Goal: Task Accomplishment & Management: Complete application form

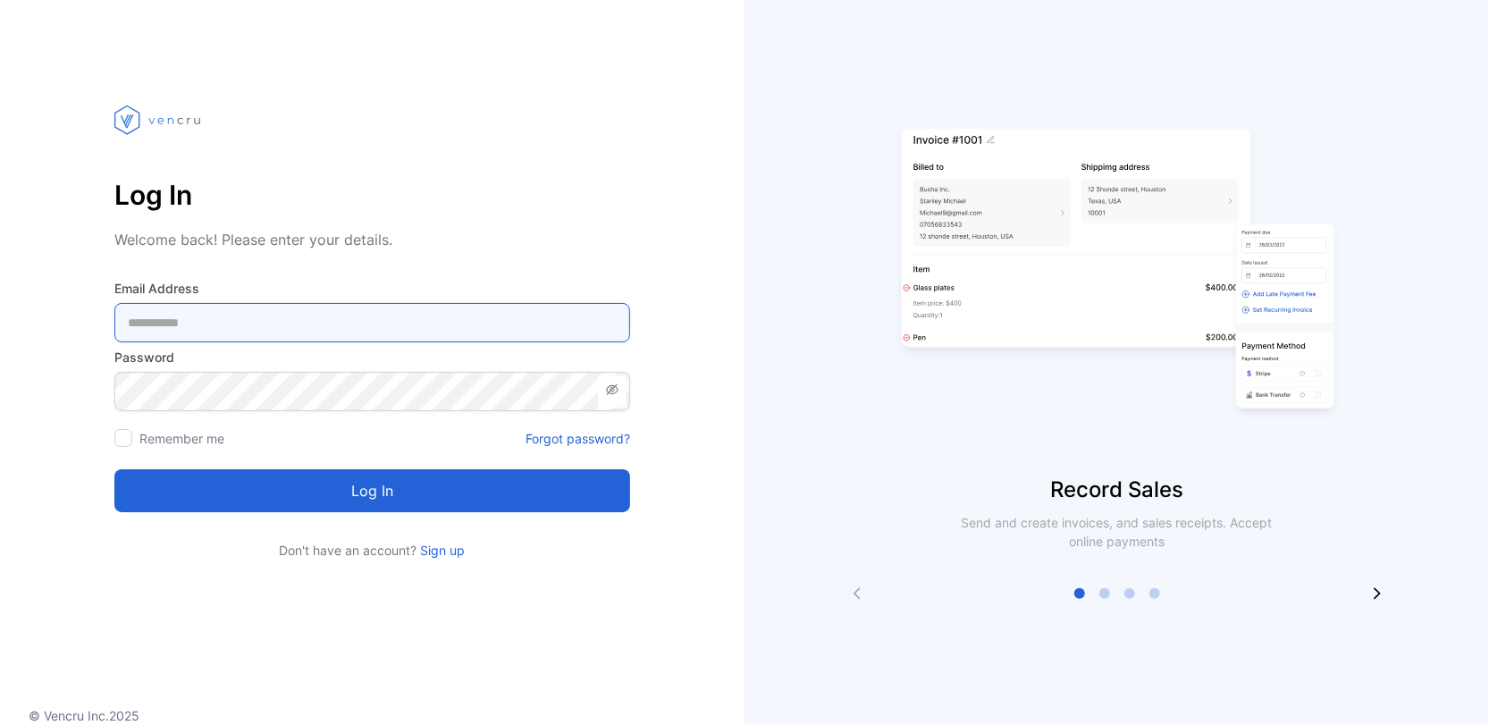
type Address-inputemail "**********"
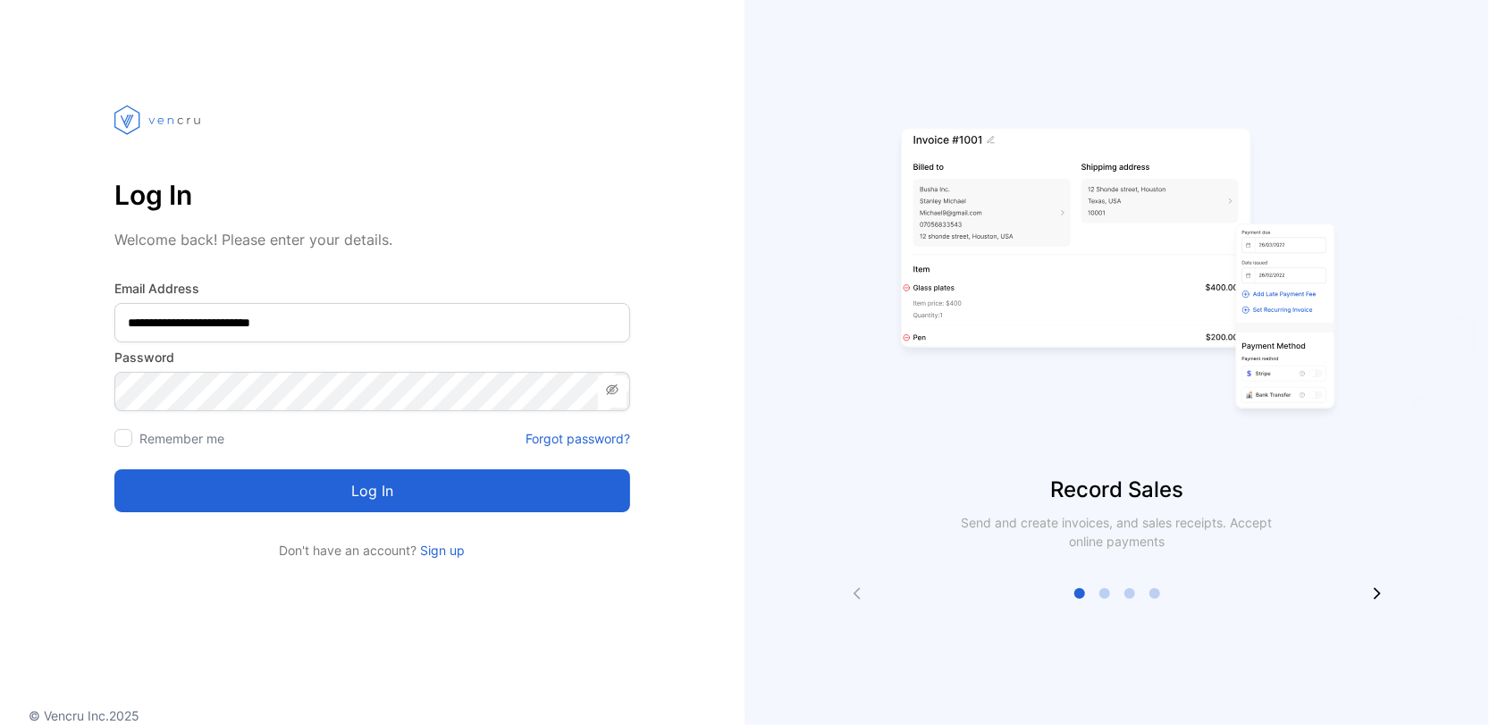
click at [399, 496] on button "Log in" at bounding box center [372, 490] width 516 height 43
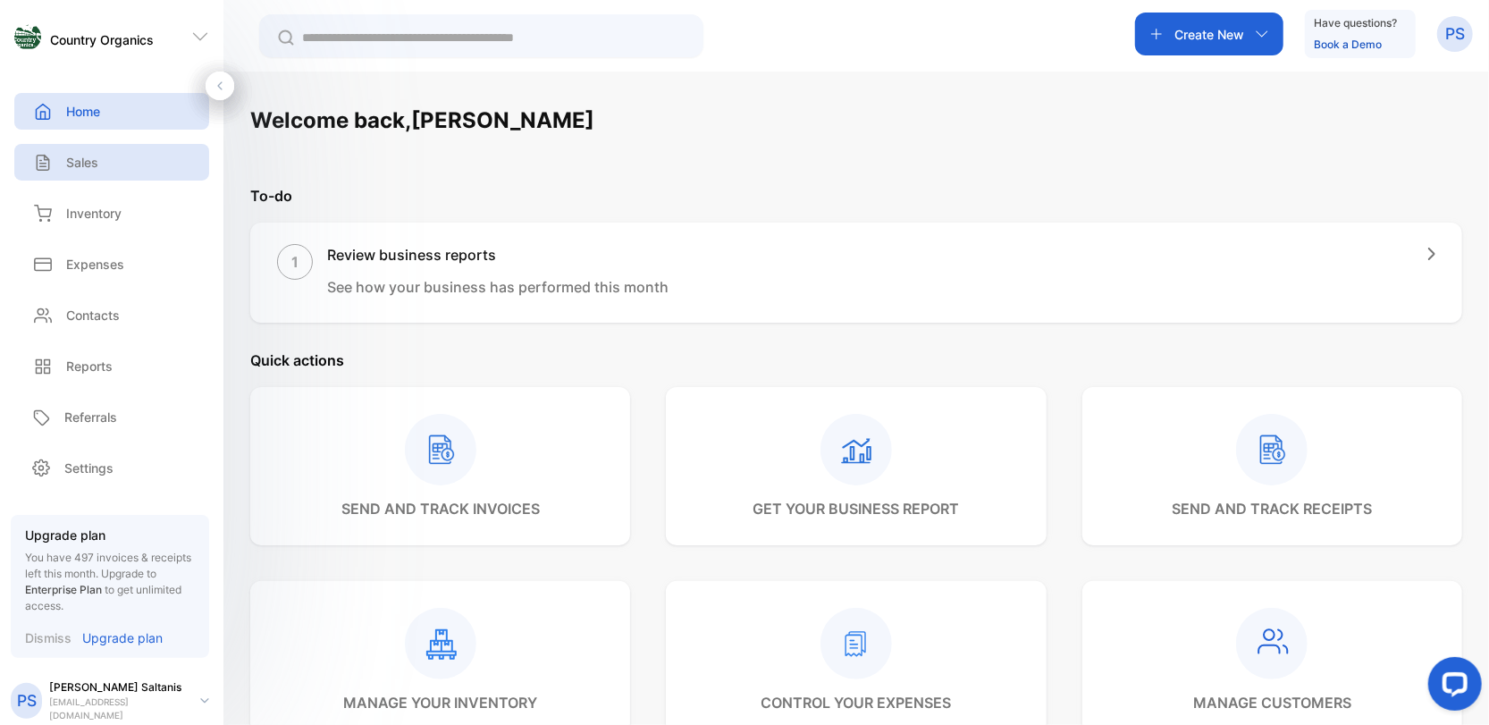
click at [80, 162] on p "Sales" at bounding box center [82, 162] width 32 height 19
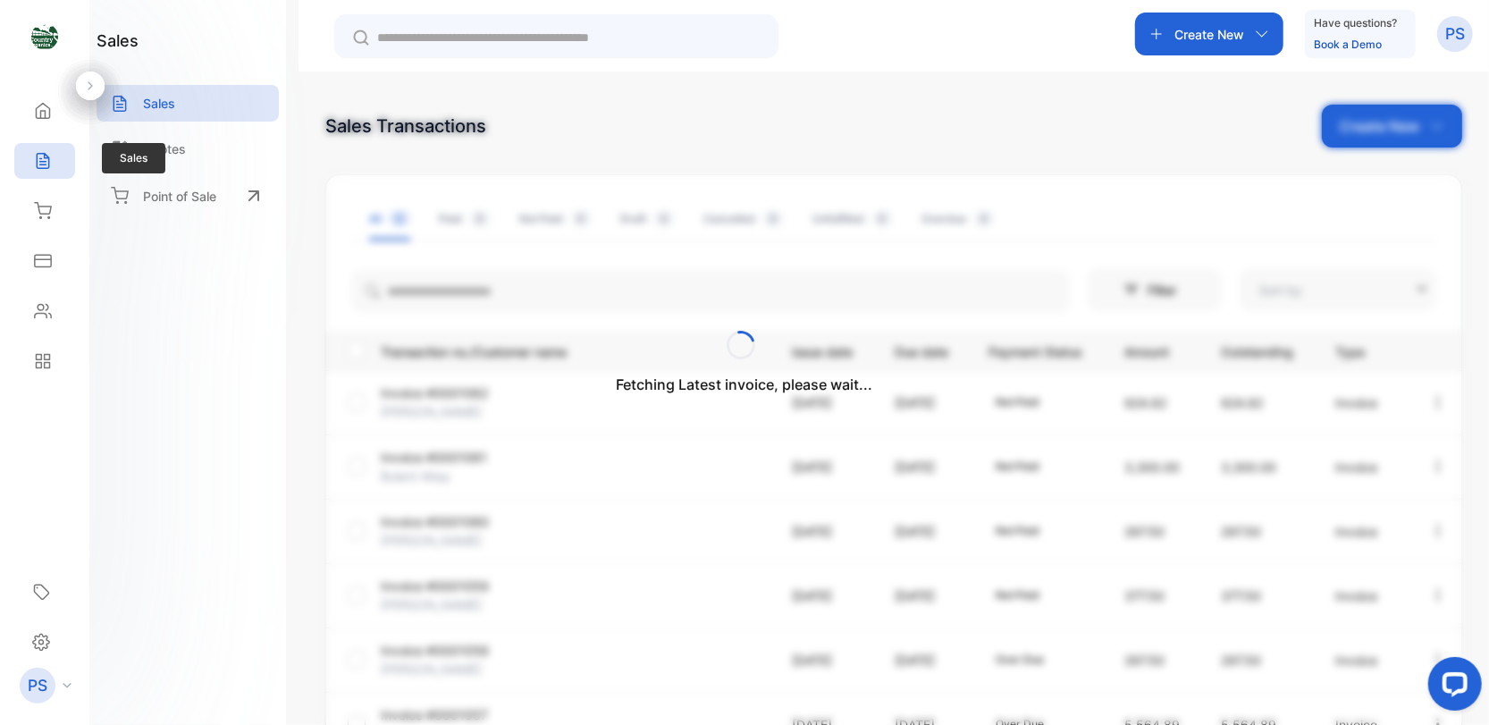
type input "**********"
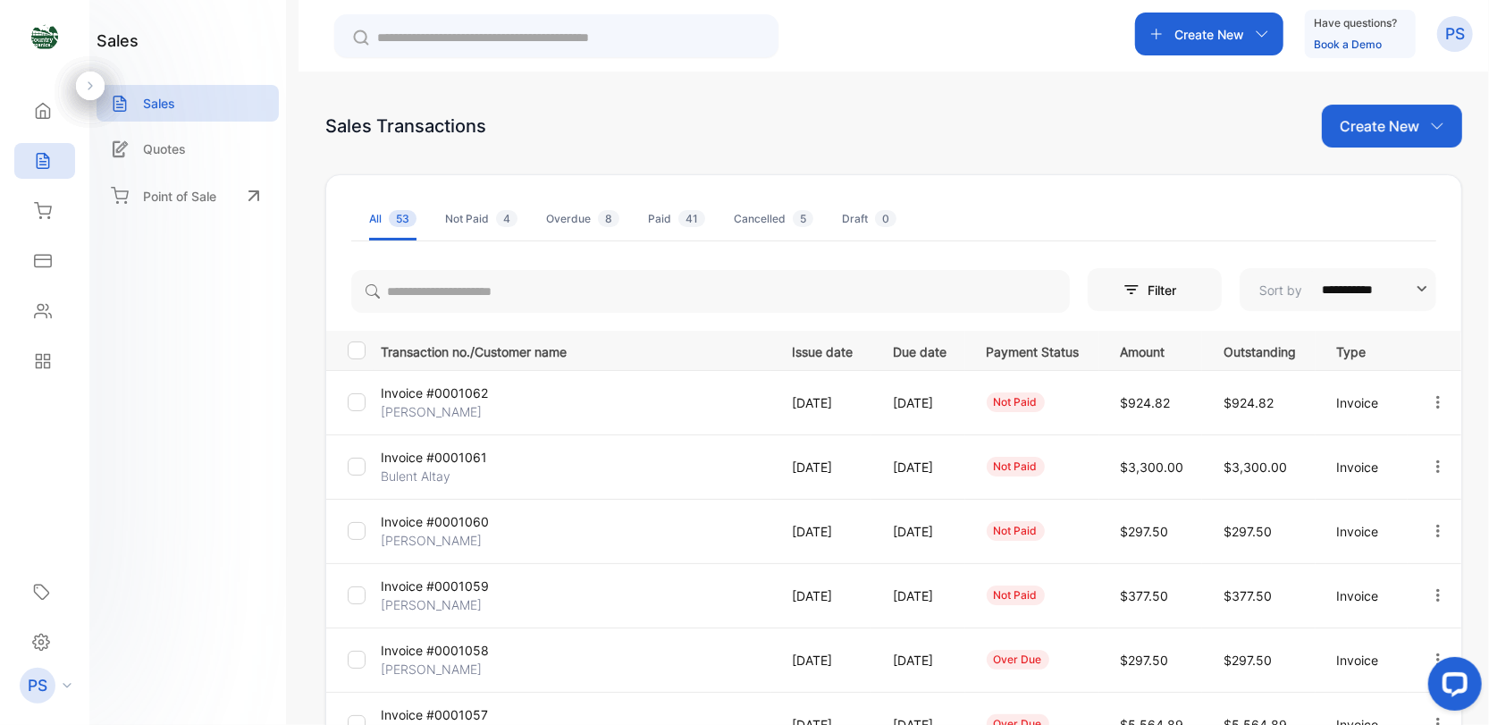
click at [436, 470] on p "Bulent Altay" at bounding box center [446, 476] width 130 height 19
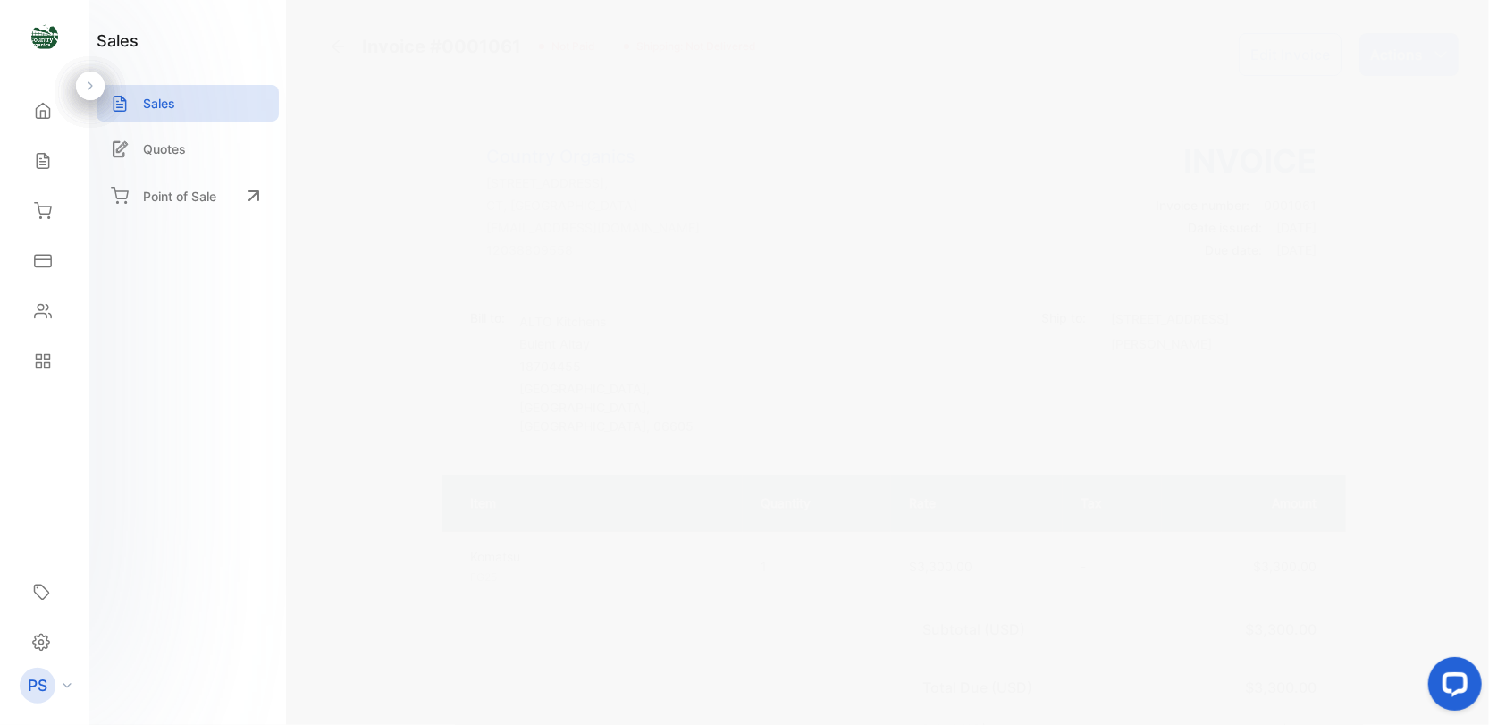
click at [1386, 65] on div "Actions" at bounding box center [1409, 54] width 99 height 43
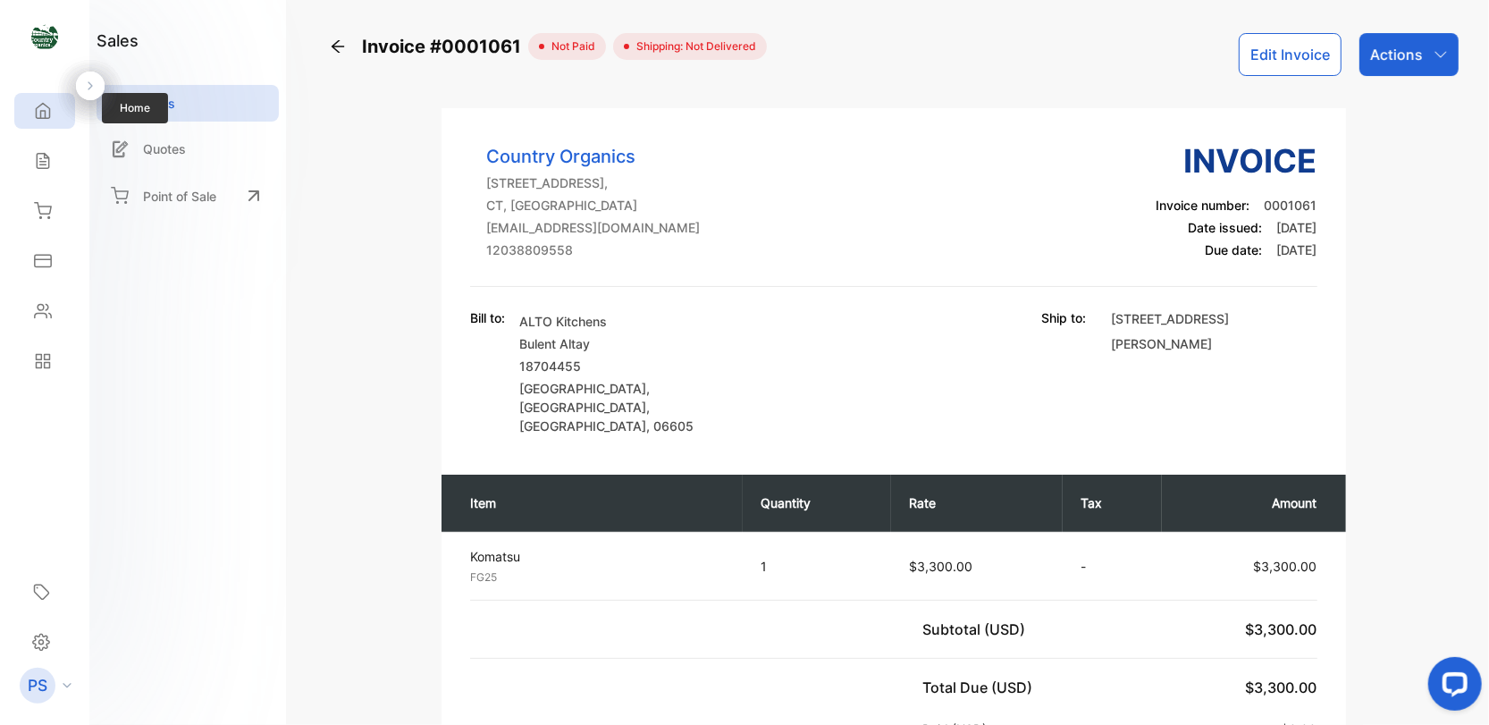
click at [49, 106] on icon at bounding box center [43, 111] width 18 height 18
click at [339, 44] on icon at bounding box center [338, 47] width 18 height 18
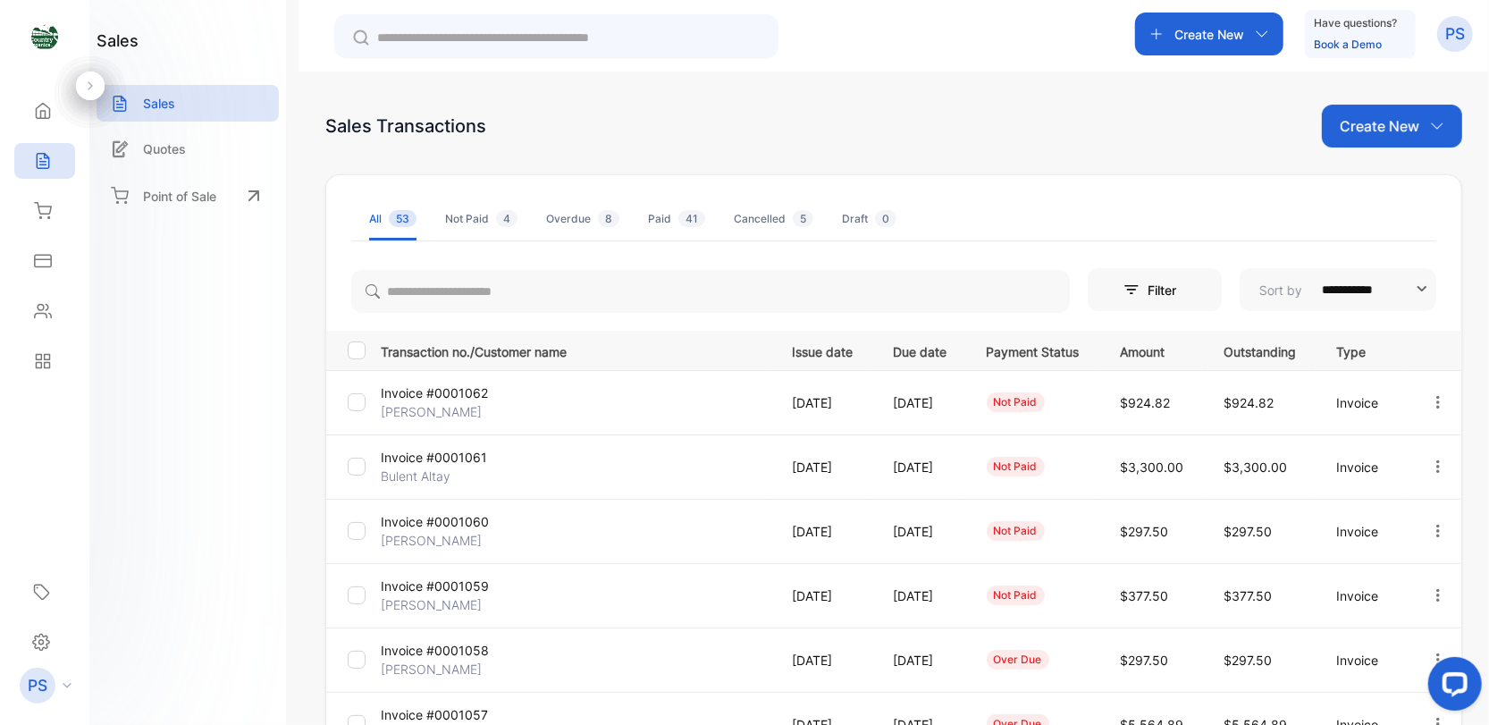
click at [1243, 30] on div "Create New" at bounding box center [1209, 34] width 148 height 43
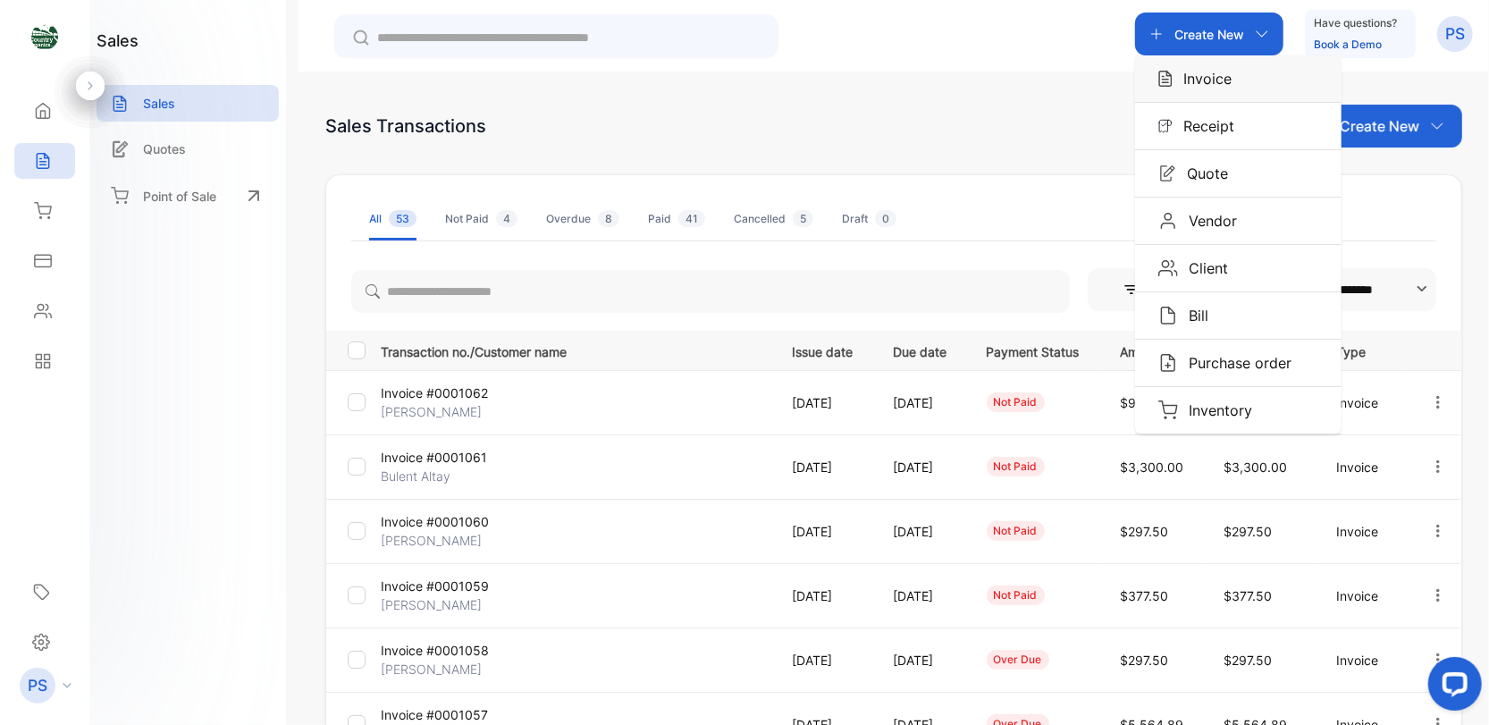
click at [1176, 75] on p "Invoice" at bounding box center [1202, 78] width 59 height 21
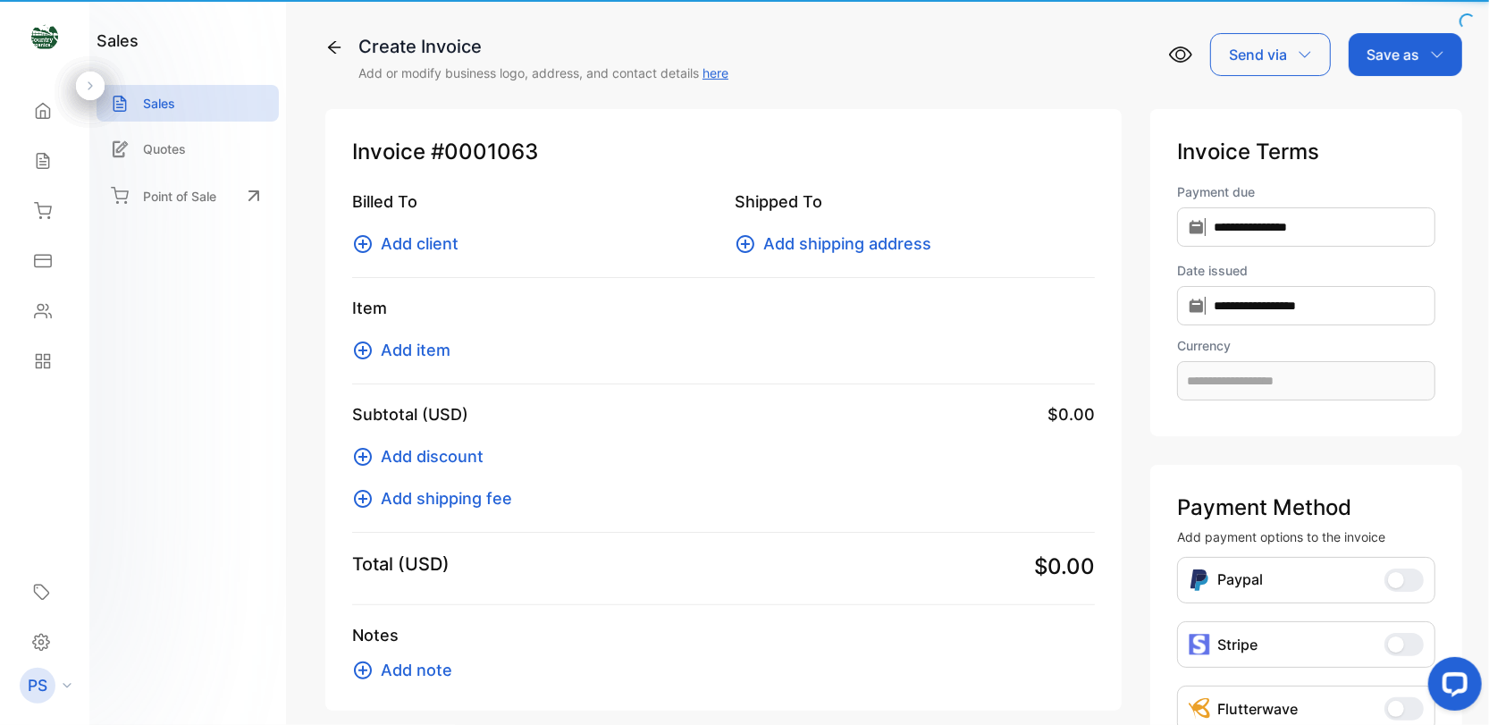
type input "**********"
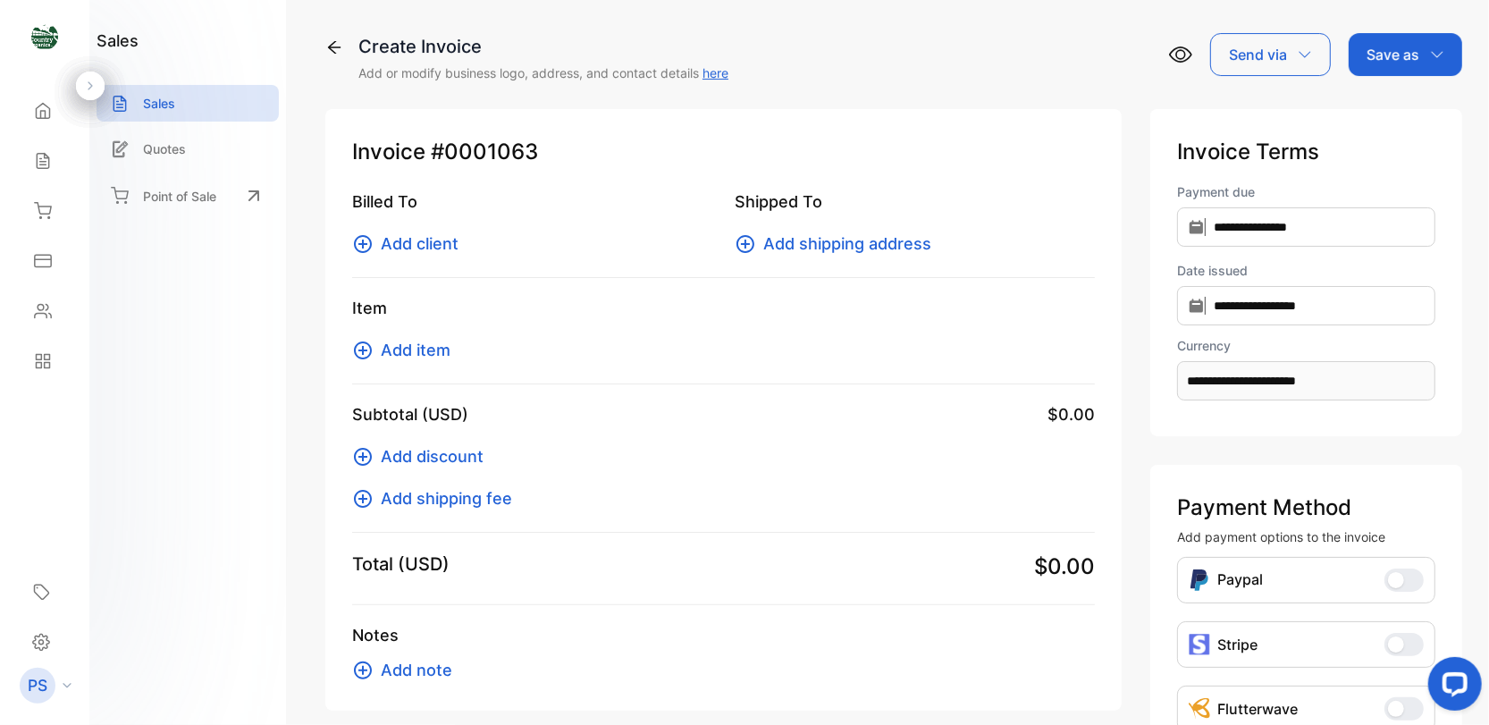
click at [360, 240] on icon at bounding box center [362, 243] width 21 height 21
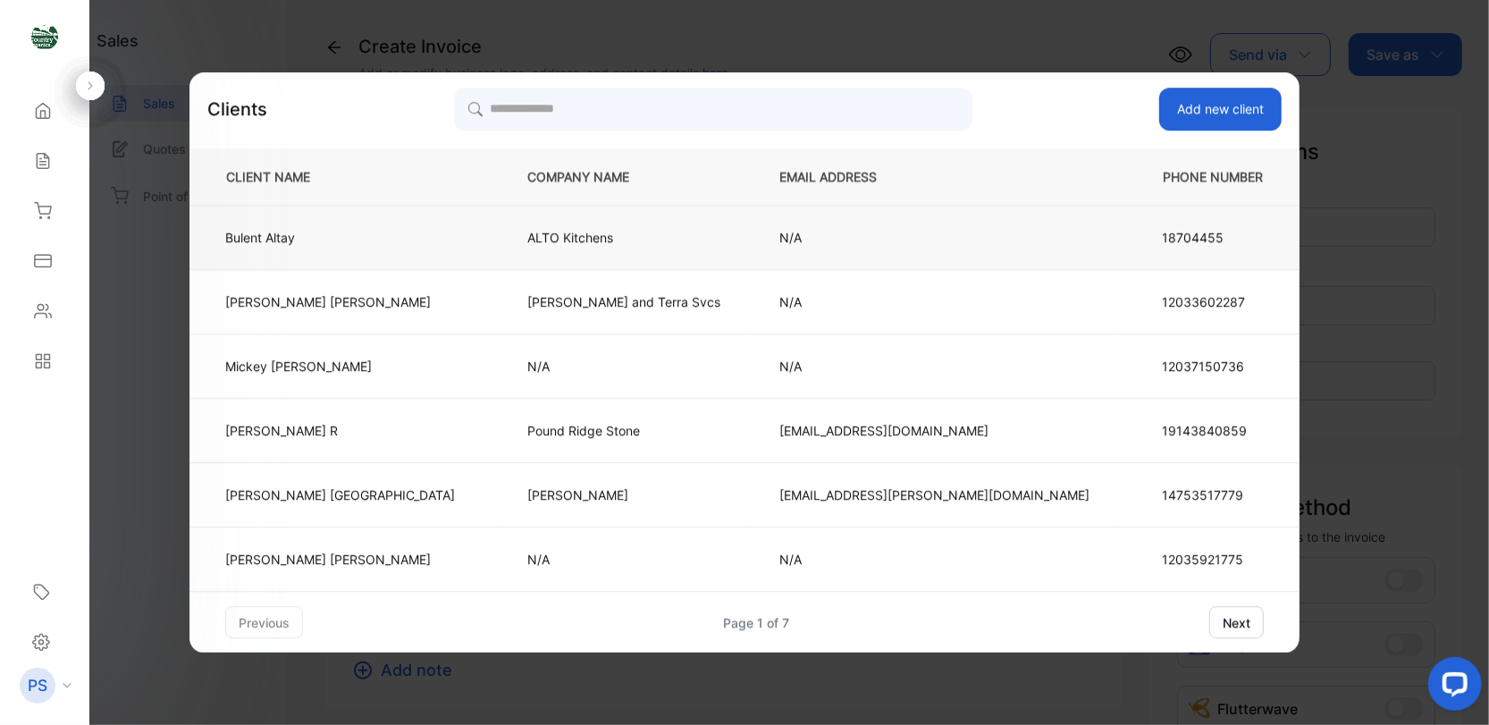
click at [407, 249] on td "Bulent Altay" at bounding box center [344, 238] width 308 height 64
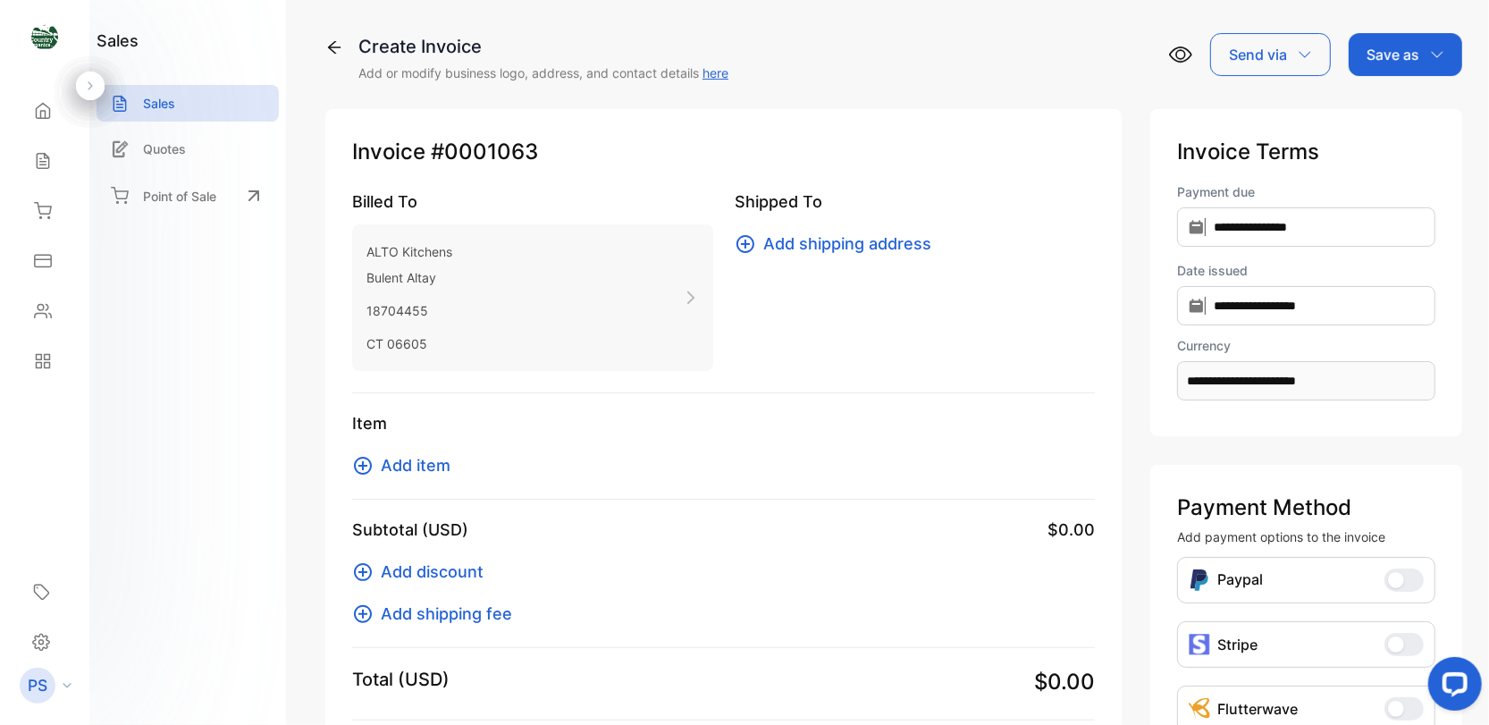
click at [366, 465] on icon at bounding box center [363, 466] width 18 height 18
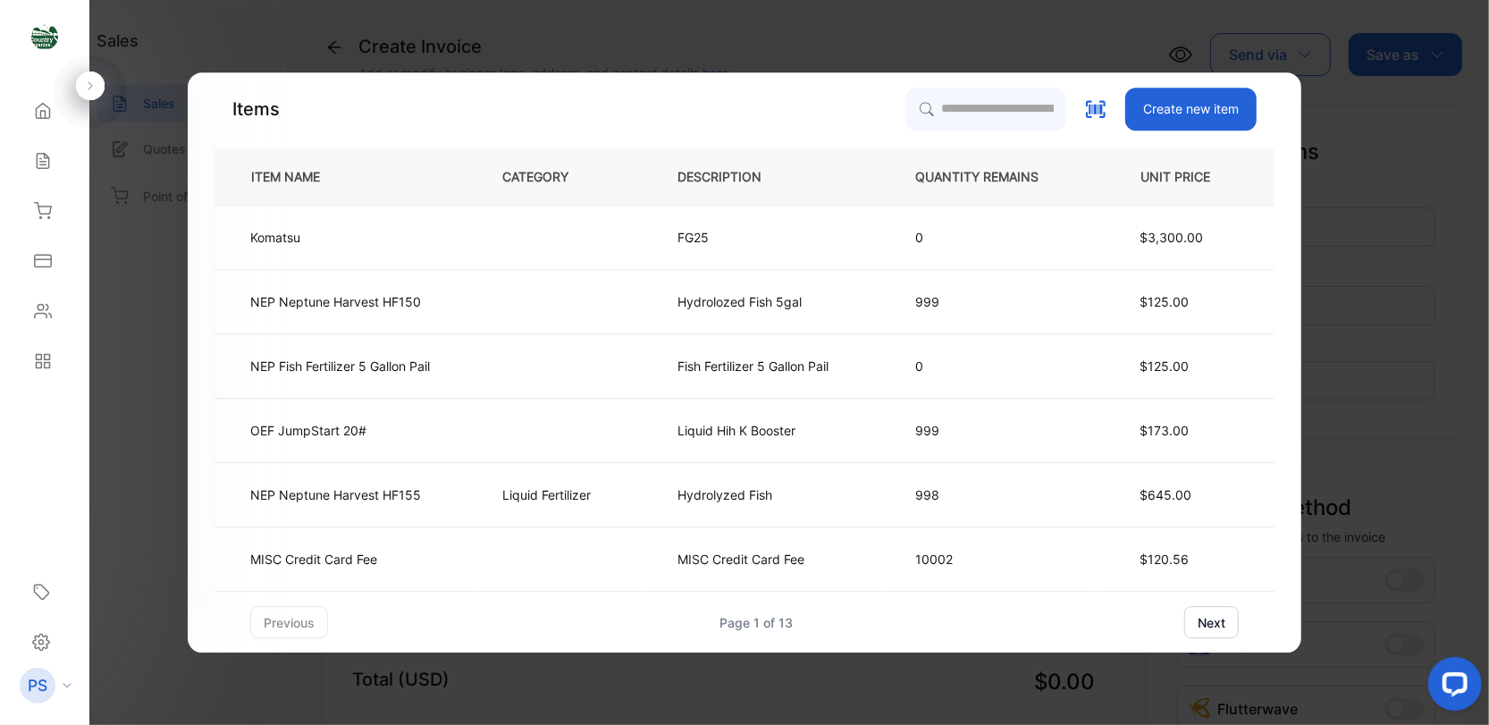
click at [1220, 622] on button "next" at bounding box center [1212, 622] width 55 height 32
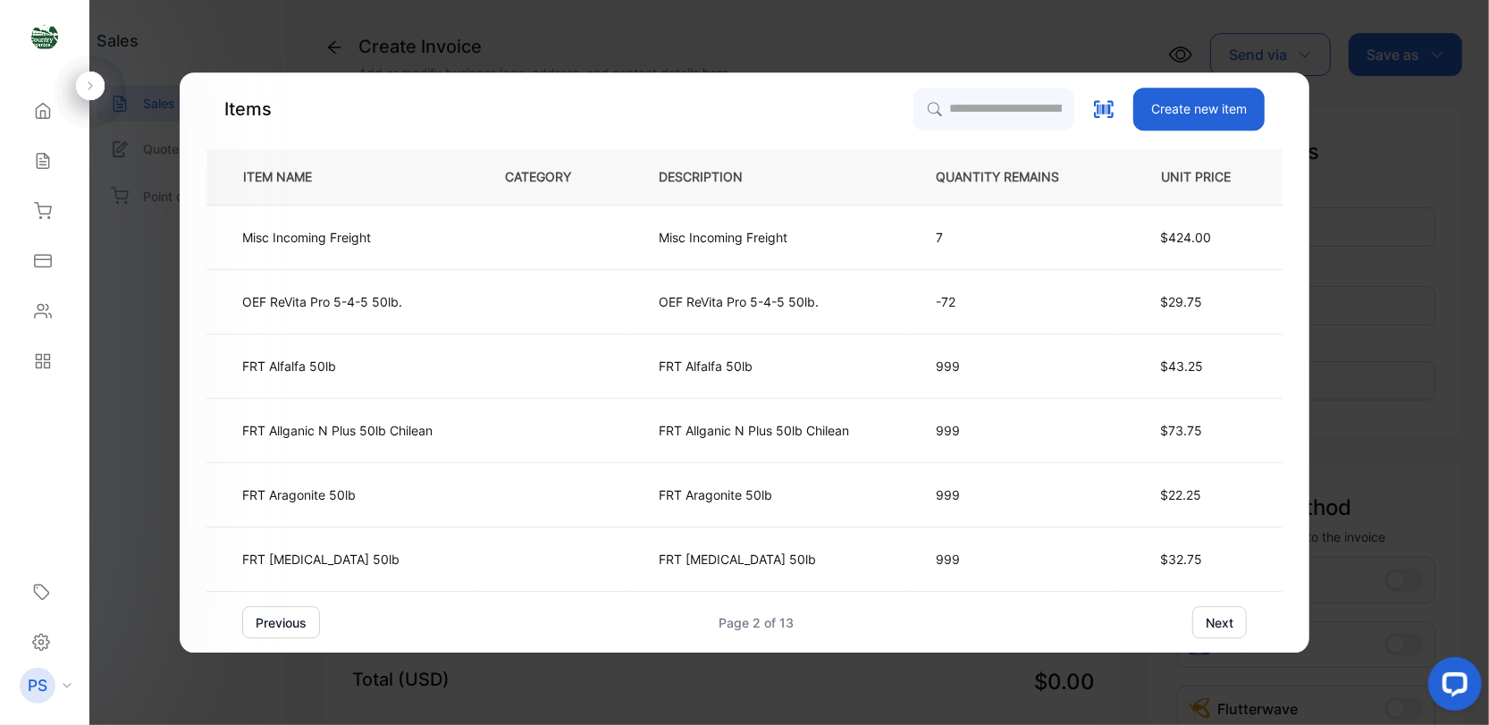
click at [1207, 625] on button "next" at bounding box center [1220, 622] width 55 height 32
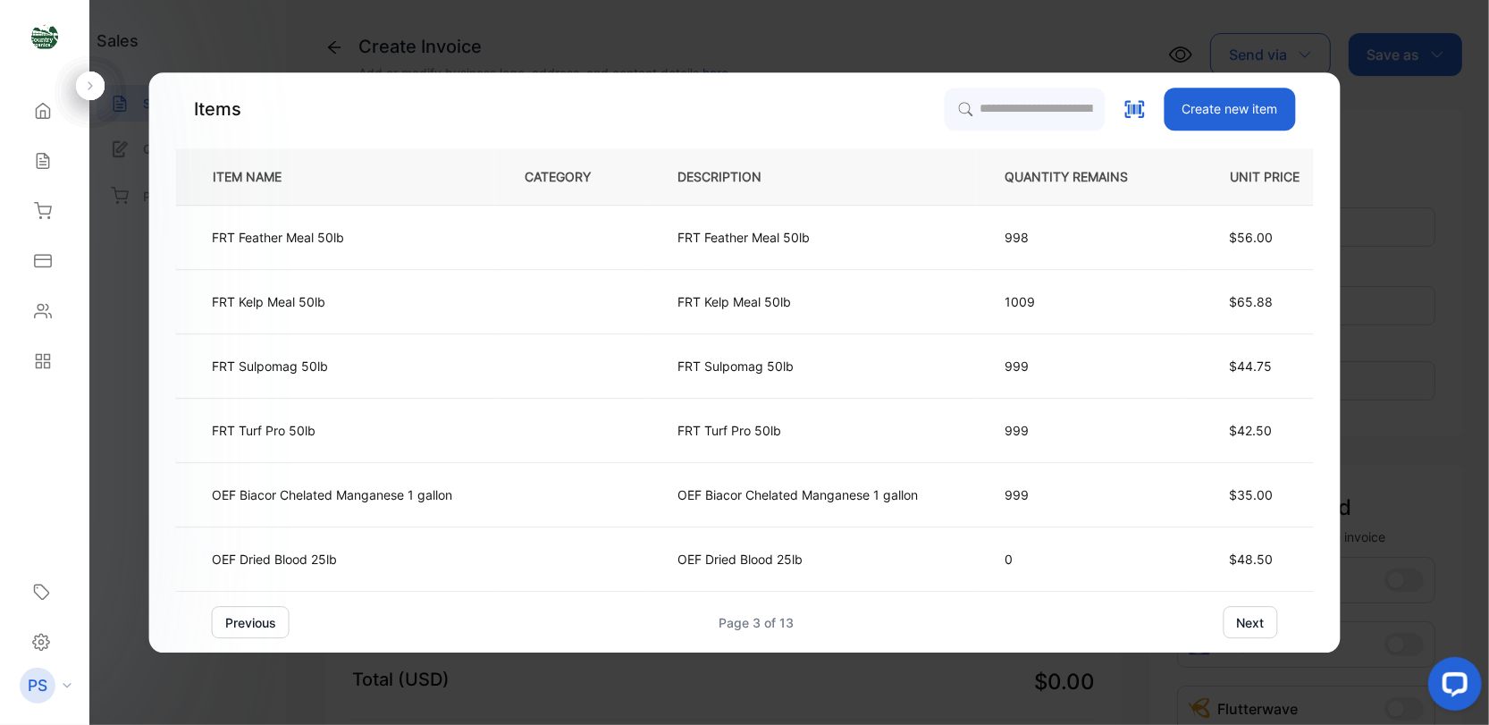
click at [1207, 625] on div "previous Page 3 of 13 next" at bounding box center [745, 622] width 1067 height 32
click at [1252, 621] on button "next" at bounding box center [1250, 622] width 55 height 32
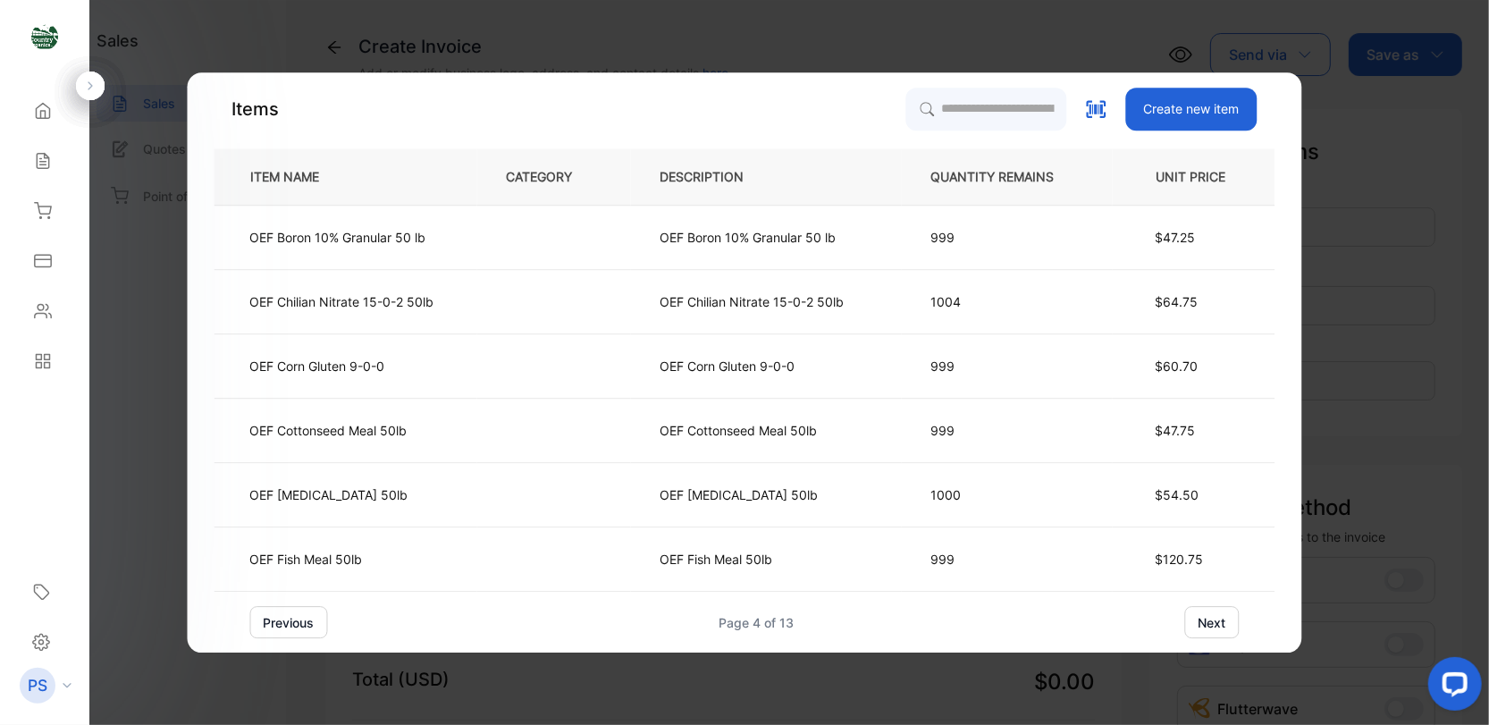
click at [1220, 627] on button "next" at bounding box center [1212, 622] width 55 height 32
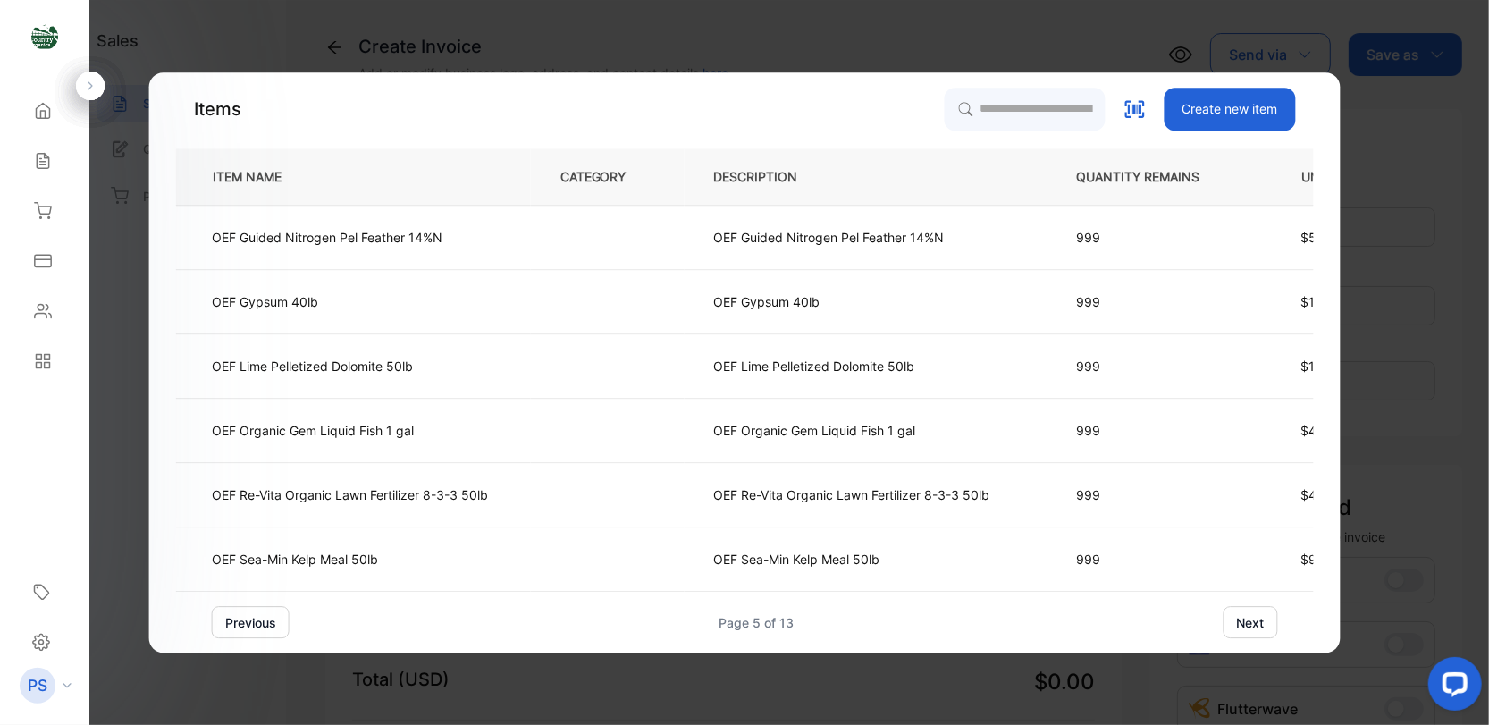
click at [1250, 619] on button "next" at bounding box center [1250, 622] width 55 height 32
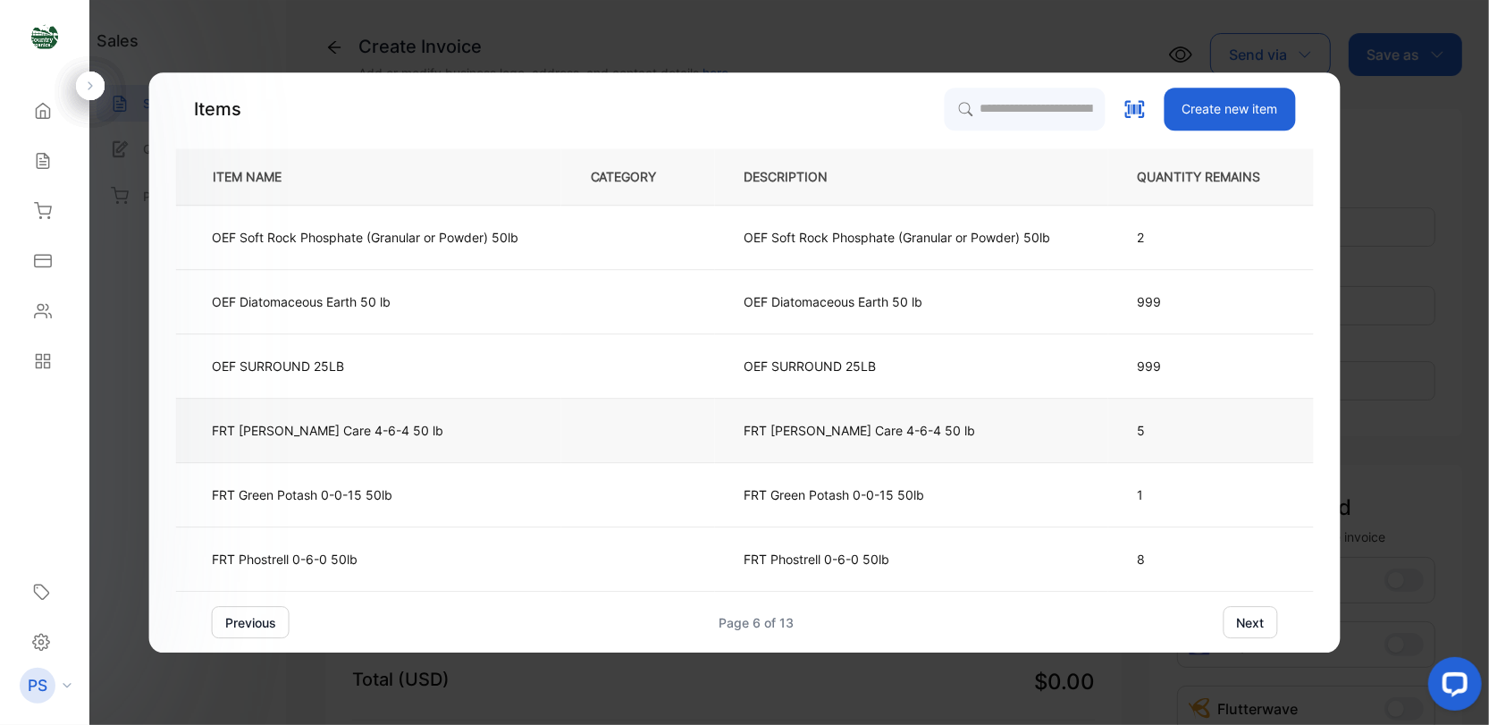
click at [347, 445] on td "FRT [PERSON_NAME] Care 4-6-4 50 lb" at bounding box center [368, 431] width 385 height 64
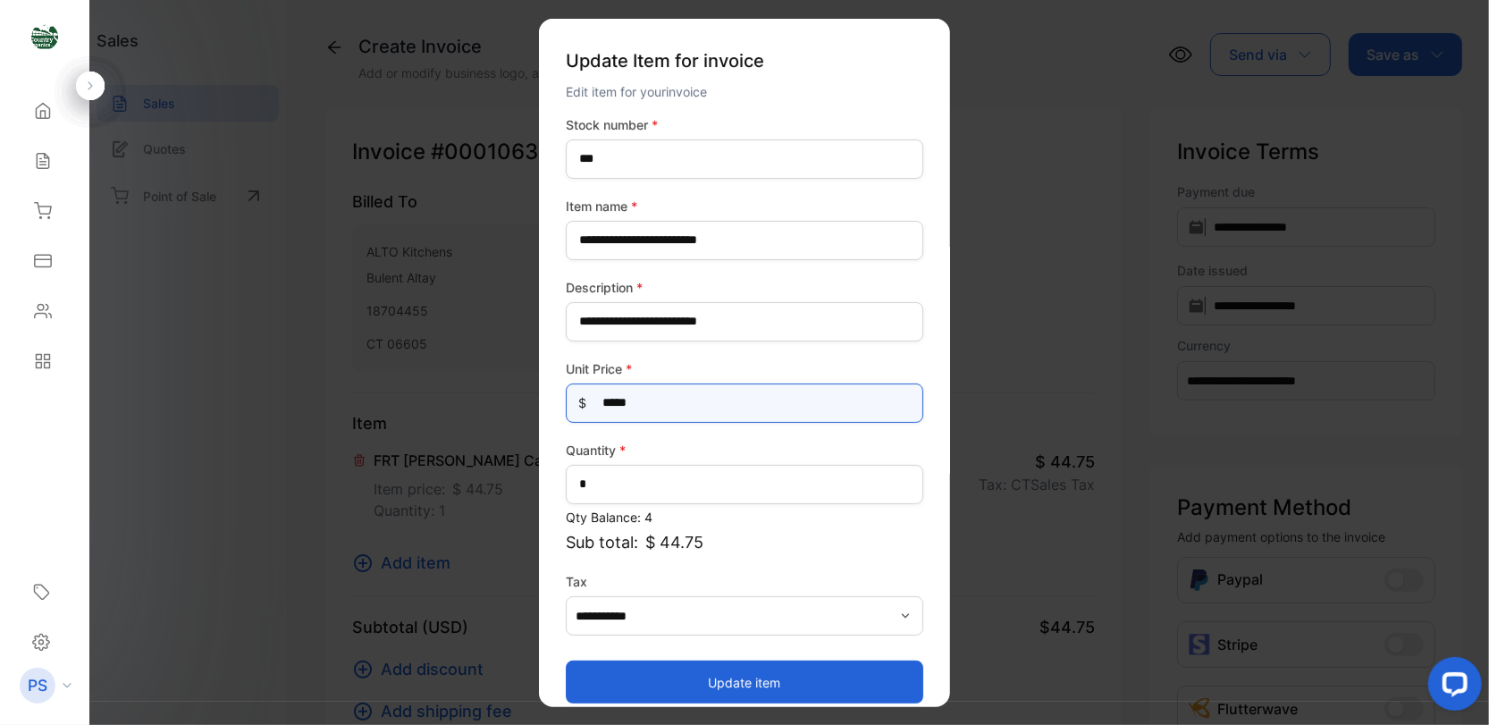
click at [645, 402] on Price-inputprice "*****" at bounding box center [745, 402] width 358 height 39
type Price-inputprice "*"
type Price-inputprice "**"
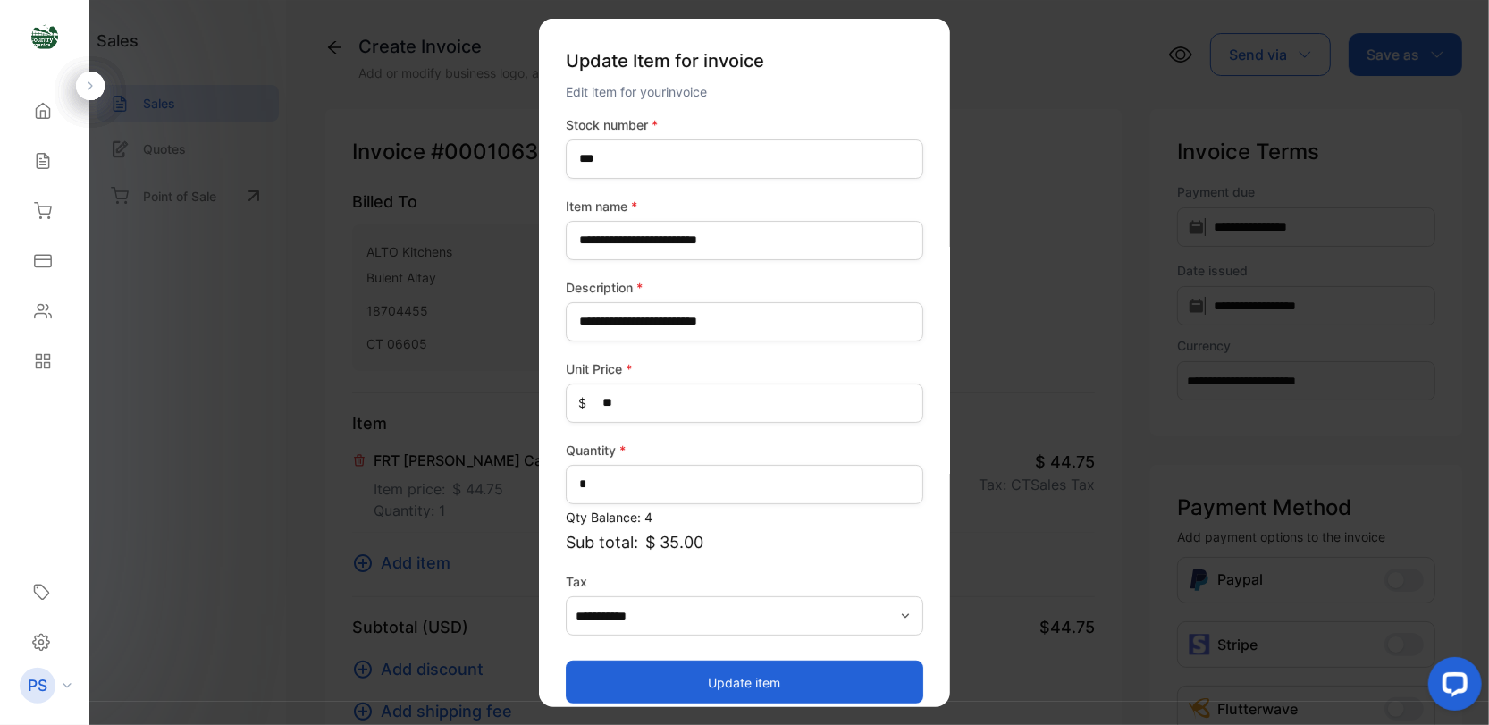
click at [900, 620] on icon "button" at bounding box center [905, 615] width 14 height 14
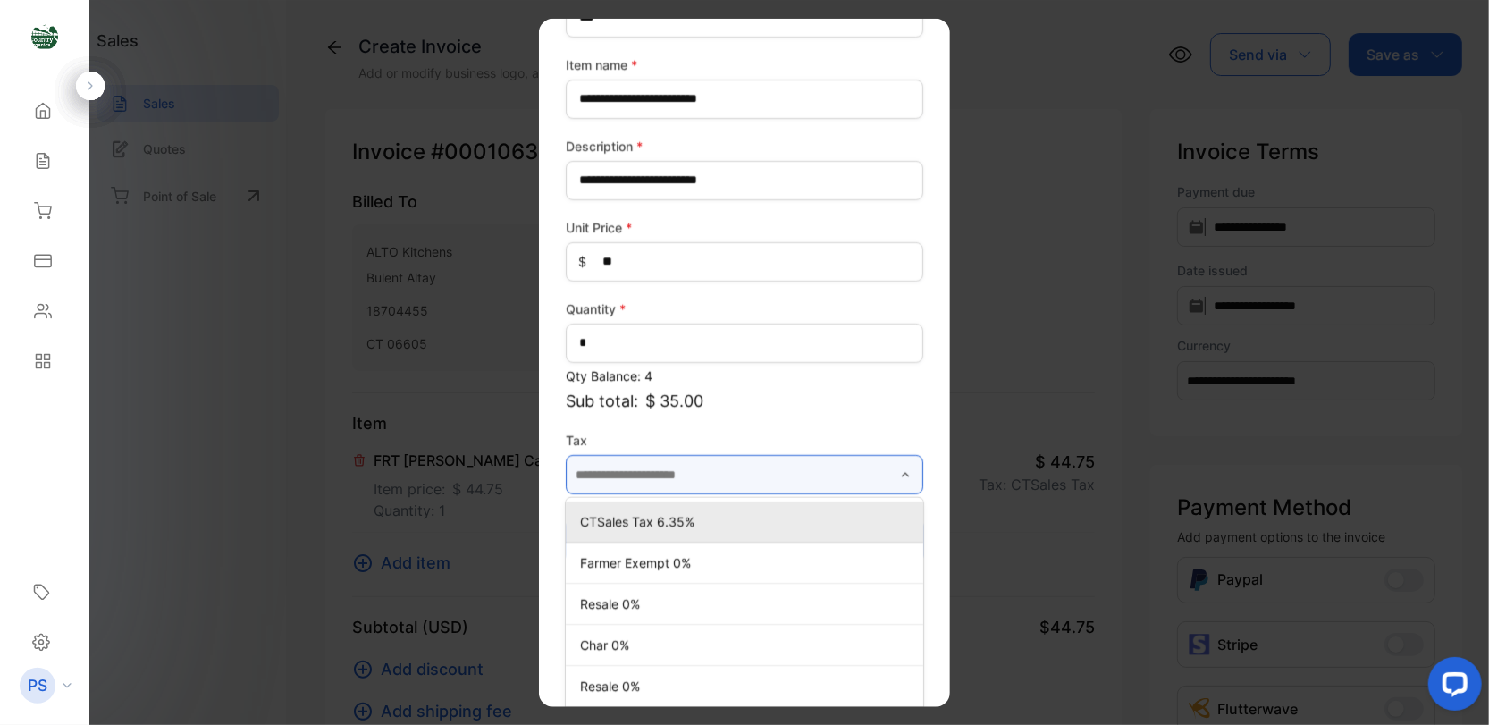
scroll to position [146, 0]
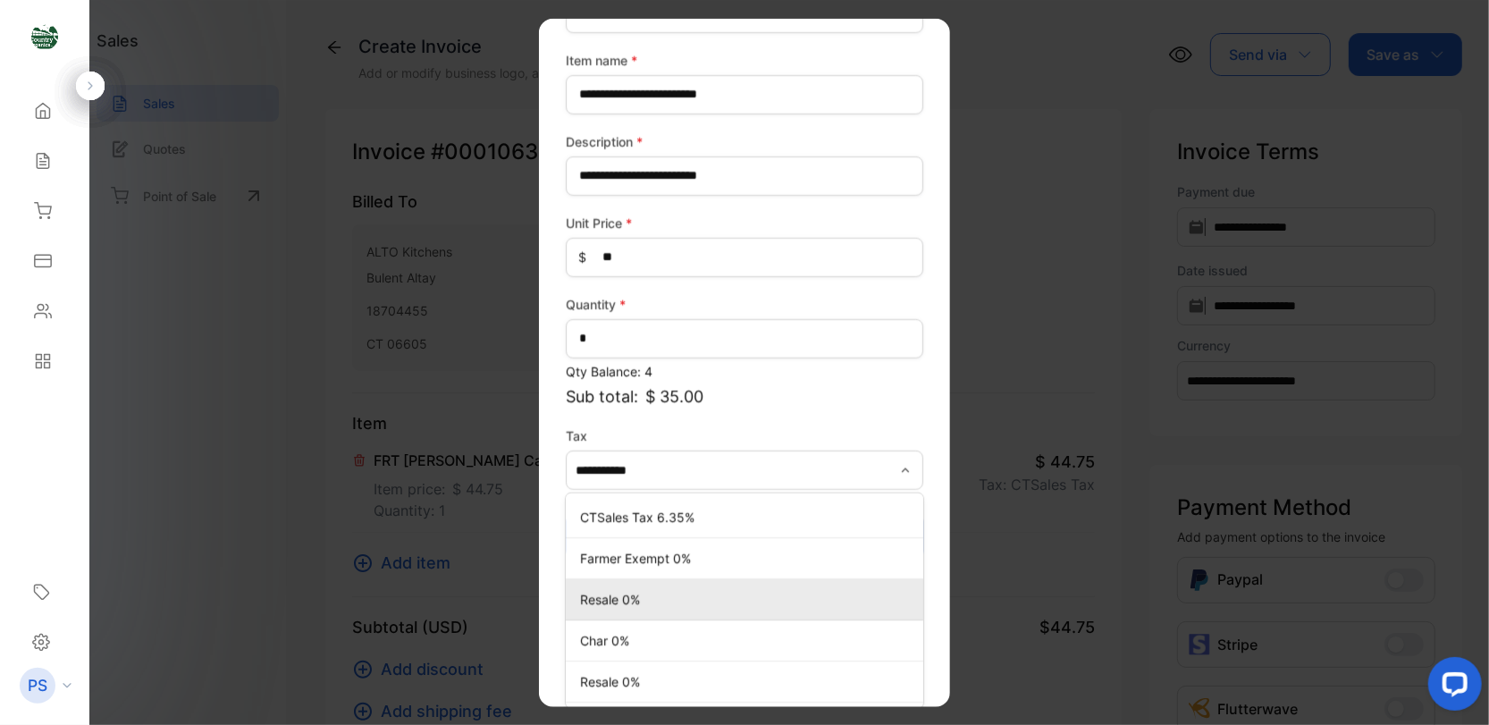
click at [695, 607] on div "Resale 0%" at bounding box center [745, 599] width 358 height 26
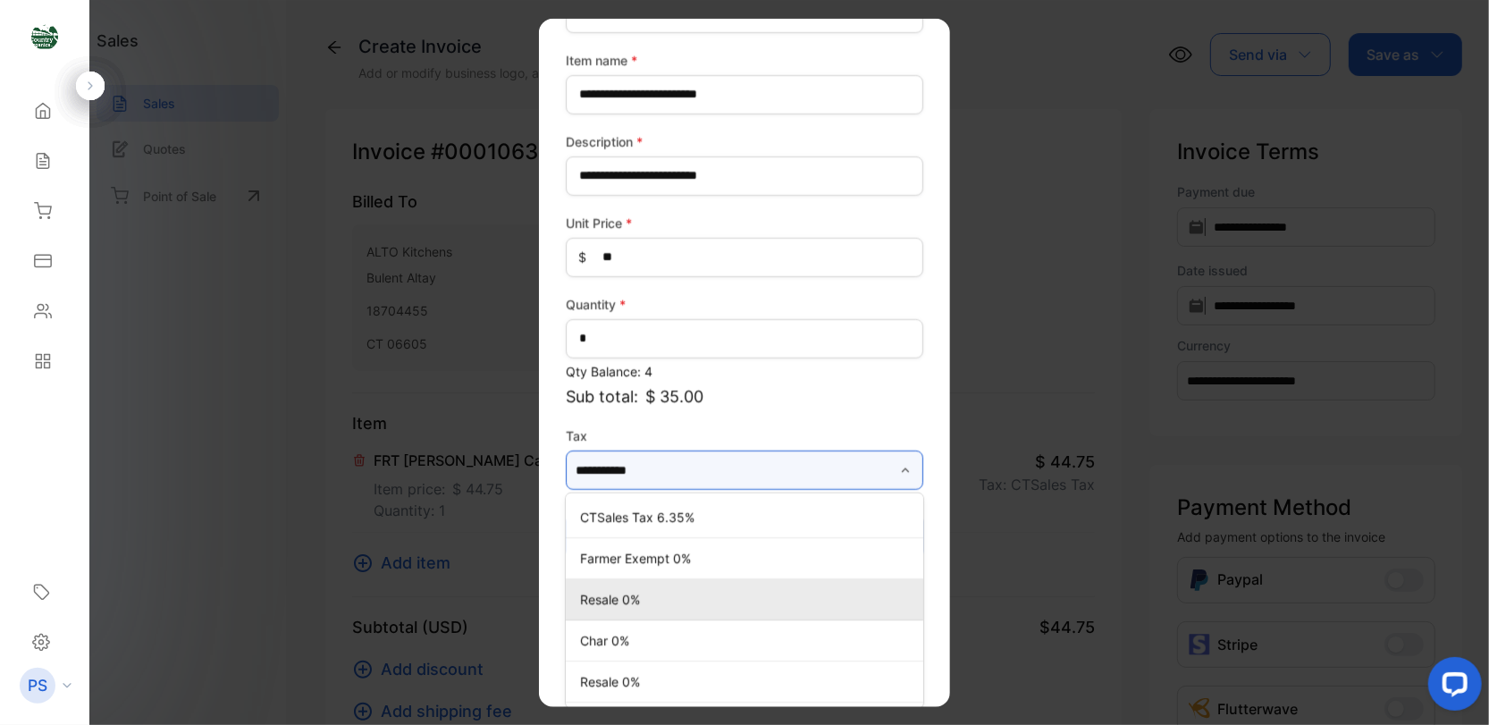
type input "*********"
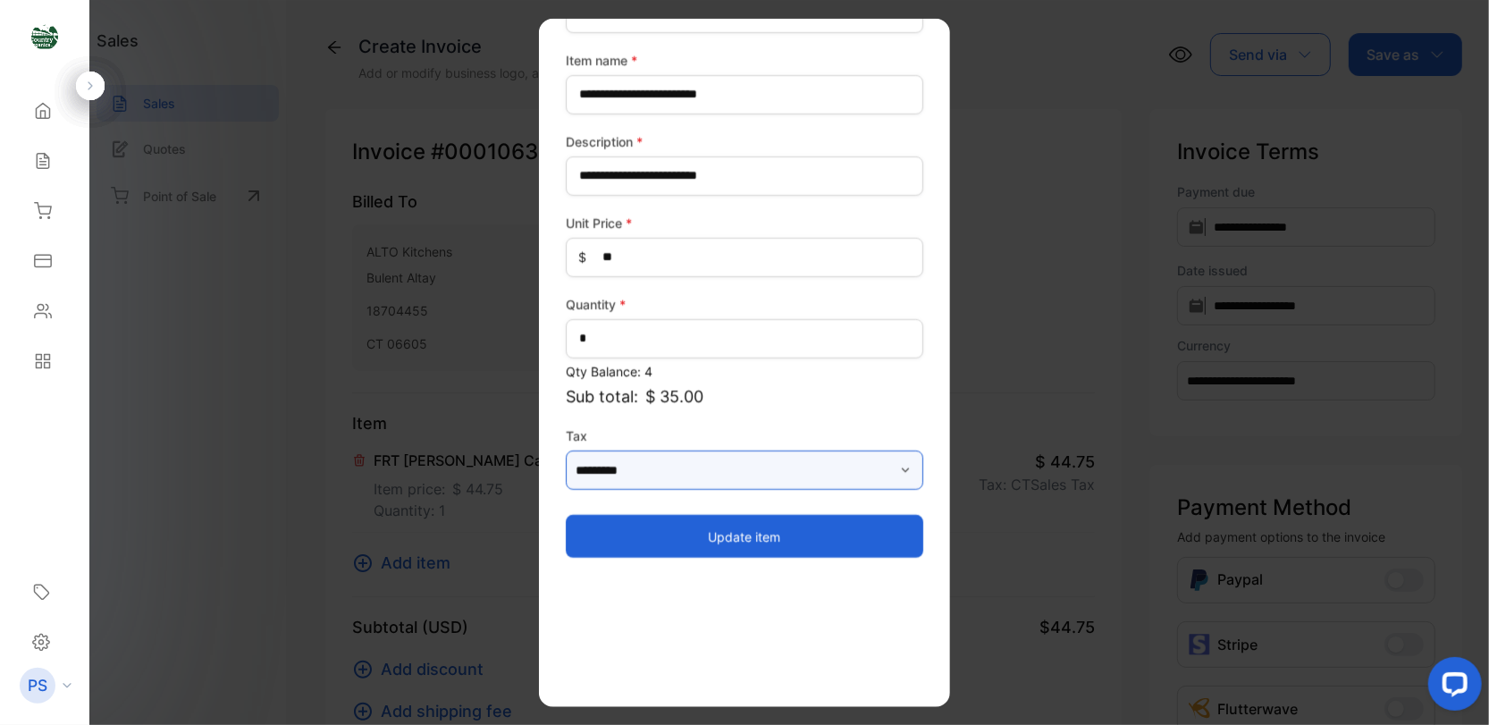
scroll to position [17, 0]
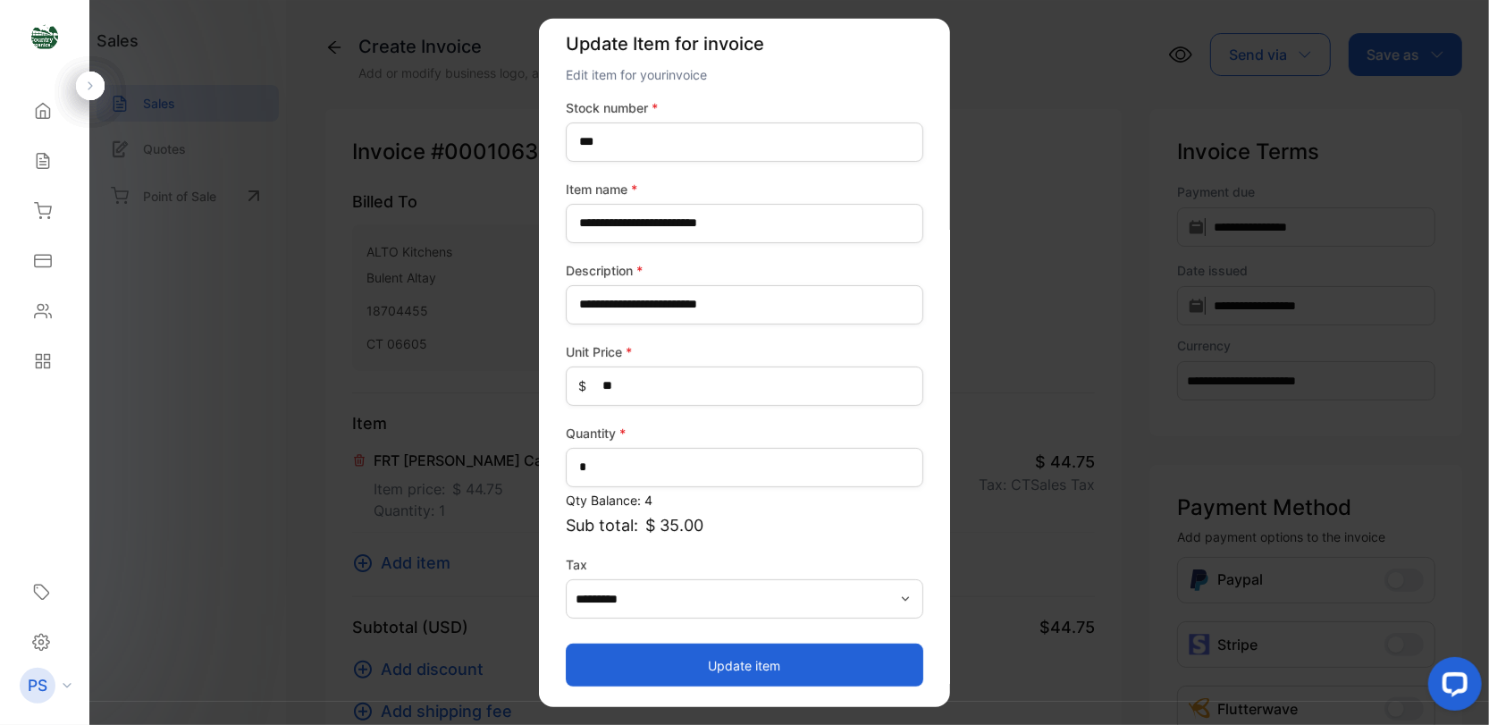
click at [706, 670] on button "Update item" at bounding box center [745, 665] width 358 height 43
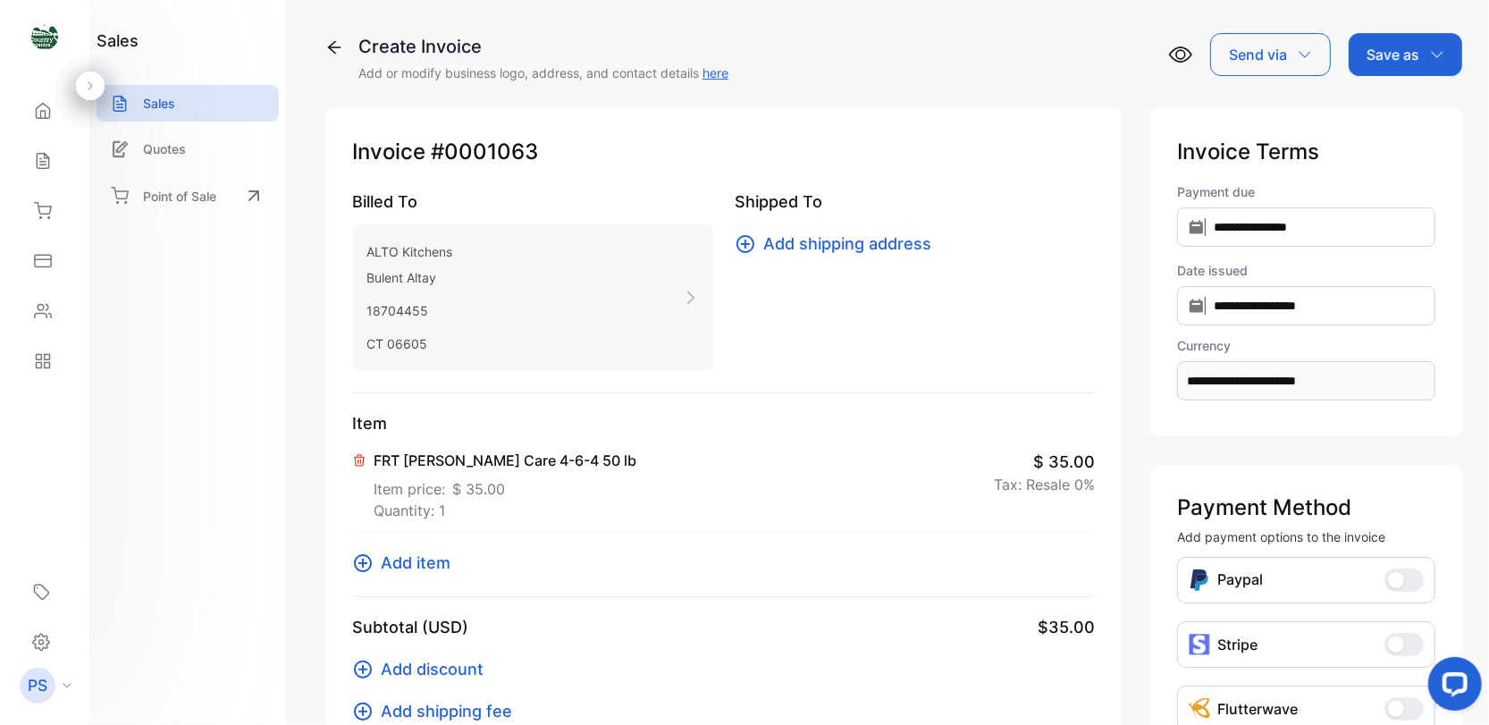
click at [360, 554] on icon at bounding box center [363, 563] width 18 height 18
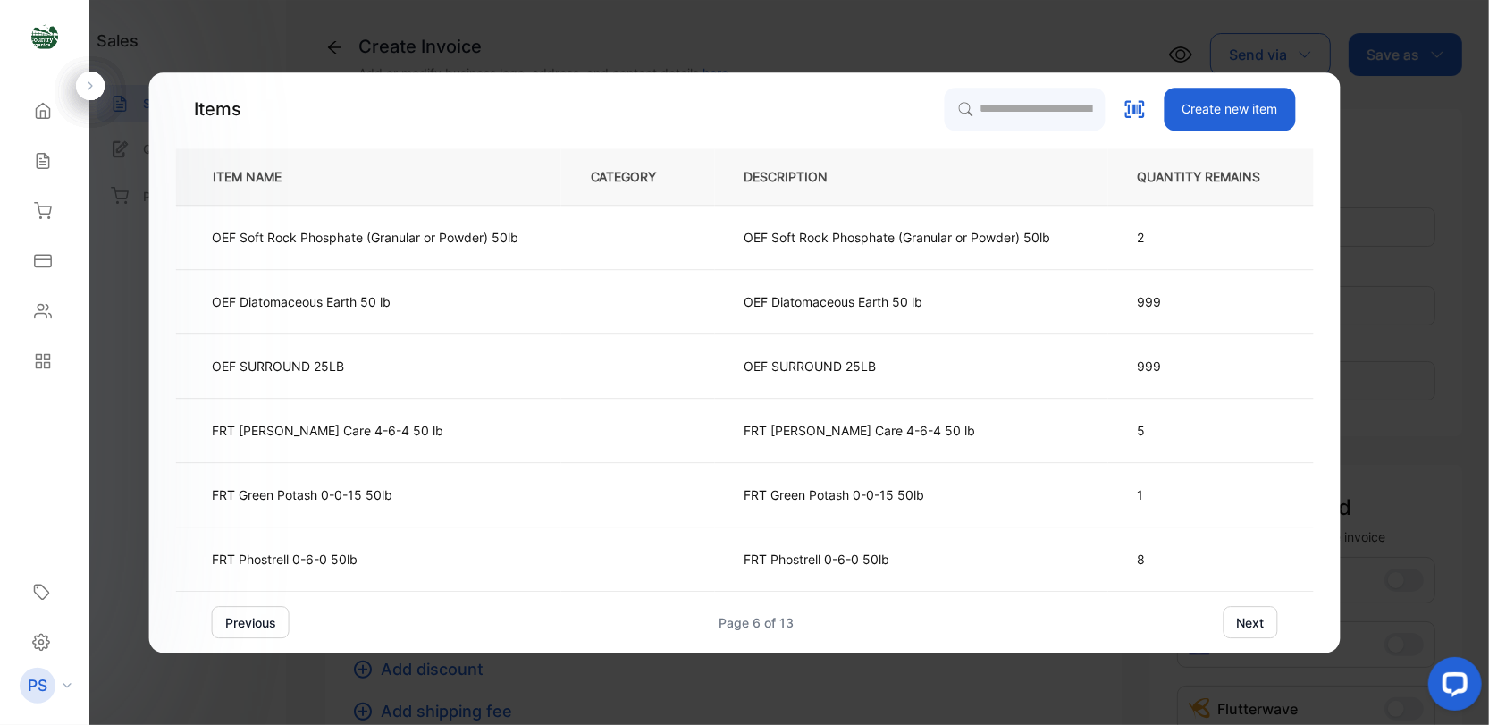
click at [1252, 620] on button "next" at bounding box center [1250, 622] width 55 height 32
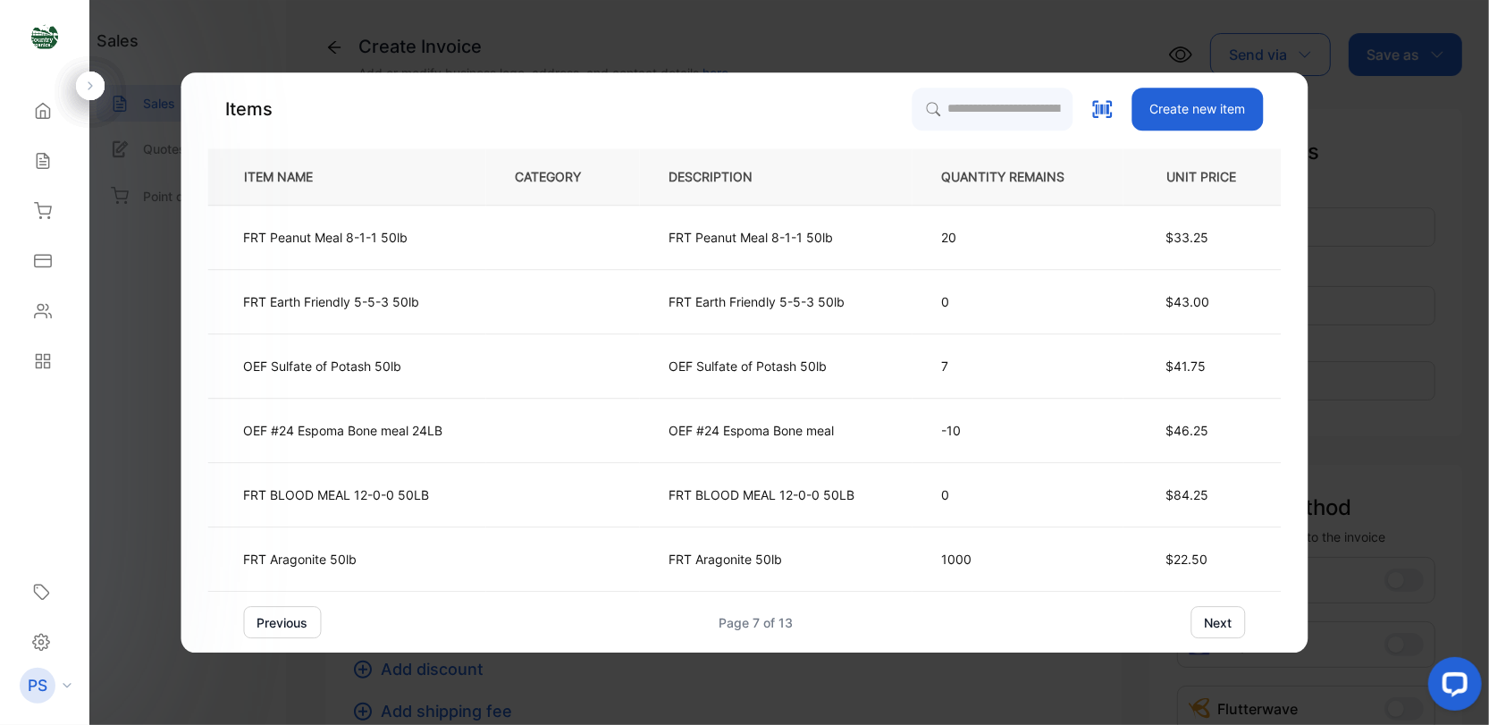
click at [1214, 625] on button "next" at bounding box center [1219, 622] width 55 height 32
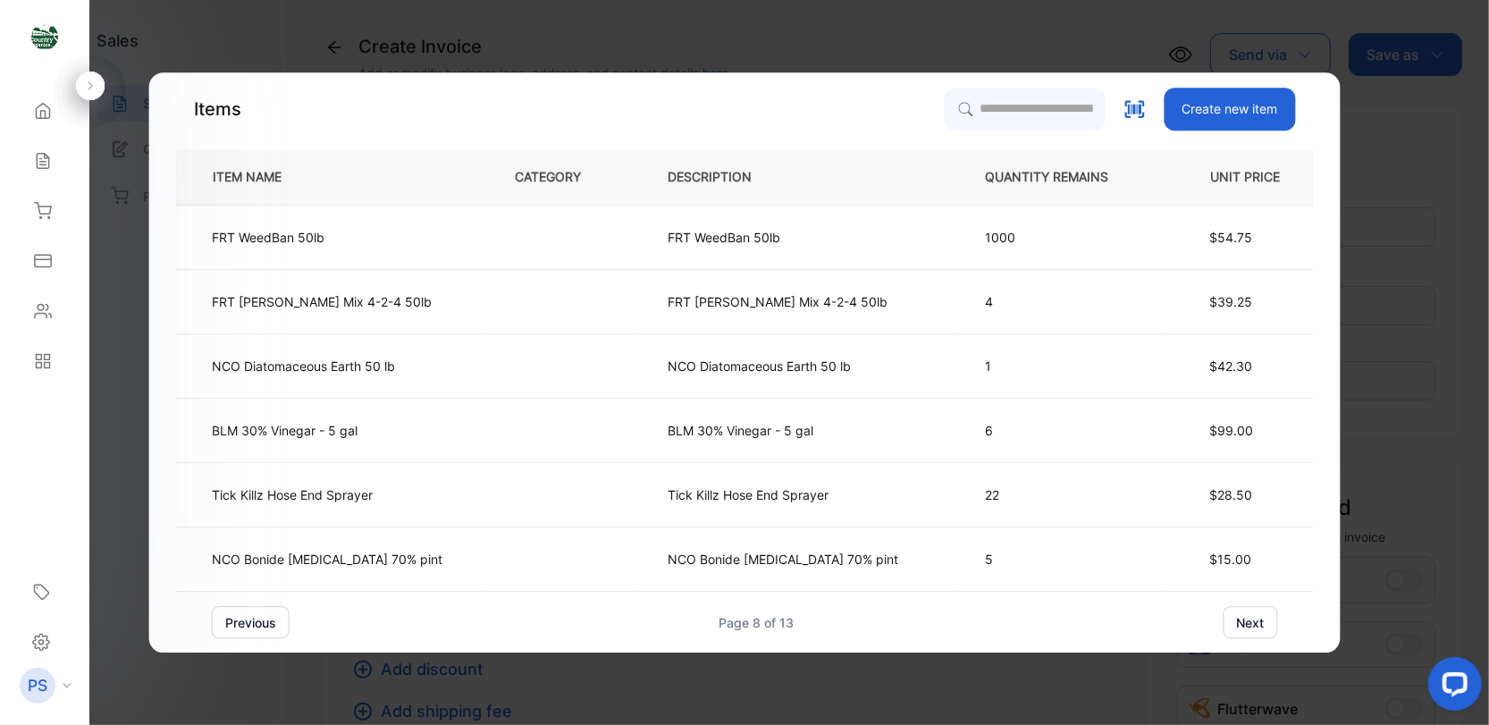
click at [1223, 627] on button "next" at bounding box center [1250, 622] width 55 height 32
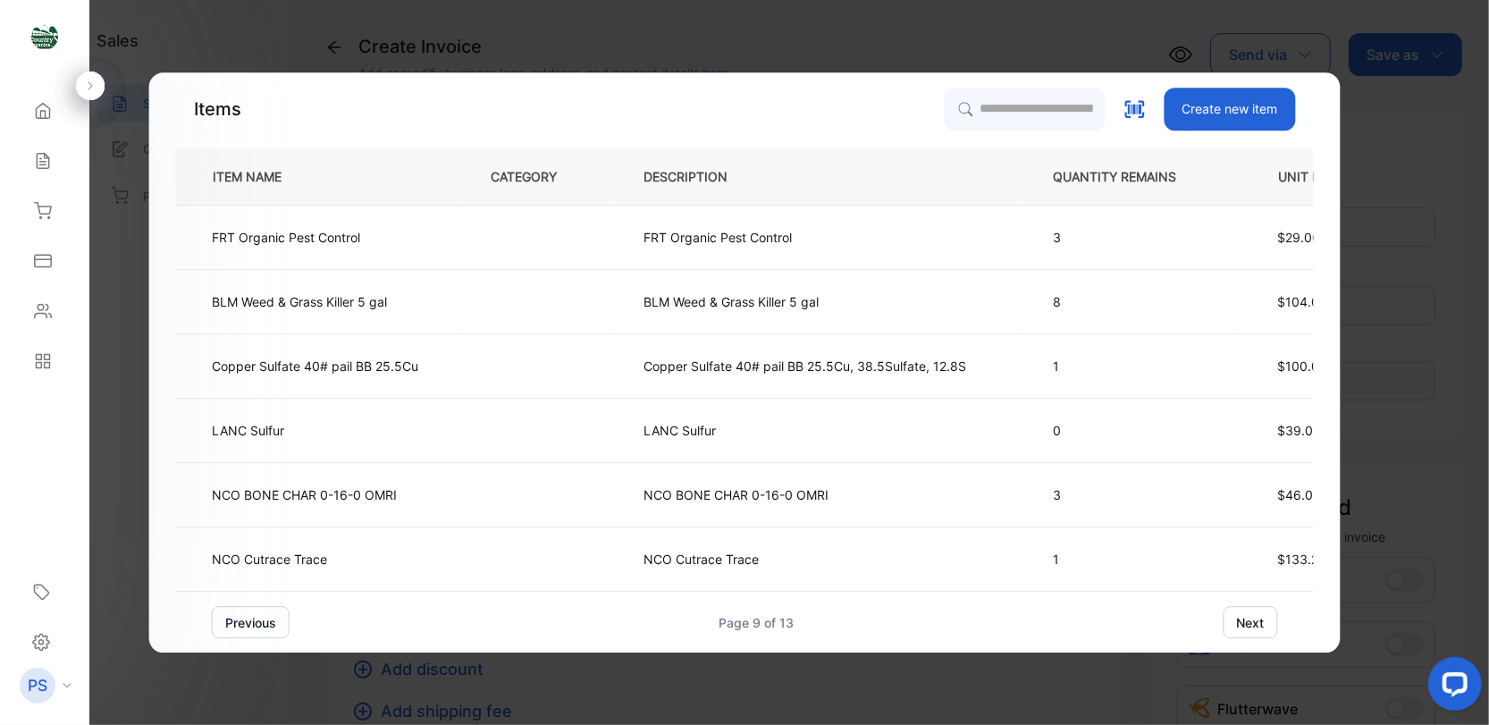
click at [1259, 625] on button "next" at bounding box center [1250, 622] width 55 height 32
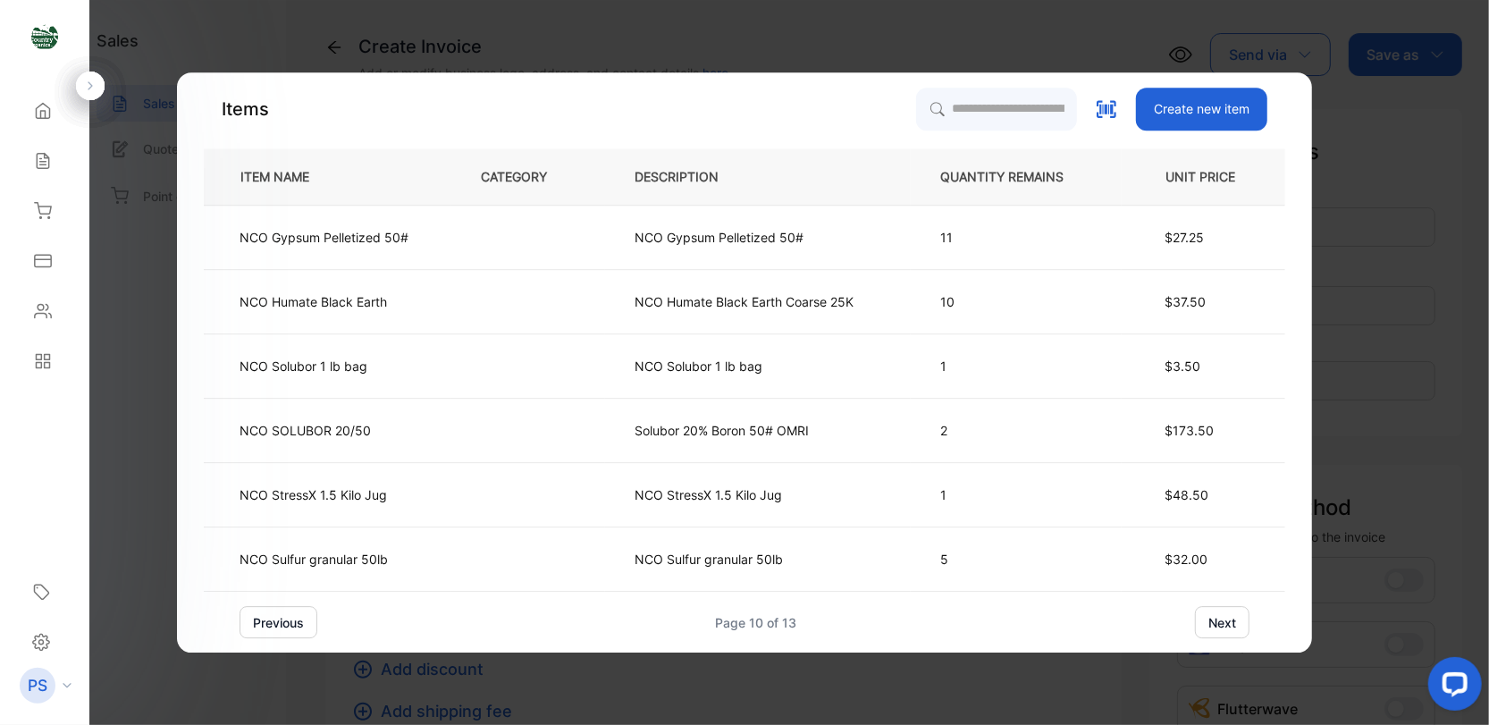
click at [1259, 625] on div "previous Page 10 of 13 next" at bounding box center [745, 622] width 1082 height 32
click at [1215, 621] on button "next" at bounding box center [1222, 622] width 55 height 32
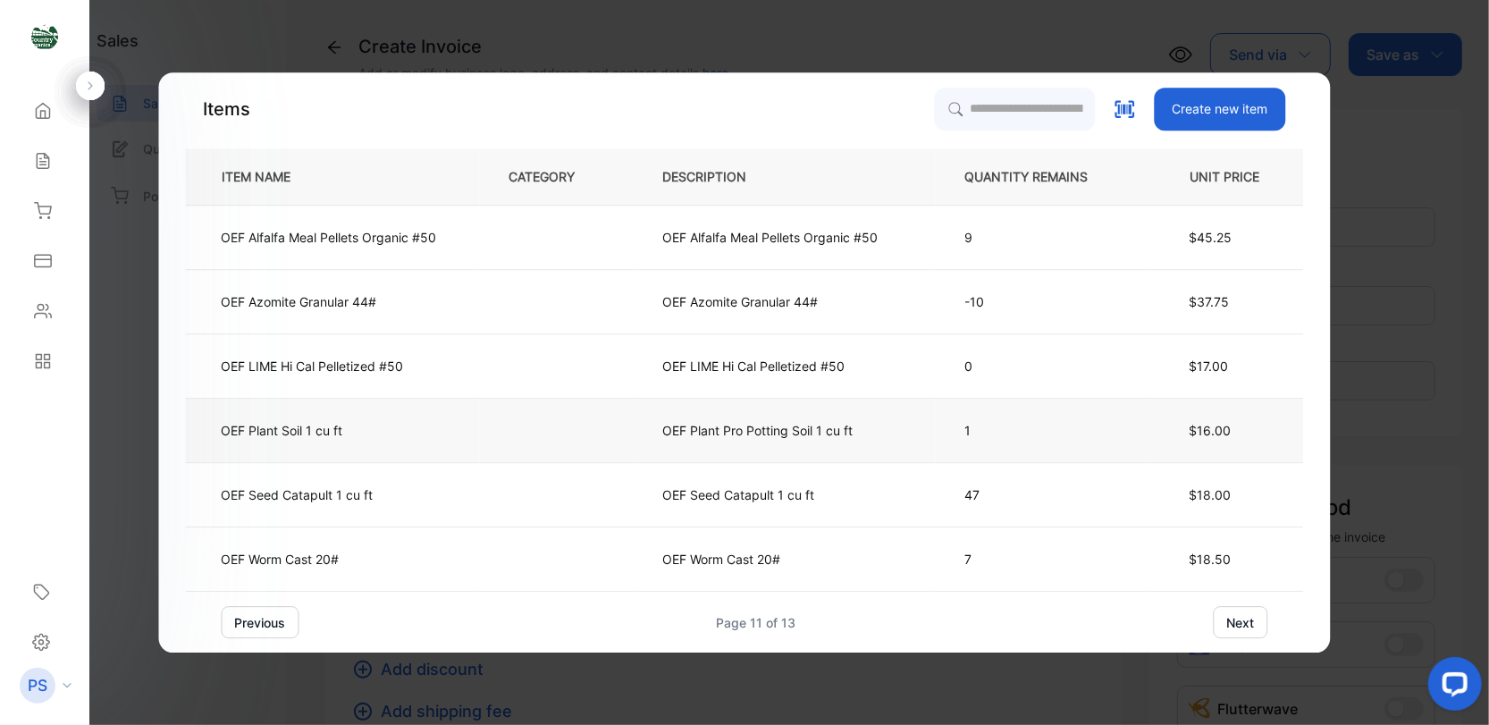
click at [339, 434] on p "OEF Plant Soil 1 cu ft" at bounding box center [283, 430] width 122 height 19
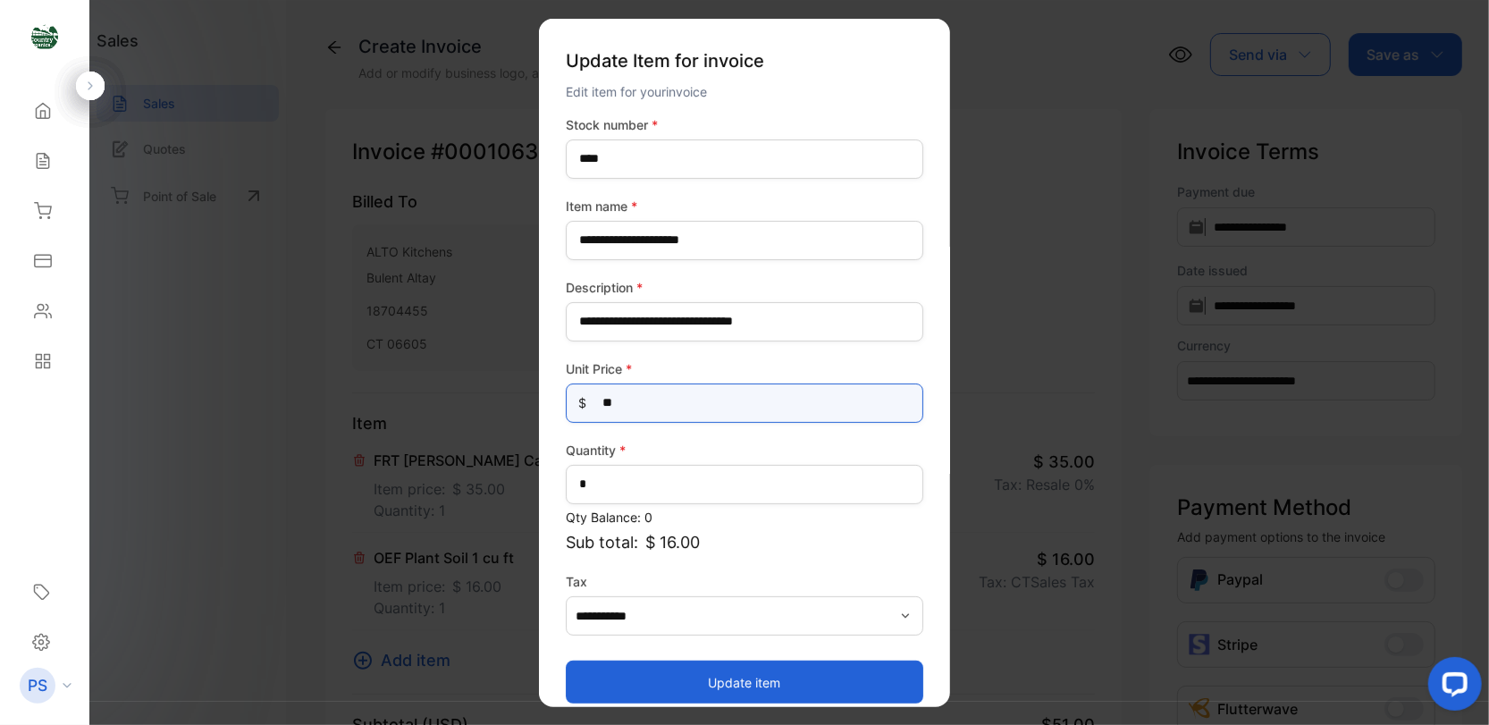
click at [620, 404] on Price-inputprice "**" at bounding box center [745, 402] width 358 height 39
type Price-inputprice "**"
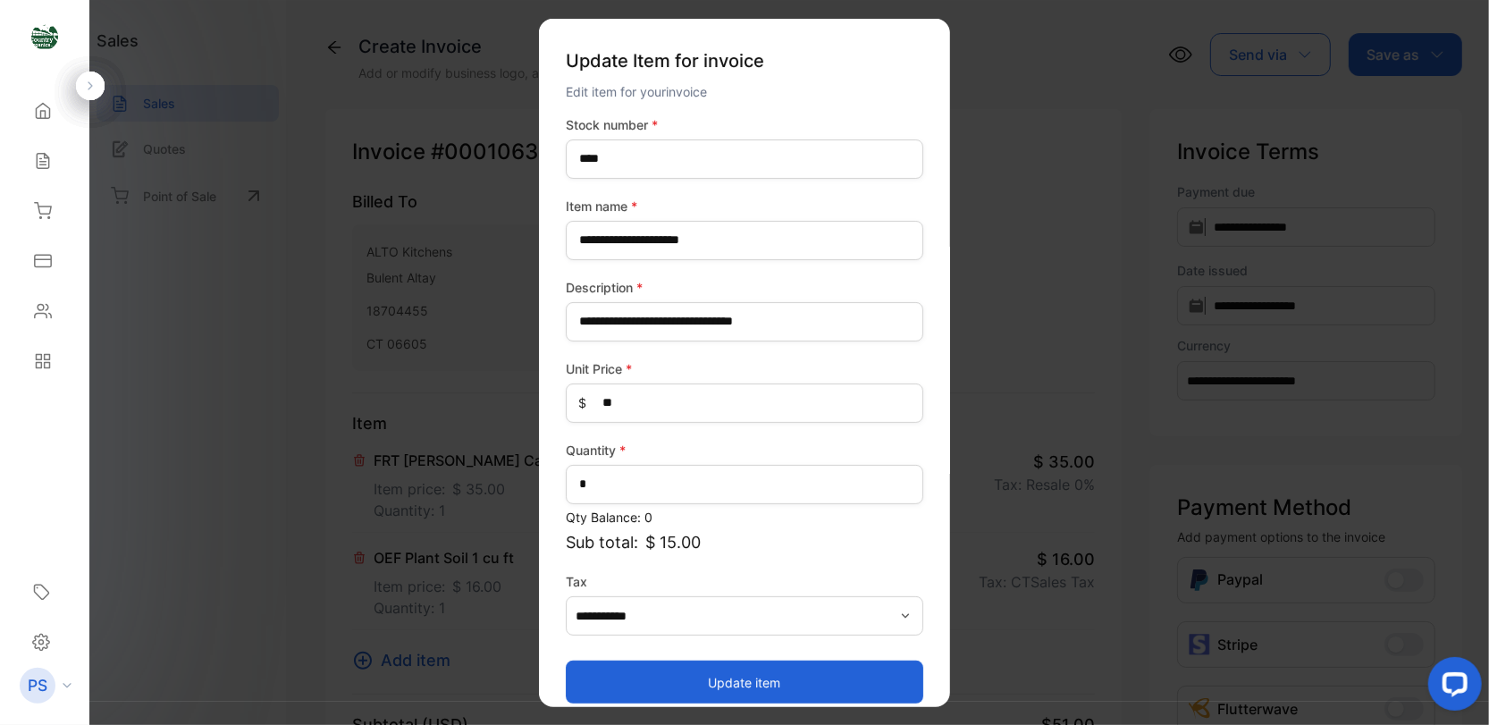
click at [902, 615] on icon "button" at bounding box center [905, 615] width 7 height 4
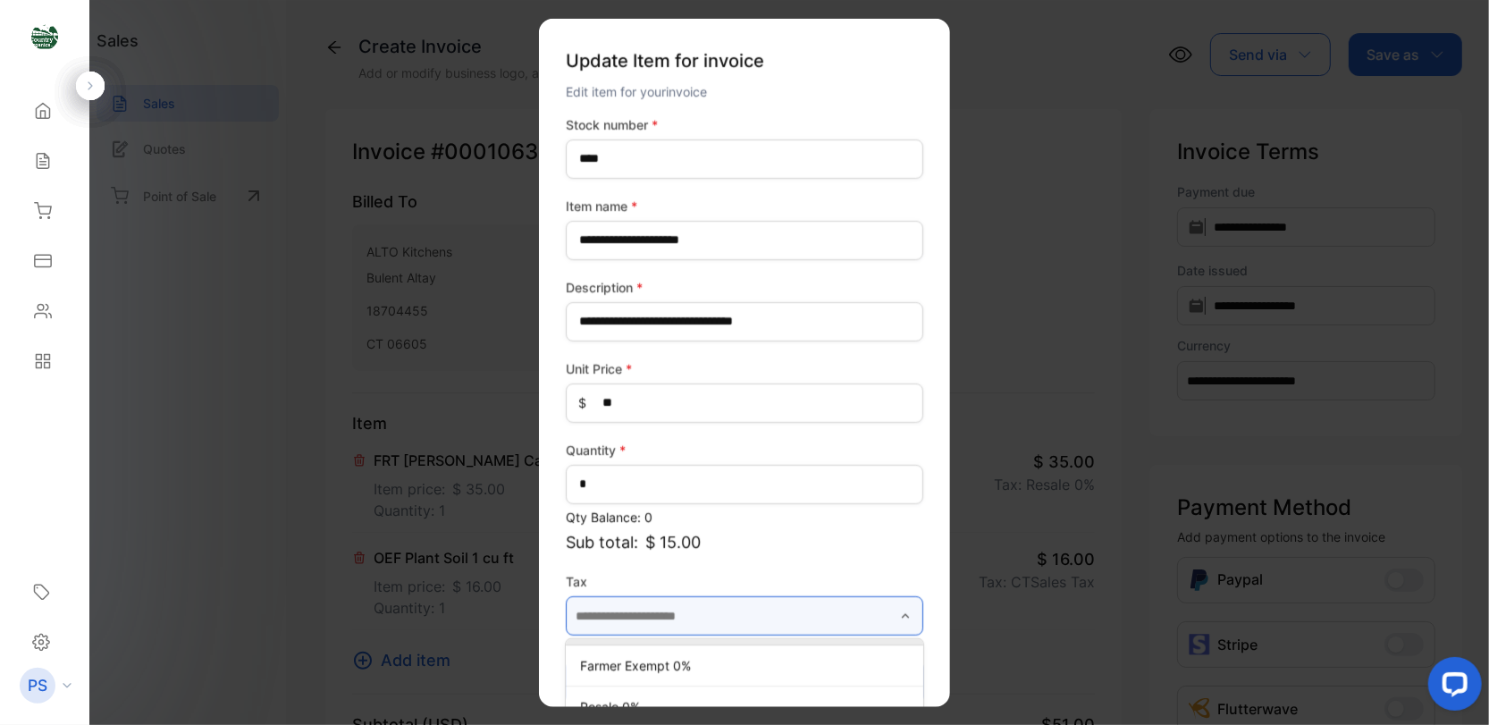
scroll to position [59, 0]
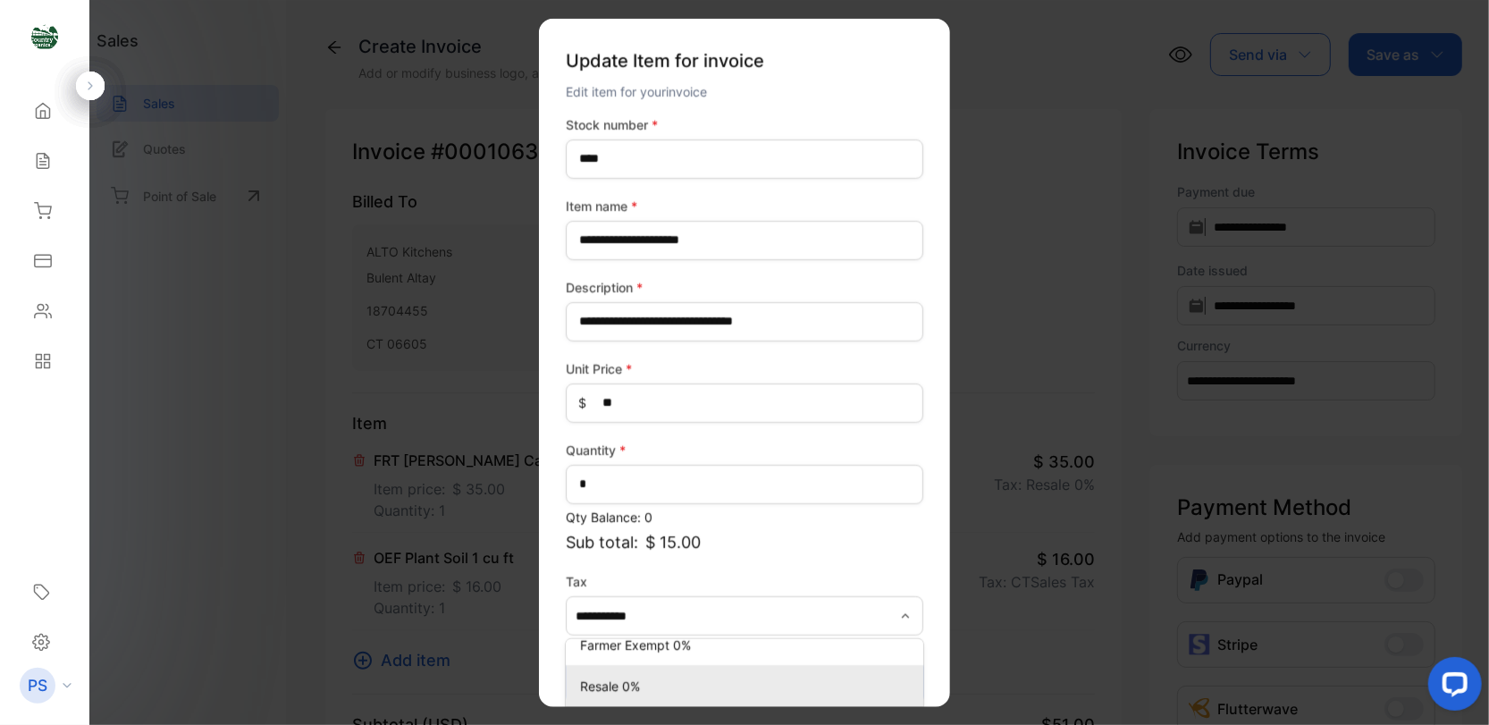
click at [733, 685] on p "Resale 0%" at bounding box center [748, 686] width 336 height 19
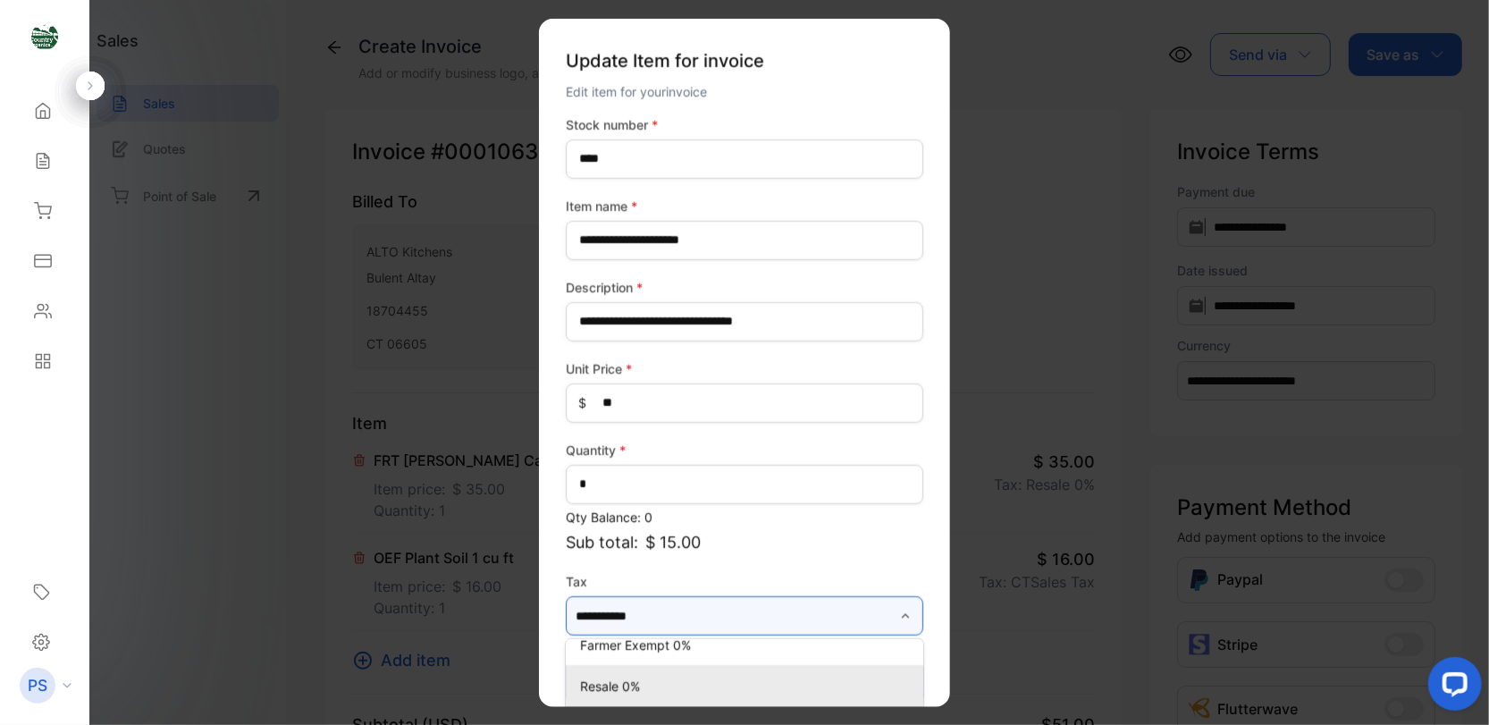
type input "*********"
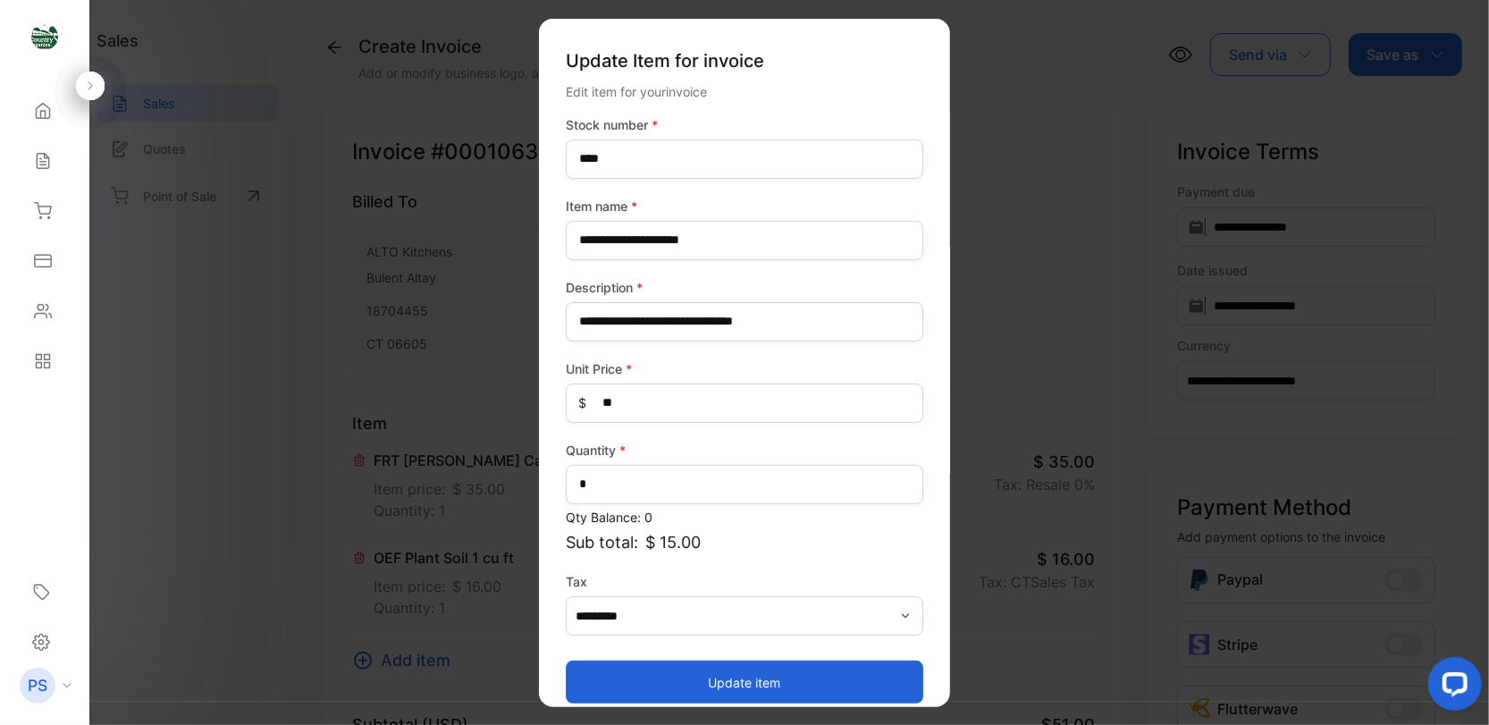
click at [786, 679] on button "Update item" at bounding box center [745, 682] width 358 height 43
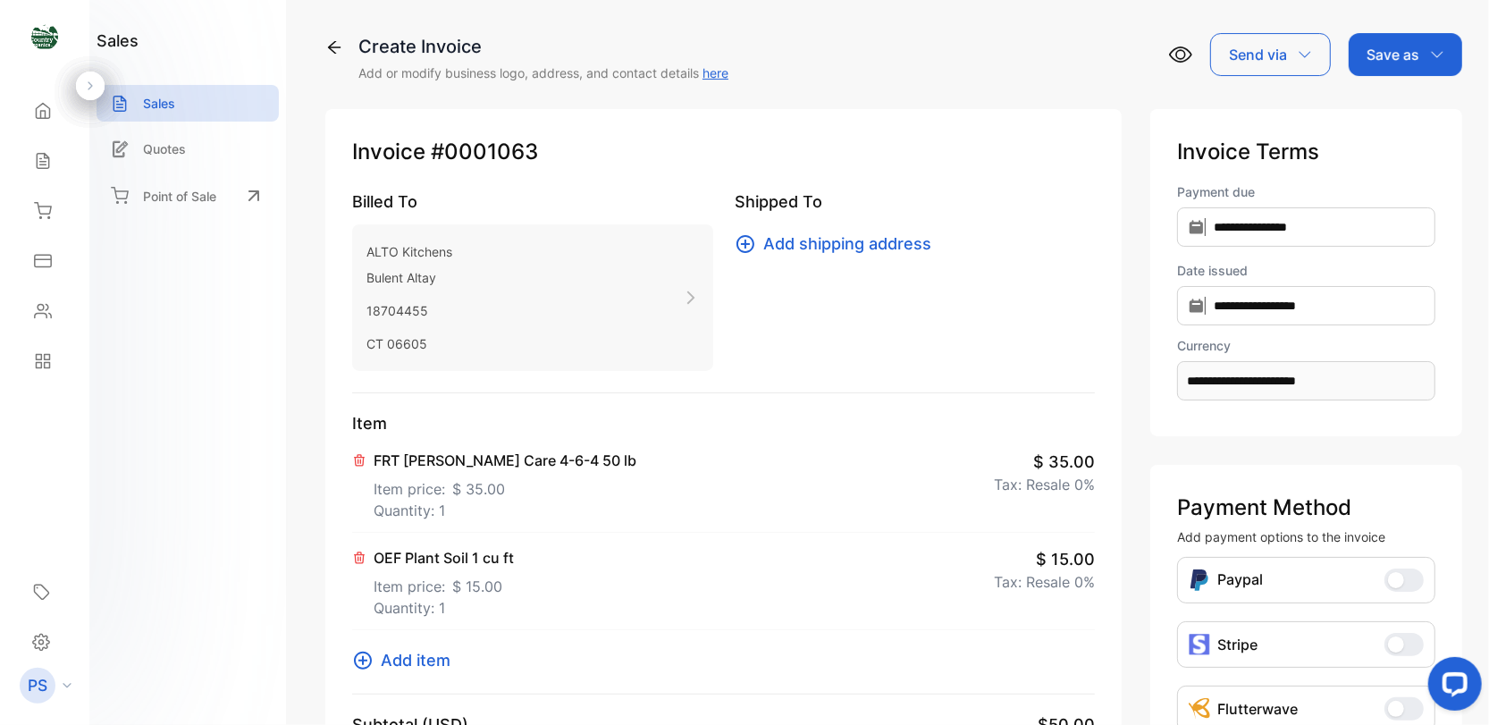
click at [367, 660] on icon at bounding box center [362, 660] width 21 height 21
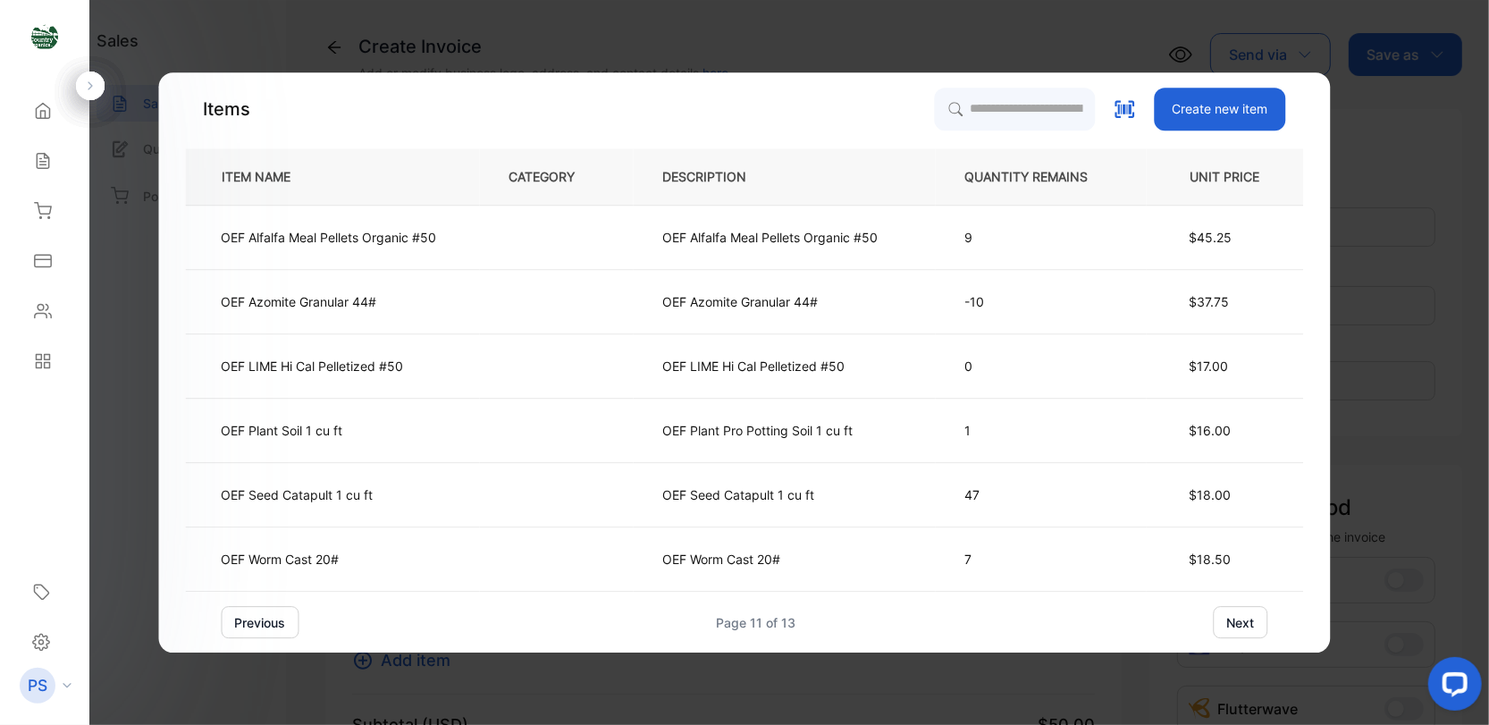
click at [1251, 624] on button "next" at bounding box center [1241, 622] width 55 height 32
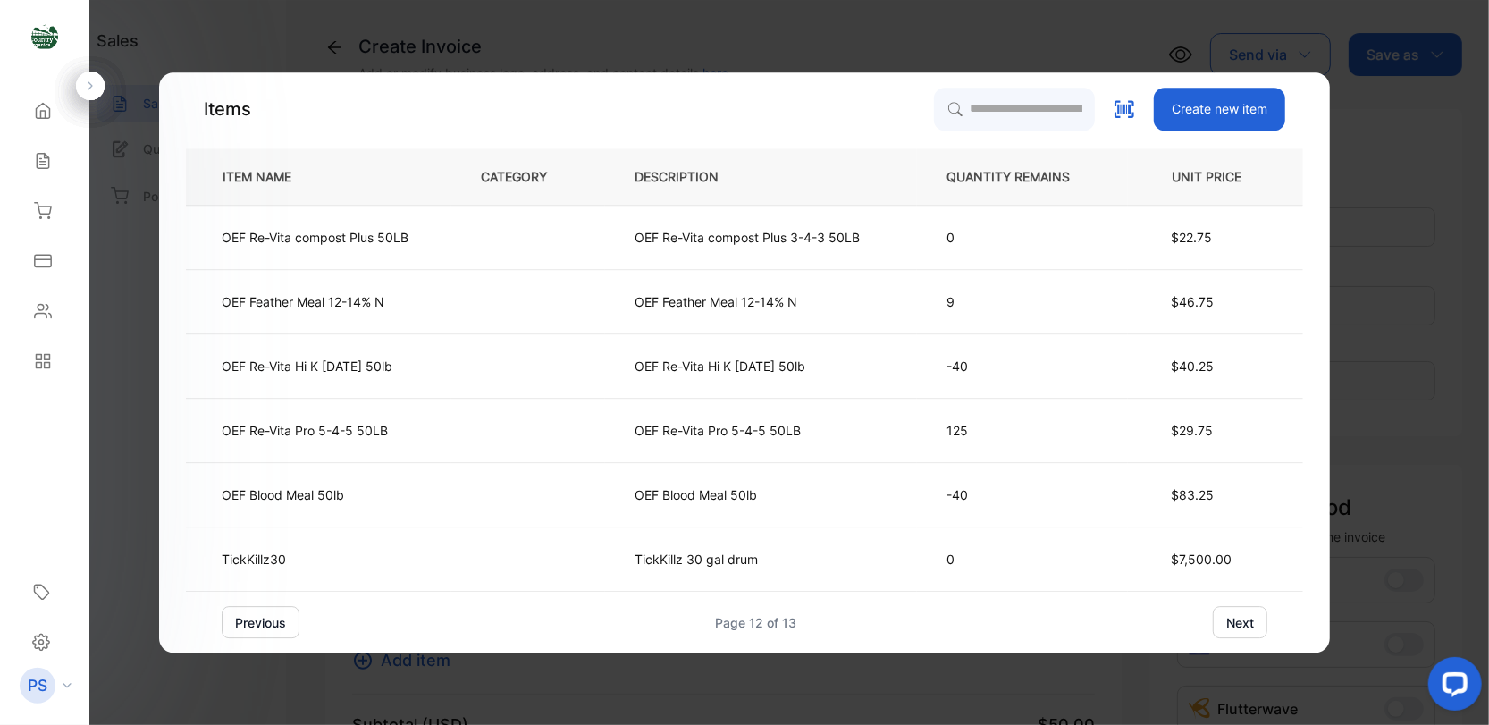
click at [1237, 624] on button "next" at bounding box center [1240, 622] width 55 height 32
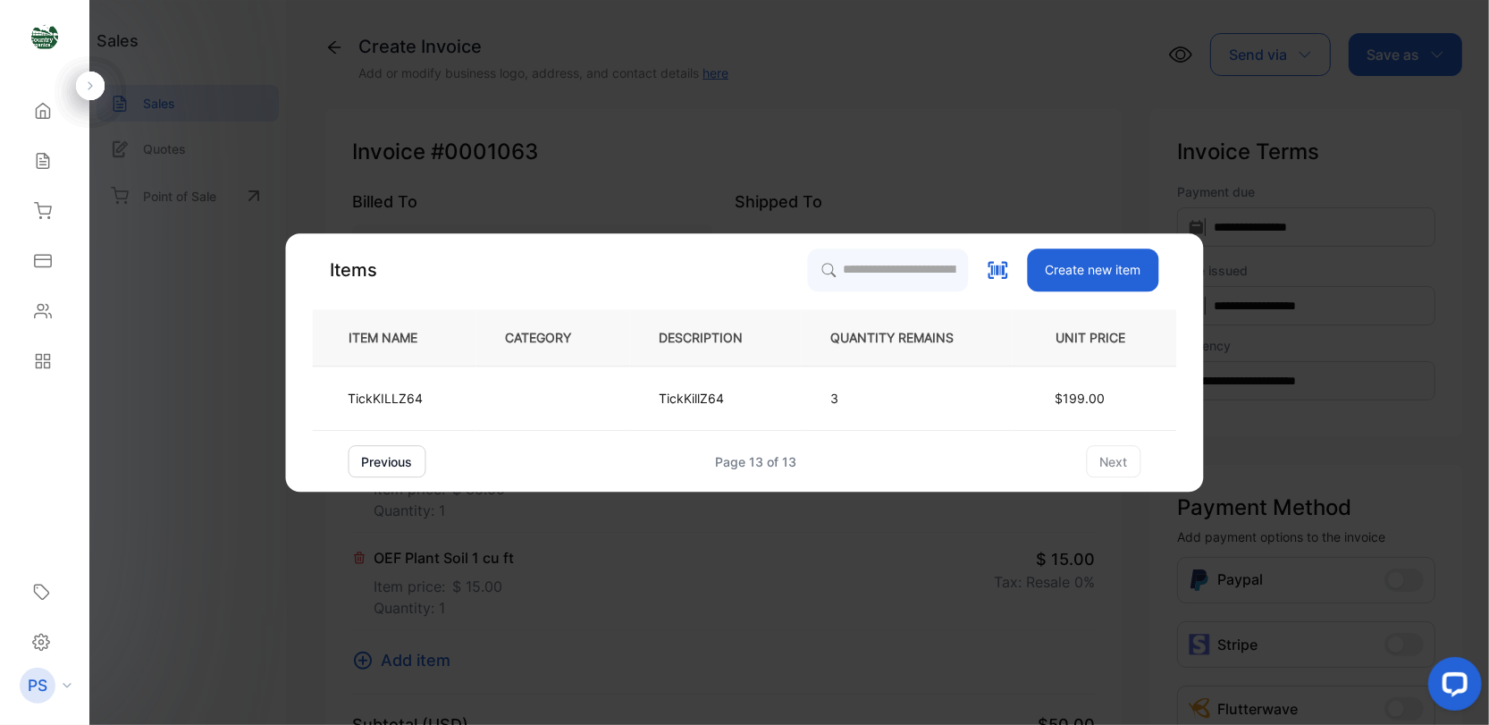
click at [359, 464] on button "previous" at bounding box center [388, 461] width 78 height 32
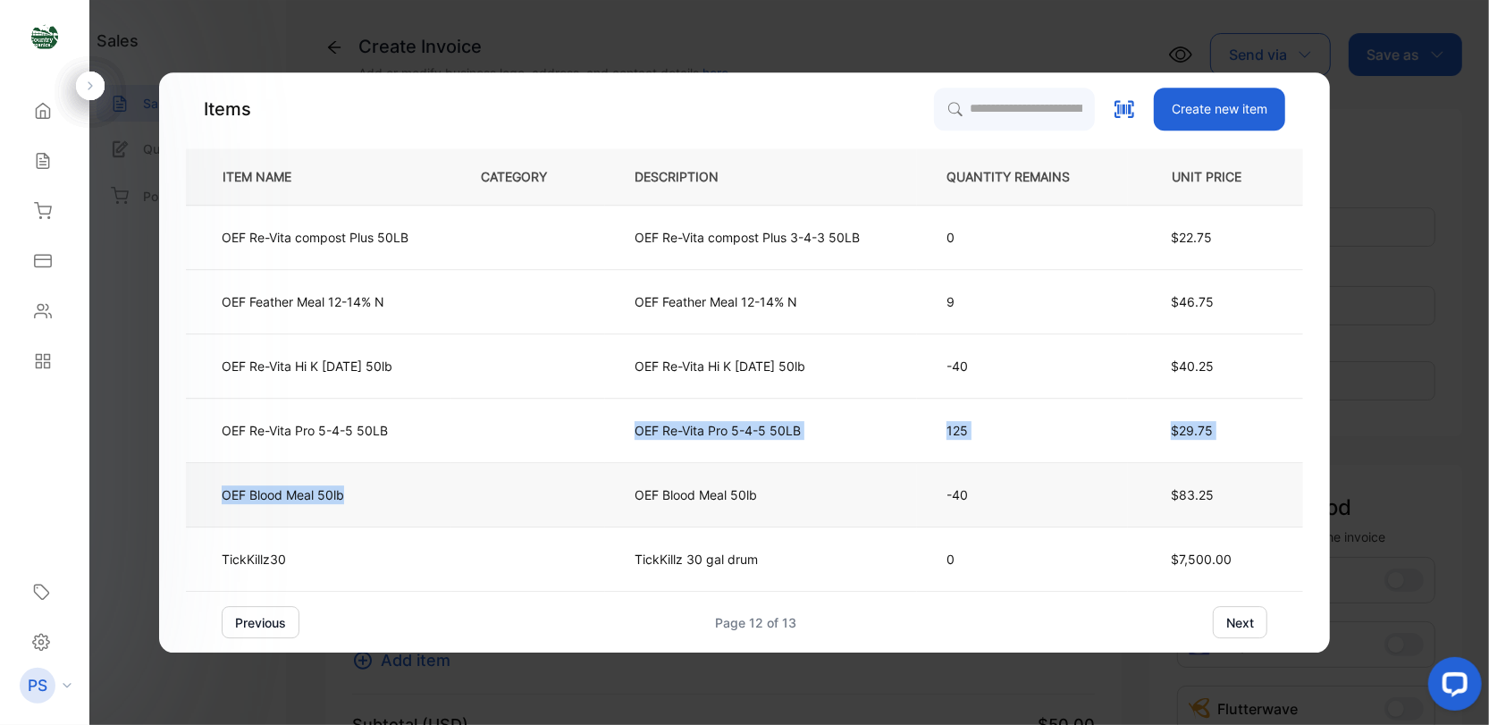
drag, startPoint x: 412, startPoint y: 451, endPoint x: 404, endPoint y: 493, distance: 42.8
click at [404, 493] on tbody "OEF Re-Vita compost Plus 50LB OEF Re-Vita compost Plus 3-4-3 50LB 0 $22.75 OEF …" at bounding box center [744, 399] width 1117 height 386
click at [245, 621] on button "previous" at bounding box center [261, 622] width 78 height 32
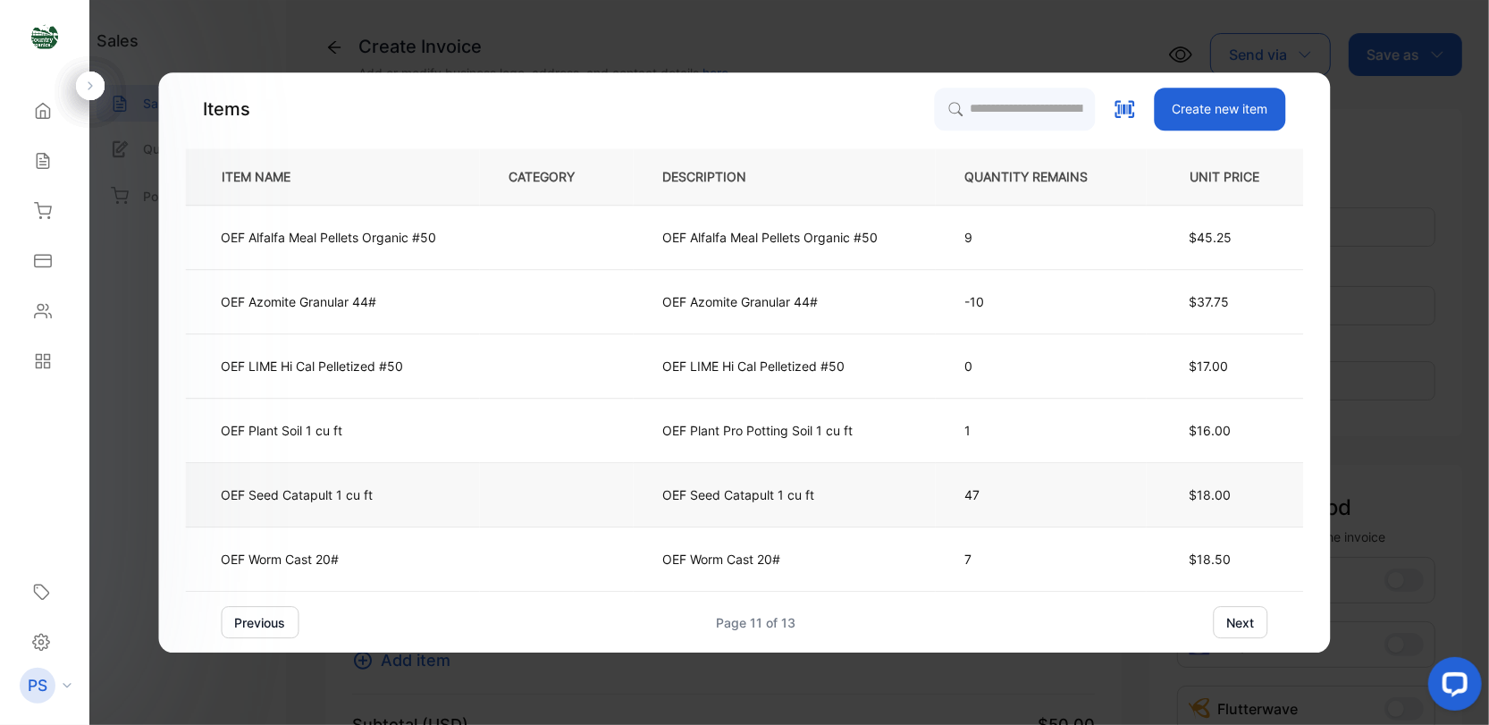
click at [284, 502] on p "OEF Seed Catapult 1 cu ft" at bounding box center [298, 494] width 152 height 19
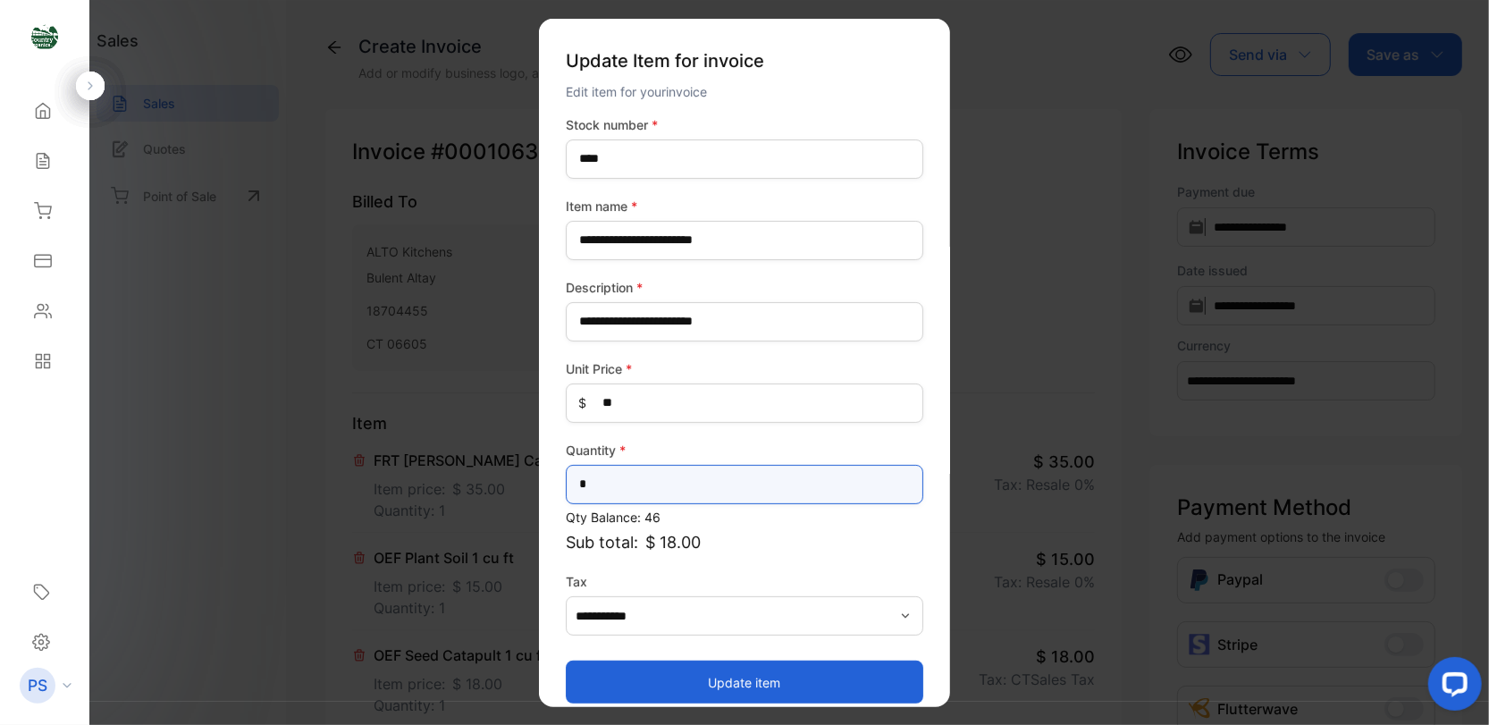
click at [588, 484] on input "*" at bounding box center [745, 483] width 358 height 39
type input "*"
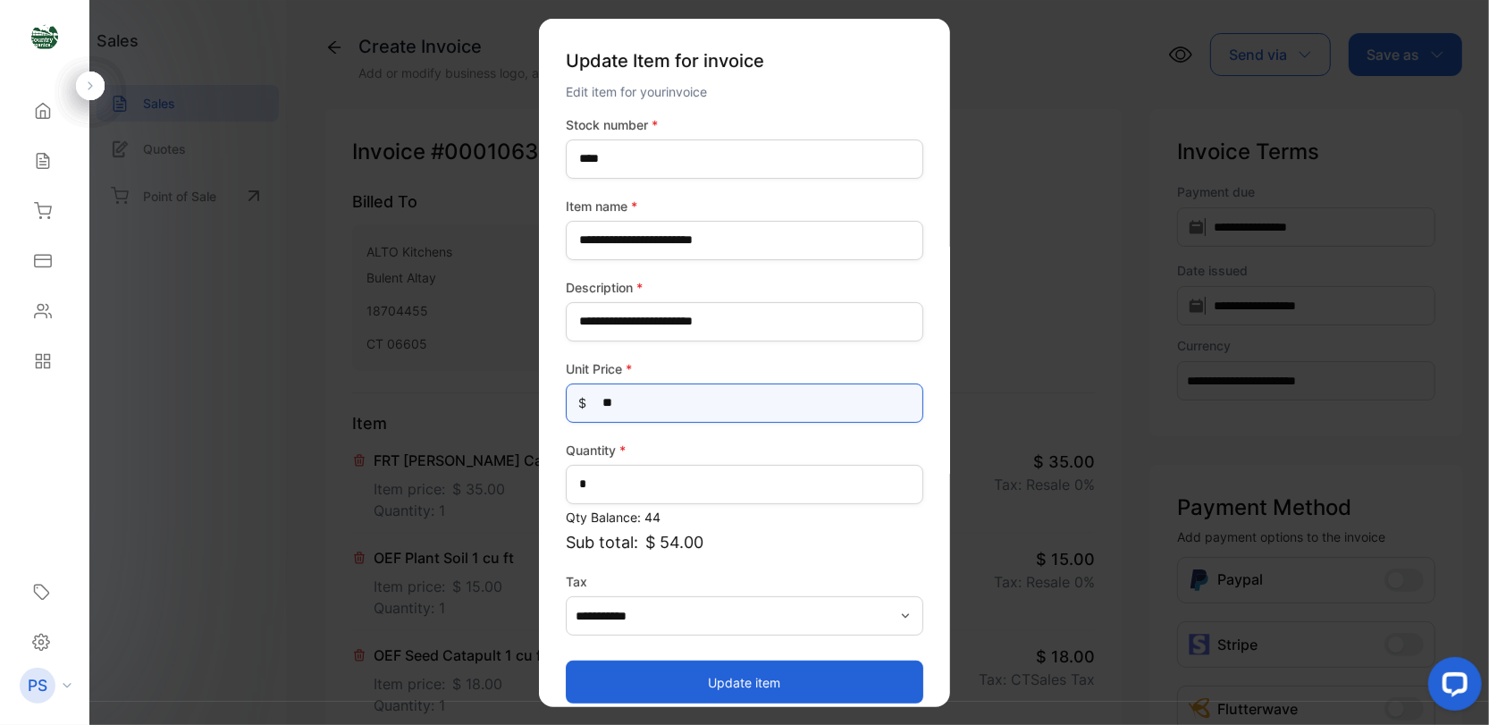
click at [628, 404] on Price-inputprice "**" at bounding box center [745, 402] width 358 height 39
type Price-inputprice "*"
type Price-inputprice "*****"
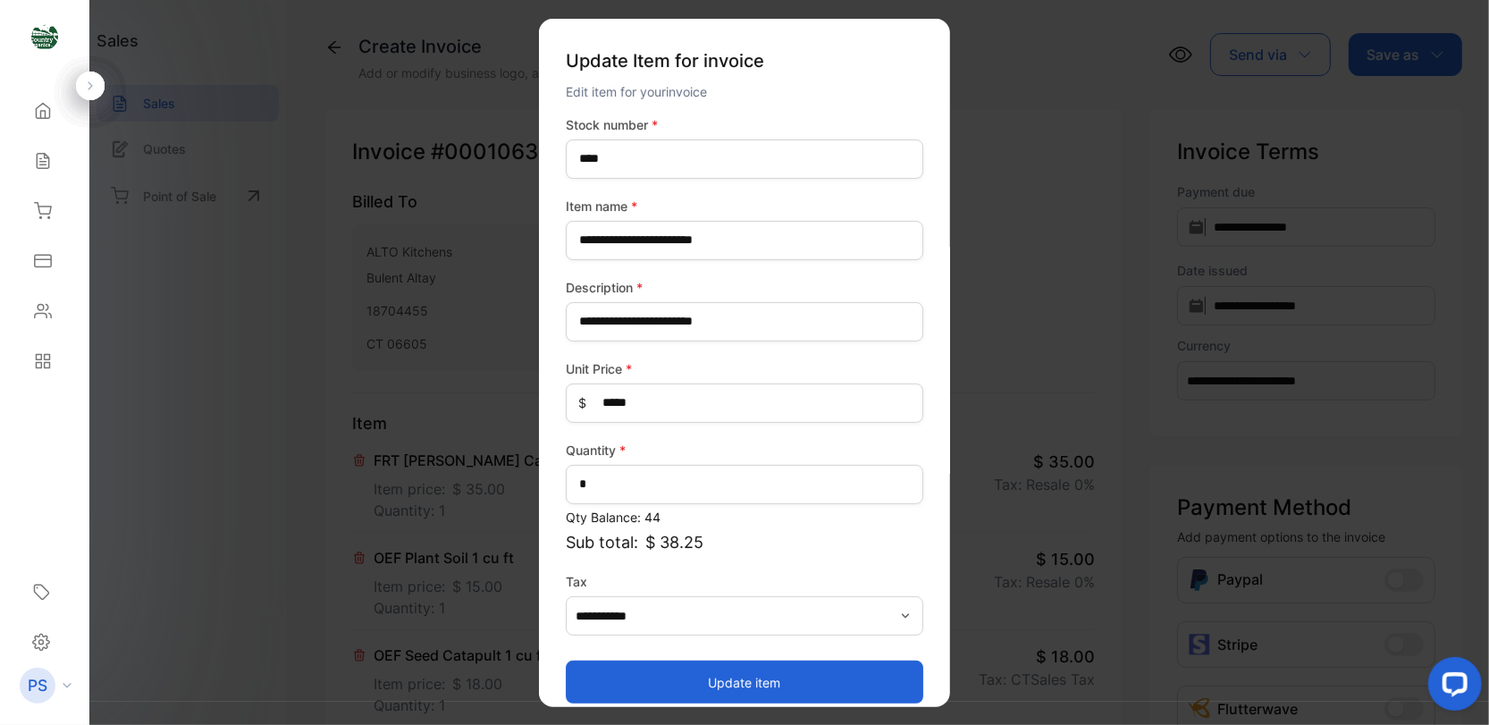
click at [900, 615] on icon "button" at bounding box center [905, 615] width 14 height 14
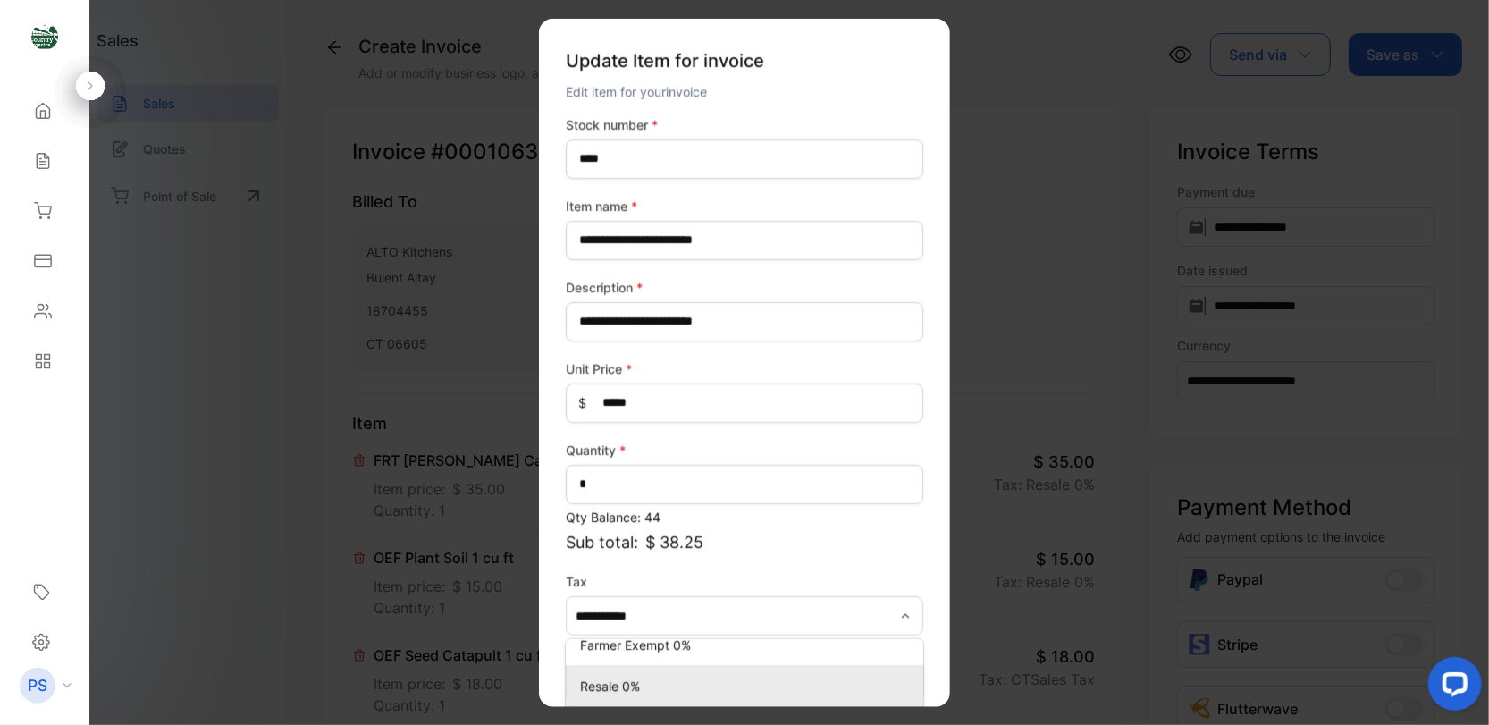
click at [746, 685] on p "Resale 0%" at bounding box center [748, 686] width 336 height 19
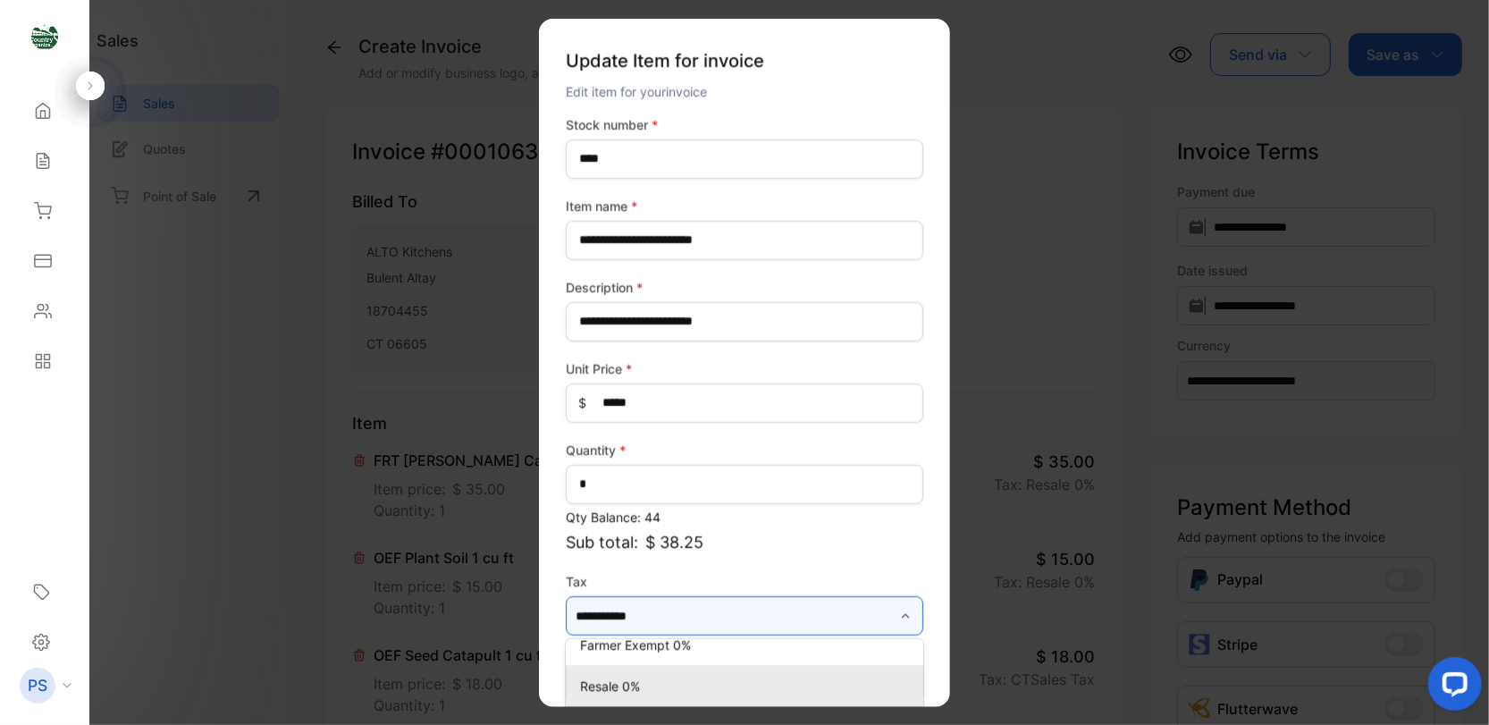
type input "*********"
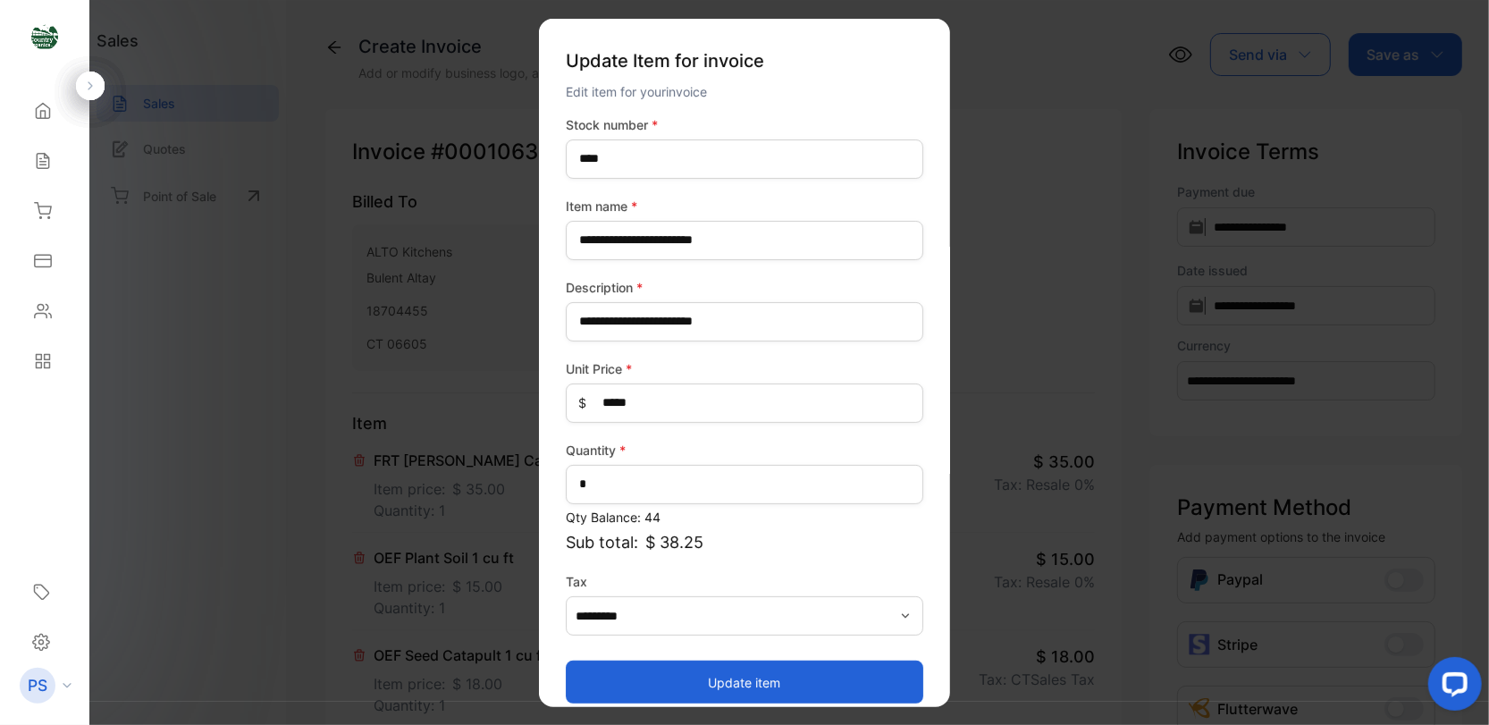
click at [748, 685] on button "Update item" at bounding box center [745, 682] width 358 height 43
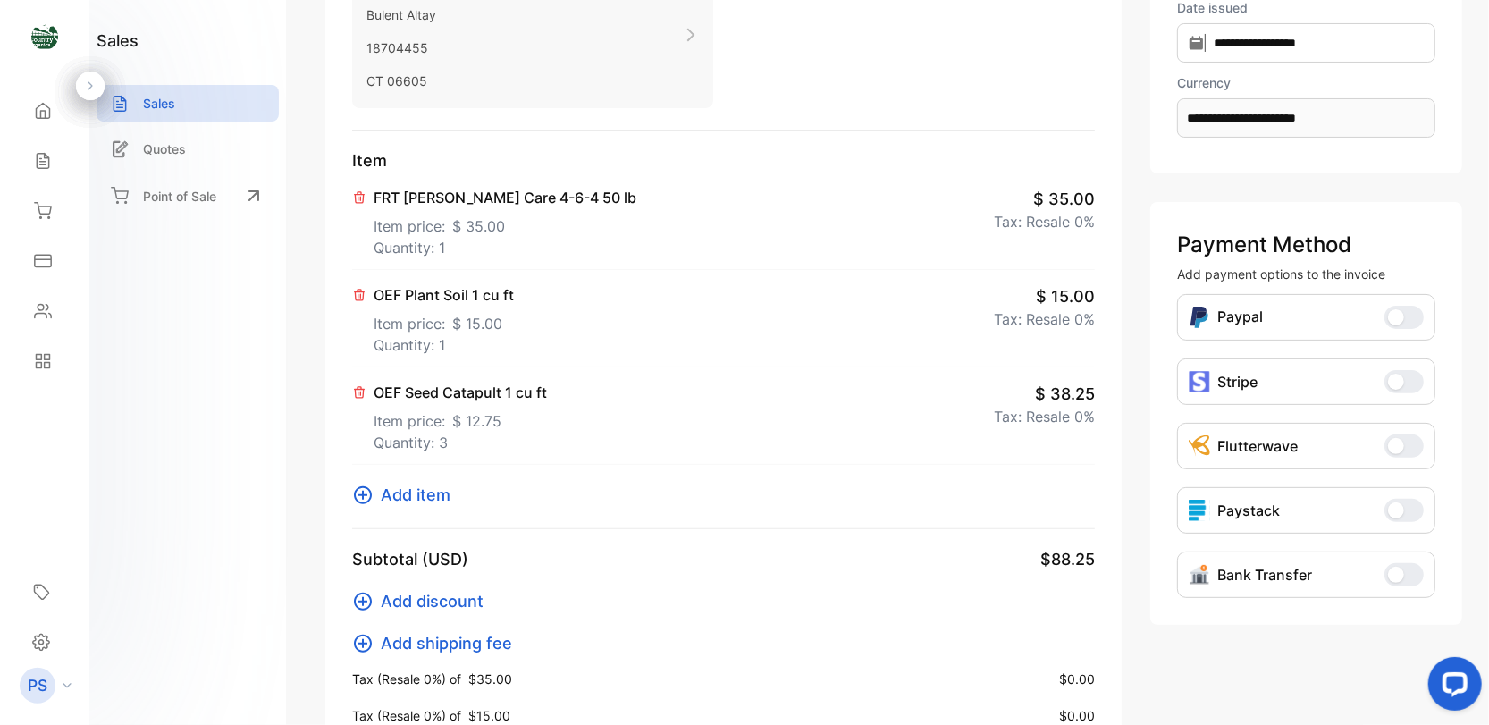
scroll to position [267, 0]
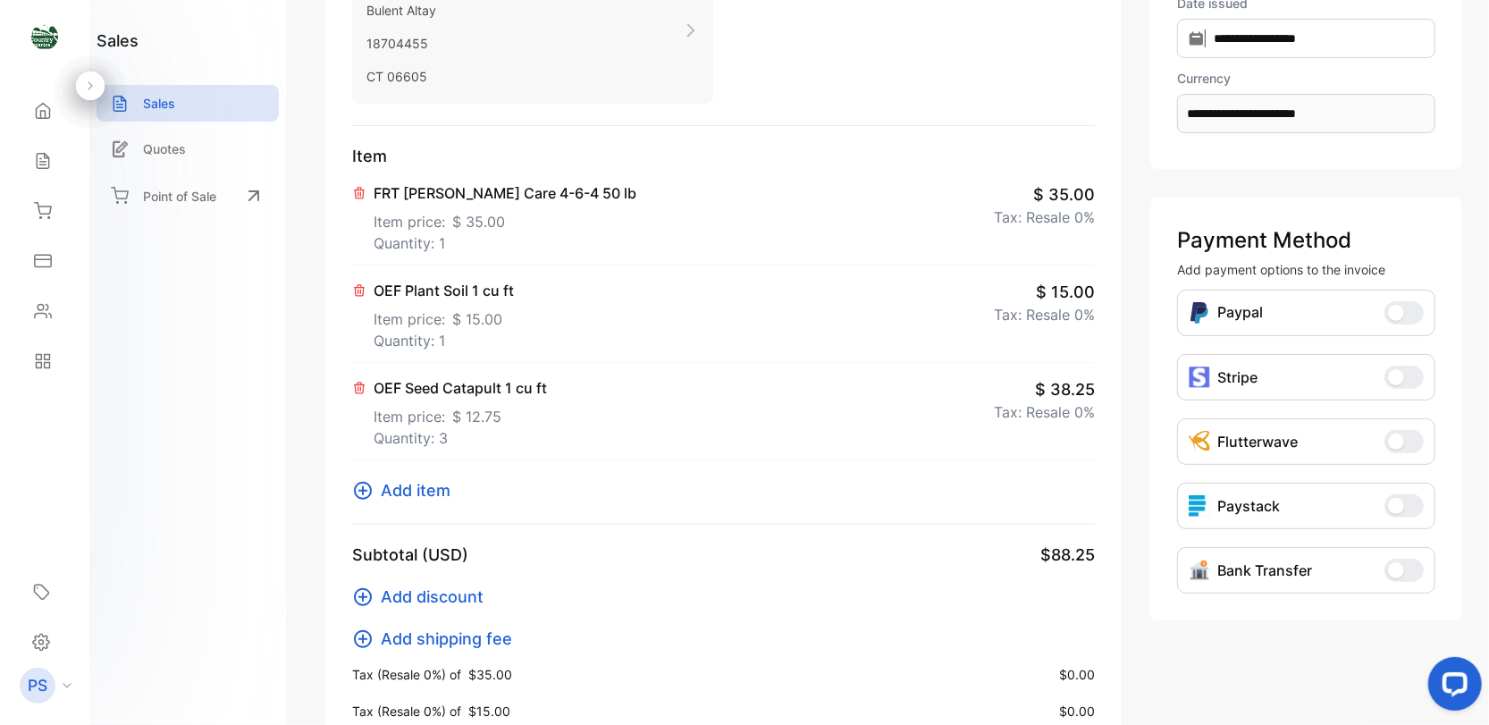
click at [434, 189] on p "FRT [PERSON_NAME] Care 4-6-4 50 lb" at bounding box center [505, 192] width 263 height 21
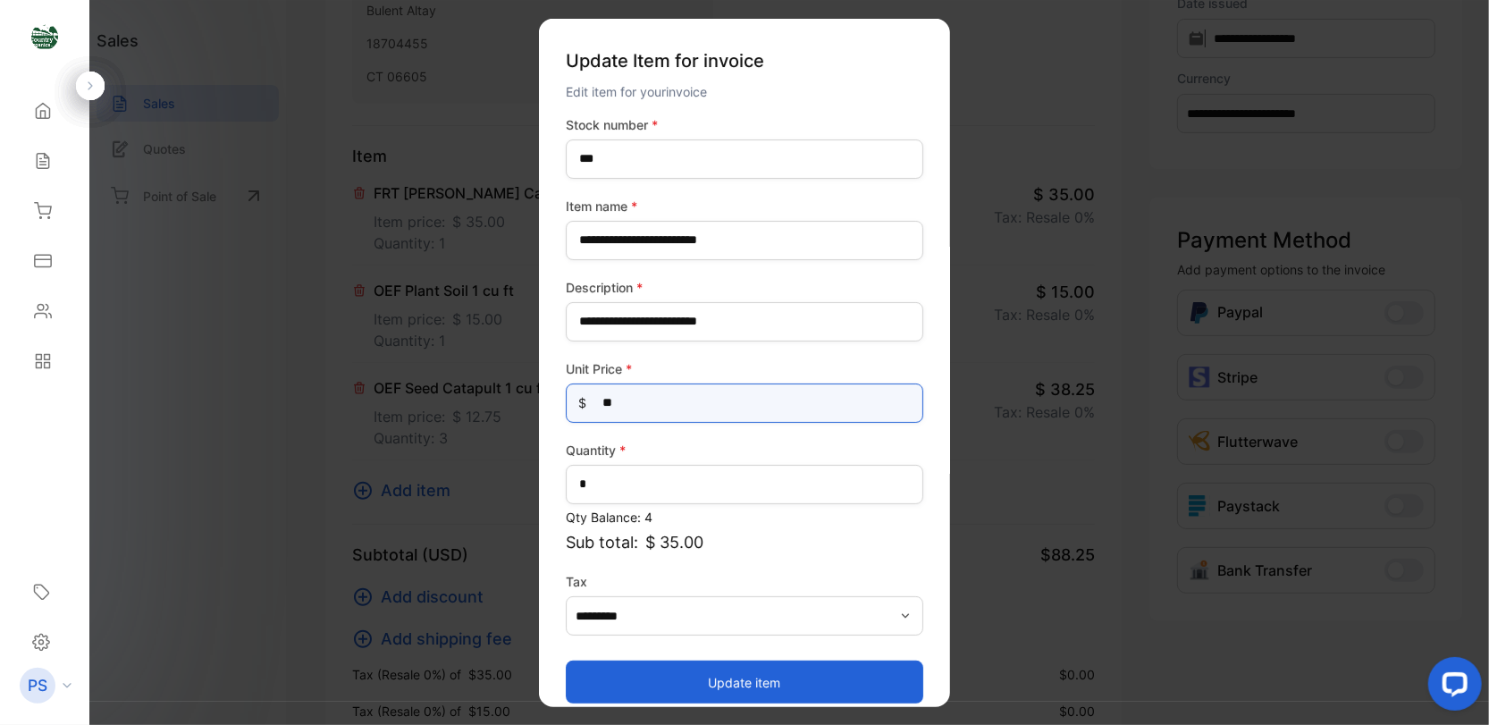
click at [625, 404] on Price-inputprice "**" at bounding box center [745, 402] width 358 height 39
type Price-inputprice "*"
type Price-inputprice "**"
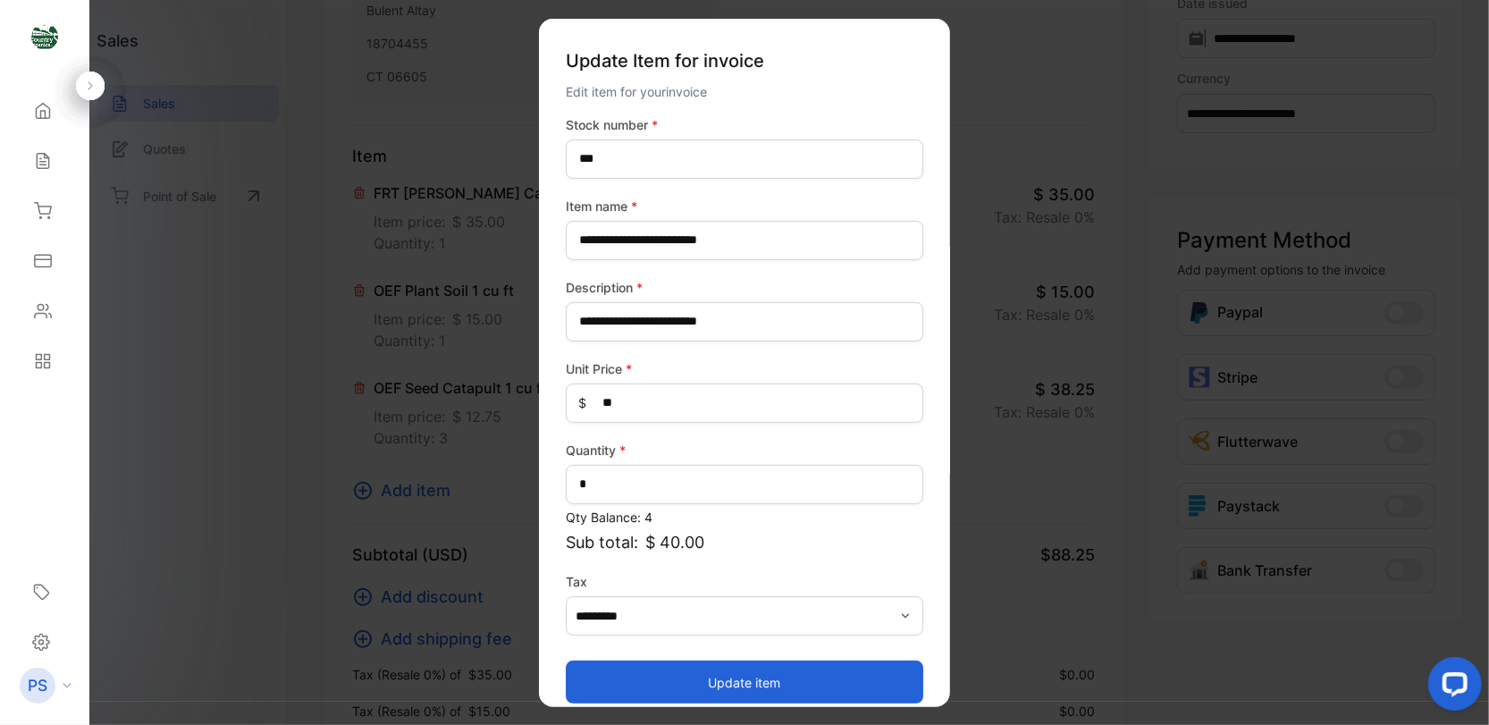
click at [746, 690] on button "Update item" at bounding box center [745, 682] width 358 height 43
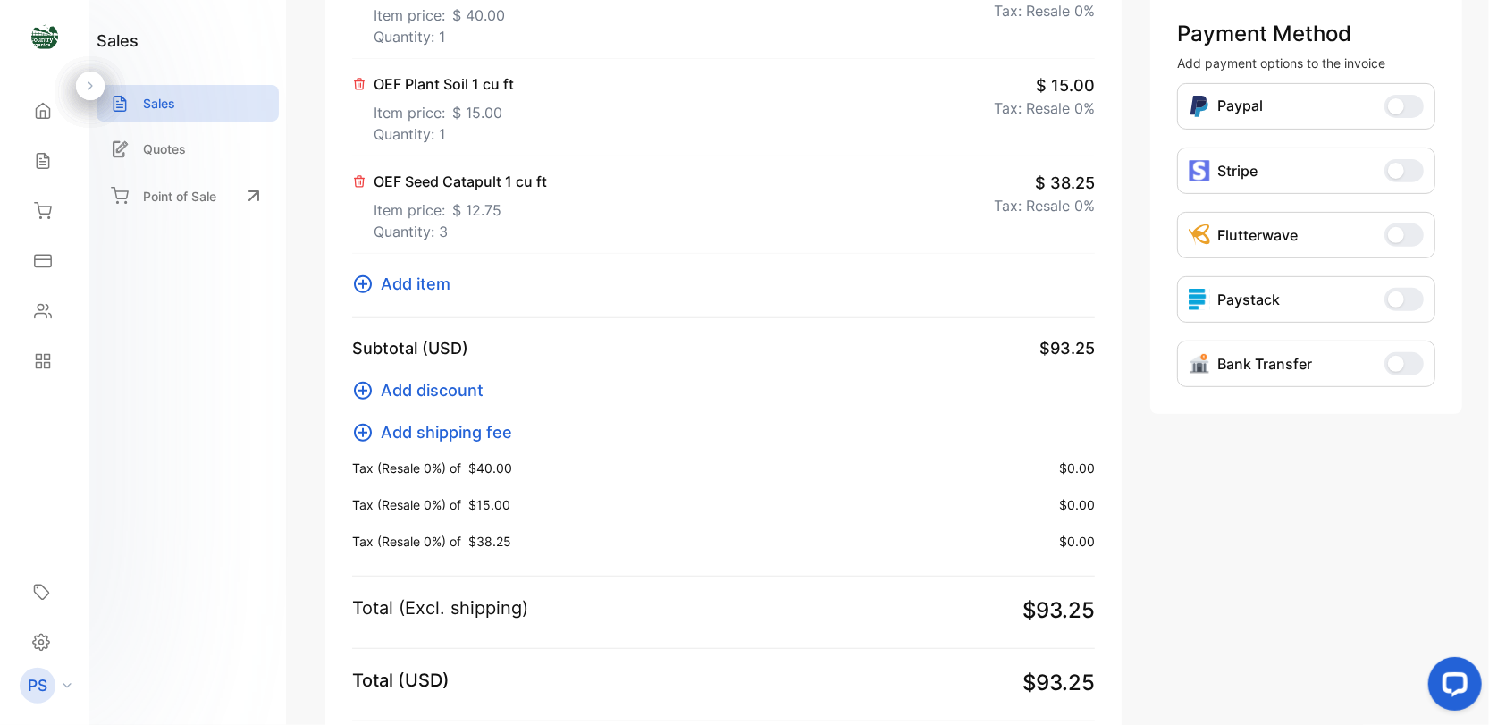
scroll to position [447, 0]
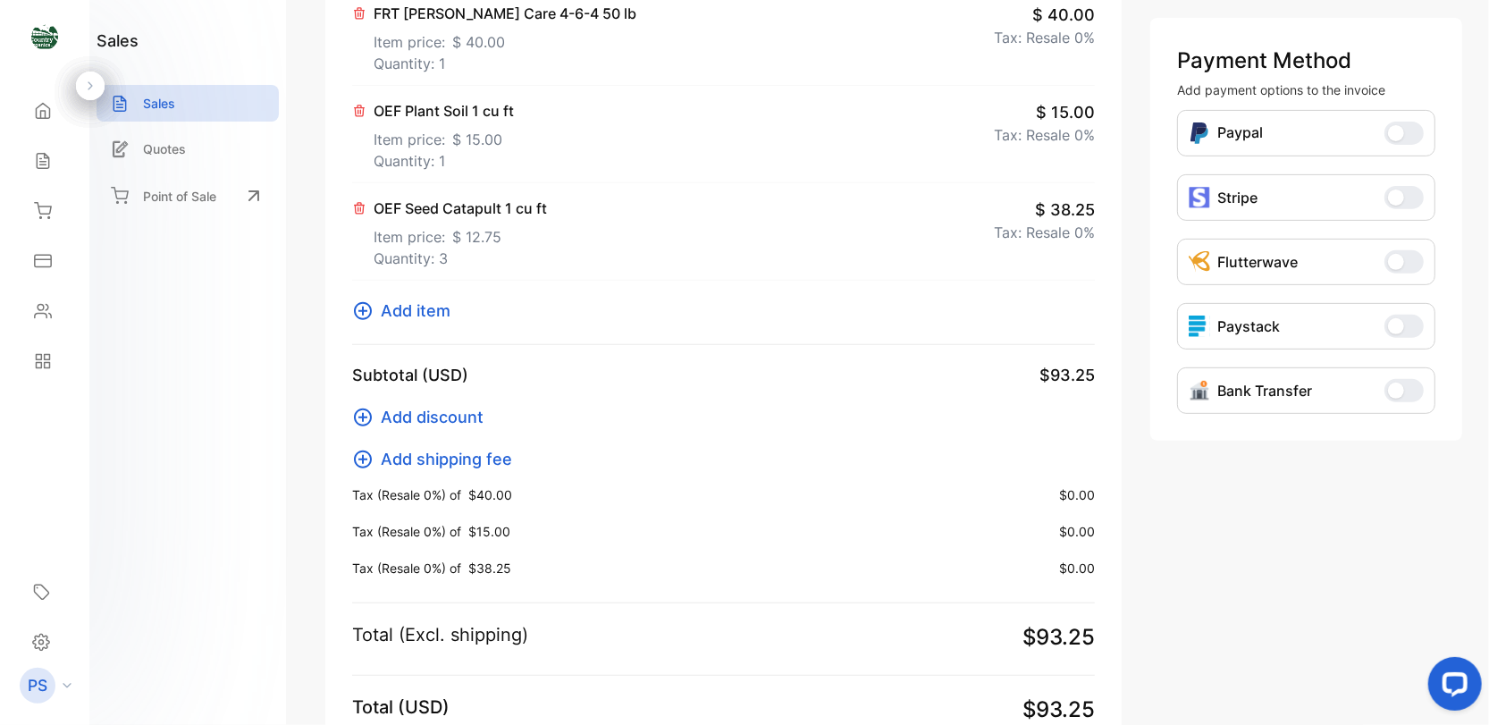
click at [440, 203] on p "OEF Seed Catapult 1 cu ft" at bounding box center [460, 208] width 173 height 21
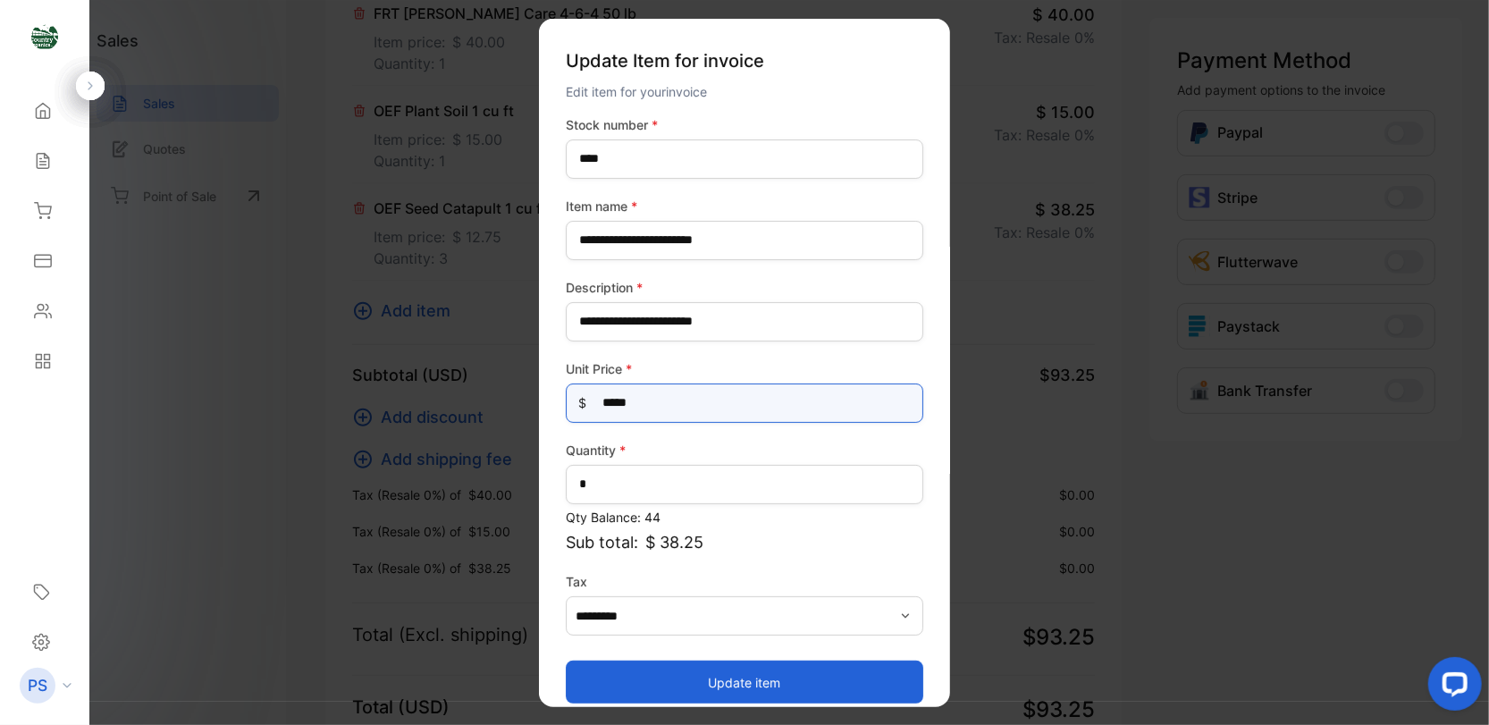
click at [641, 401] on Price-inputprice "*****" at bounding box center [745, 402] width 358 height 39
type Price-inputprice "*"
type Price-inputprice "**"
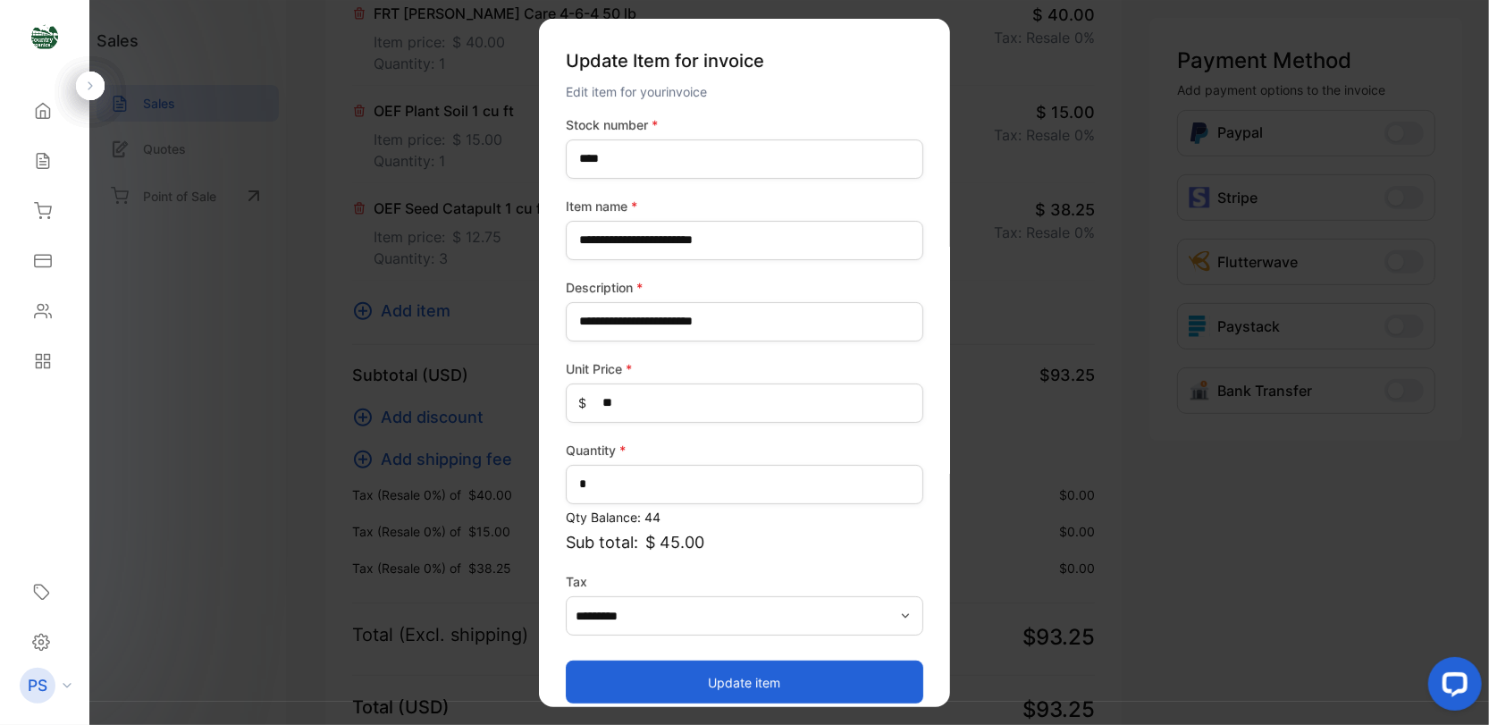
click at [707, 689] on button "Update item" at bounding box center [745, 682] width 358 height 43
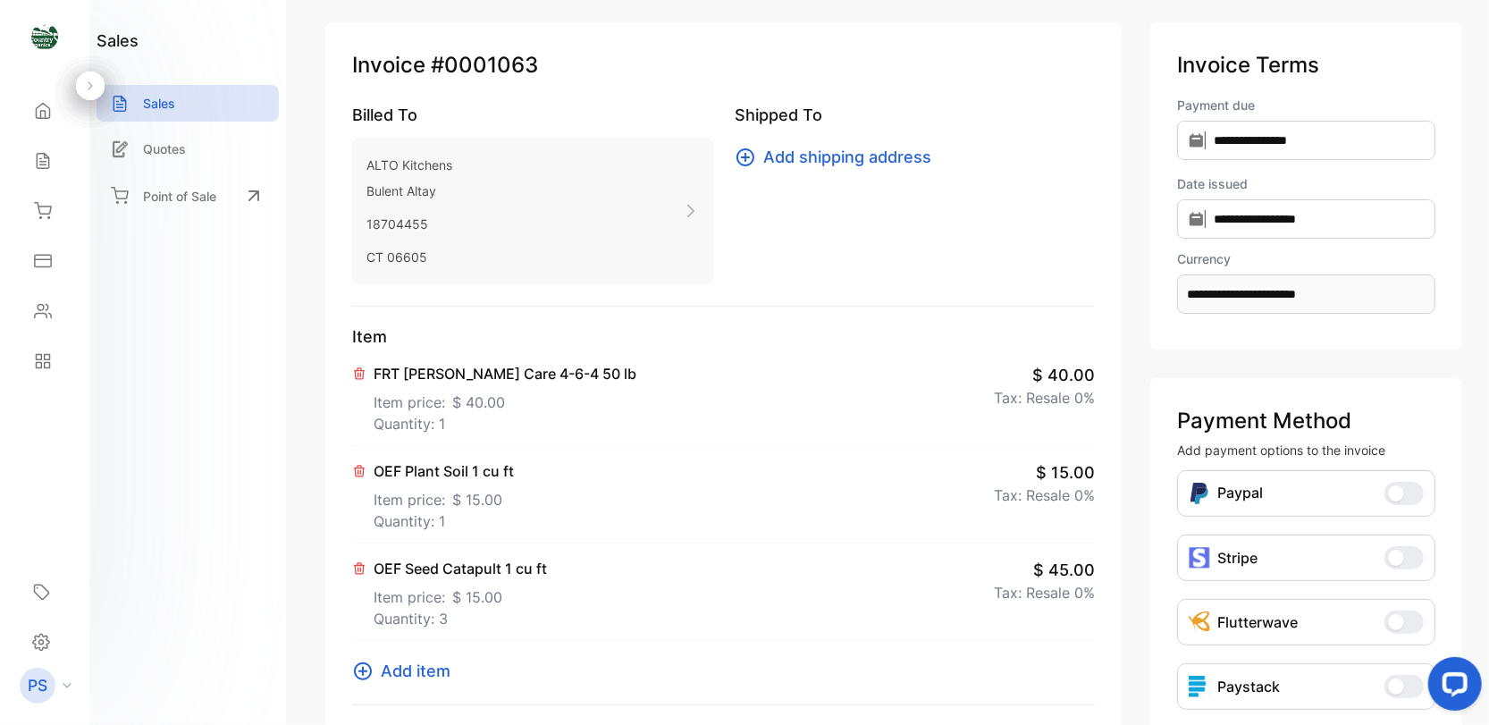
scroll to position [0, 0]
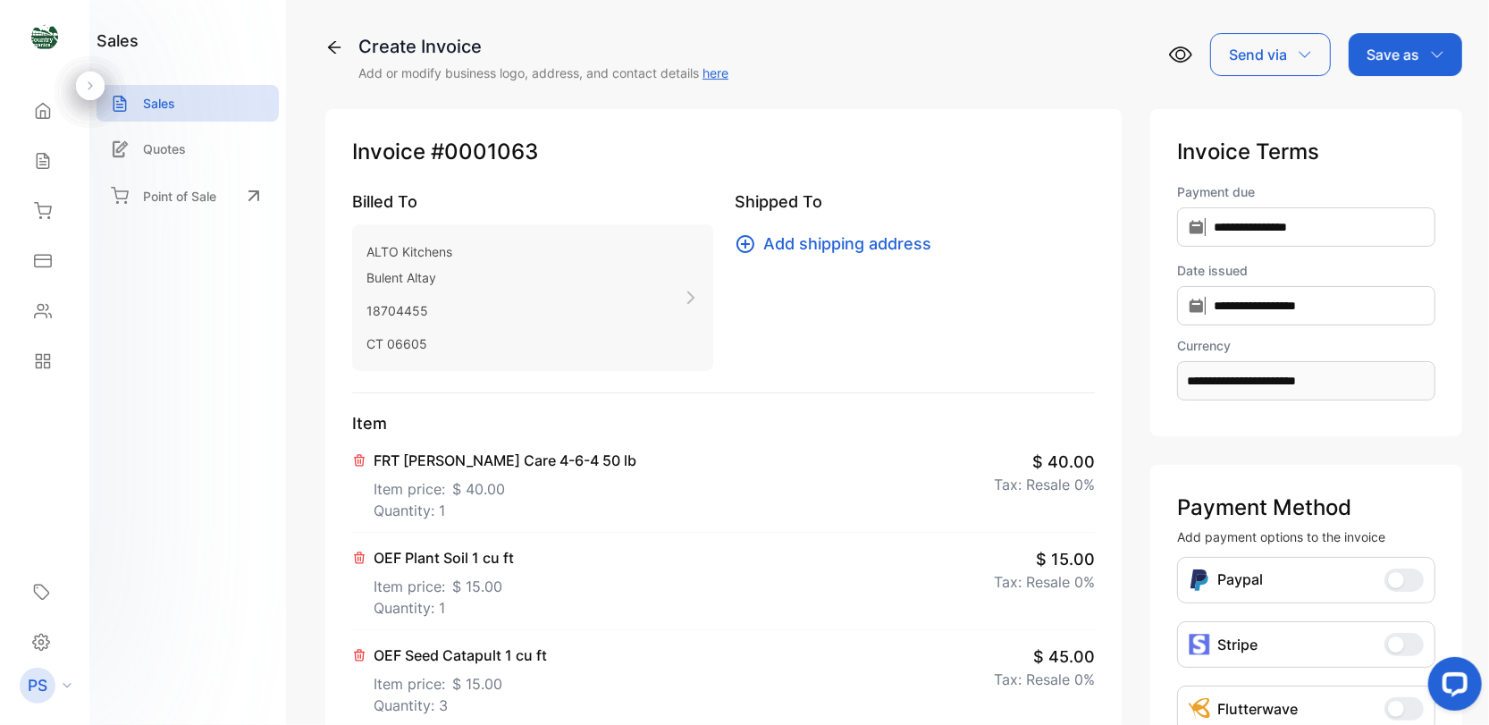
click at [1413, 59] on p "Save as" at bounding box center [1393, 54] width 53 height 21
click at [1392, 118] on div "Invoice" at bounding box center [1401, 114] width 103 height 36
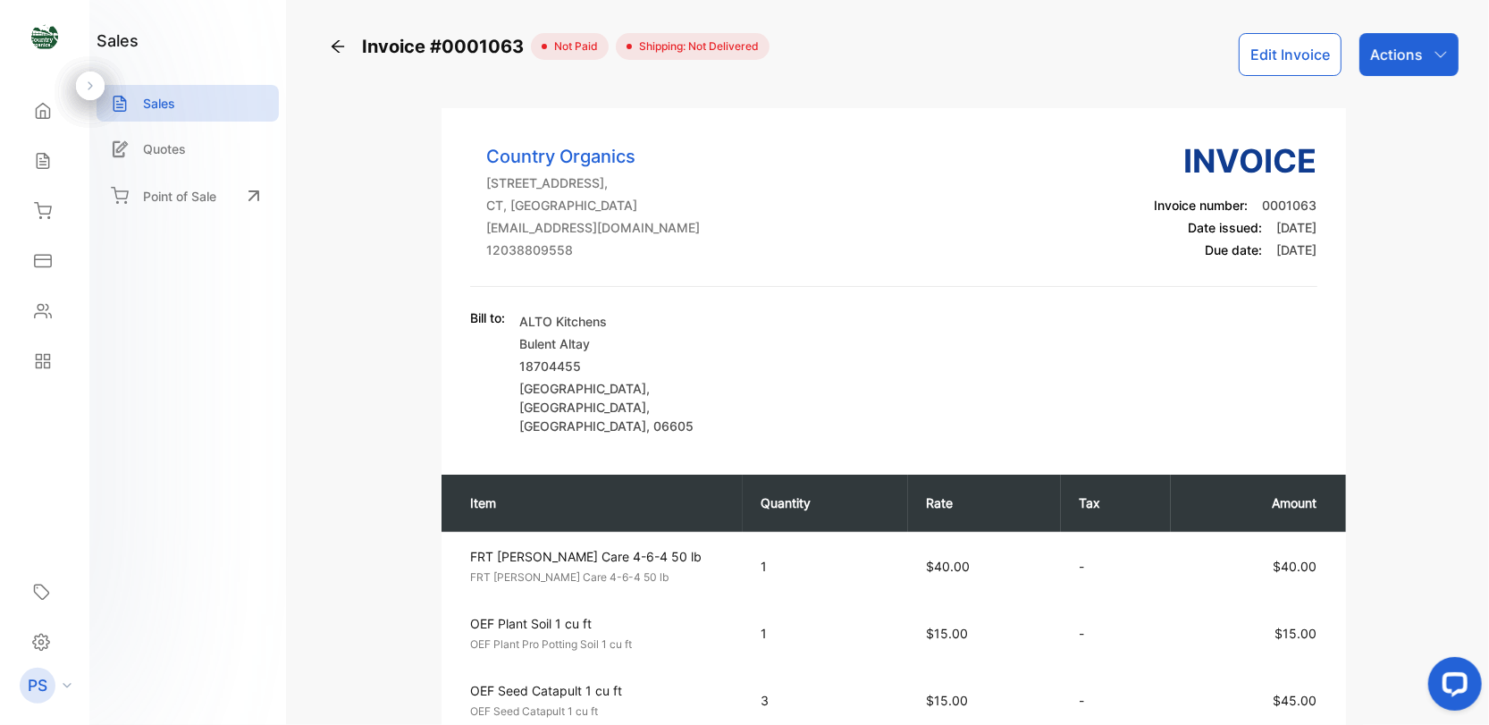
click at [1413, 53] on p "Actions" at bounding box center [1396, 54] width 53 height 21
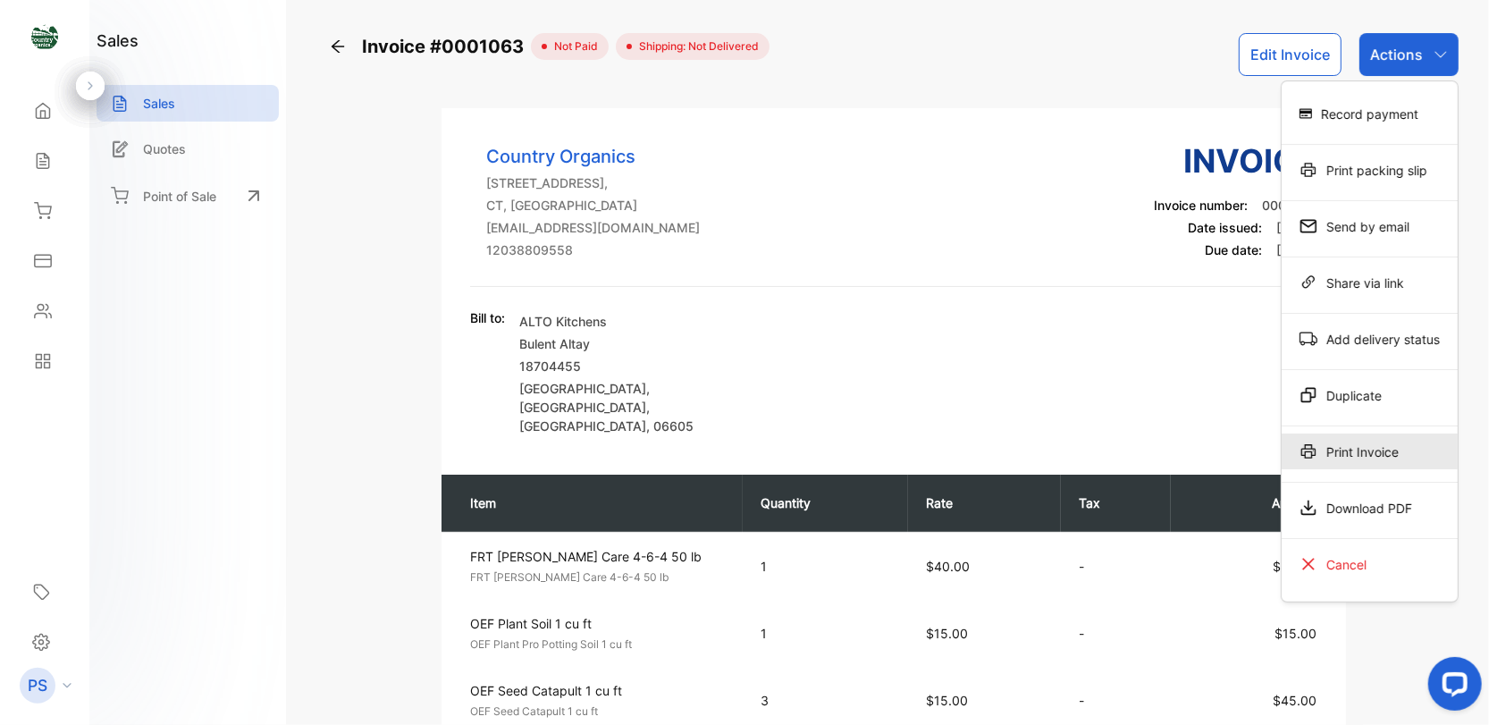
click at [1332, 444] on div "Print Invoice" at bounding box center [1370, 452] width 176 height 36
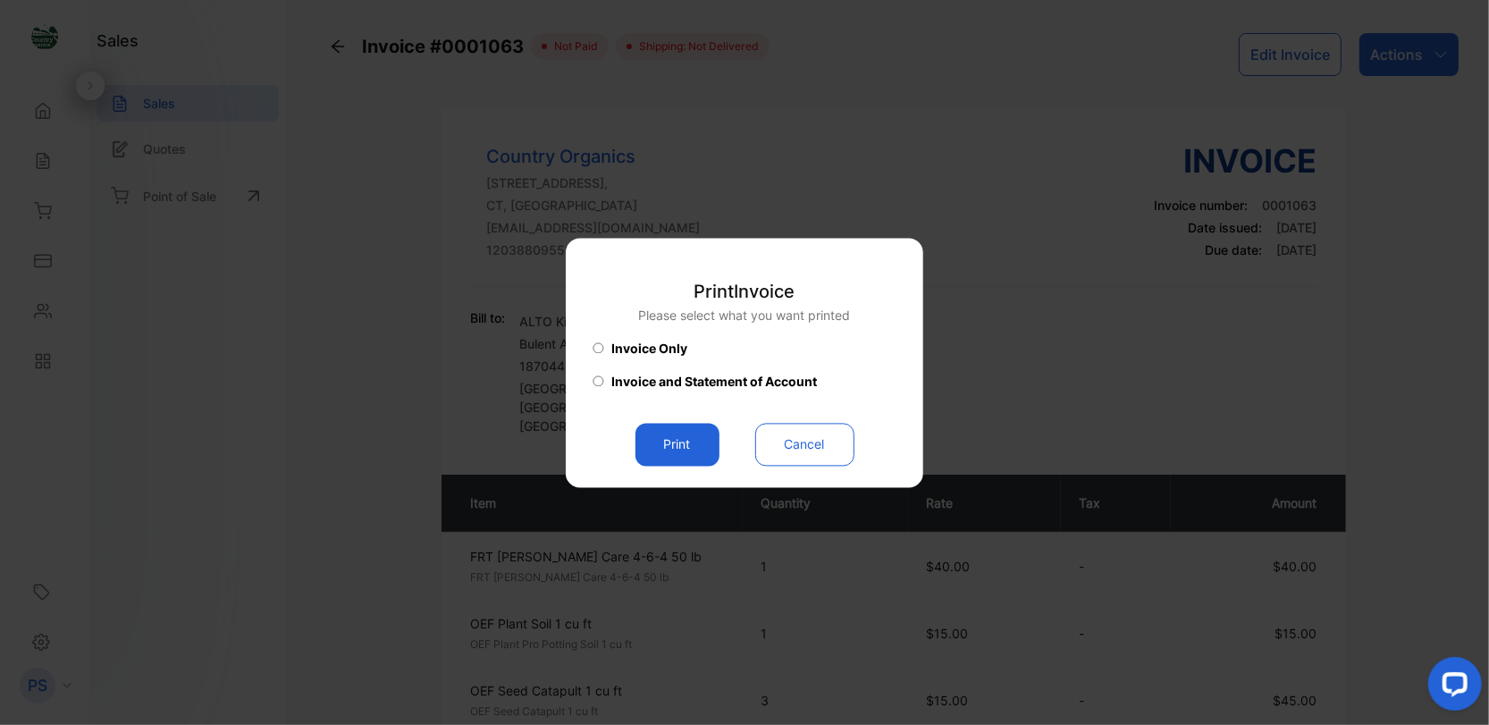
click at [666, 449] on button "Print" at bounding box center [678, 444] width 84 height 43
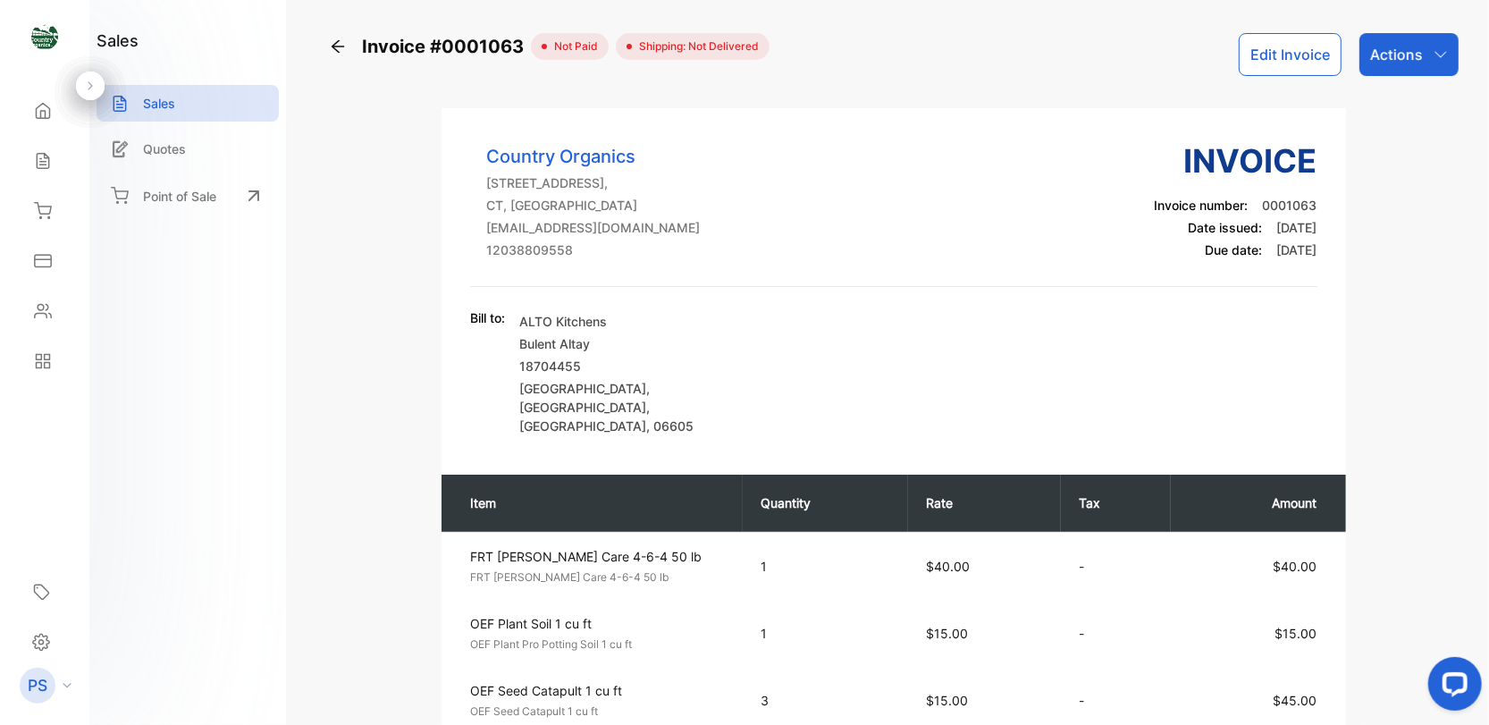
click at [1087, 349] on div "Bill to: ALTO Kitchens Bulent Altay 18704455 [STREET_ADDRESS]" at bounding box center [893, 371] width 847 height 127
